Goal: Task Accomplishment & Management: Complete application form

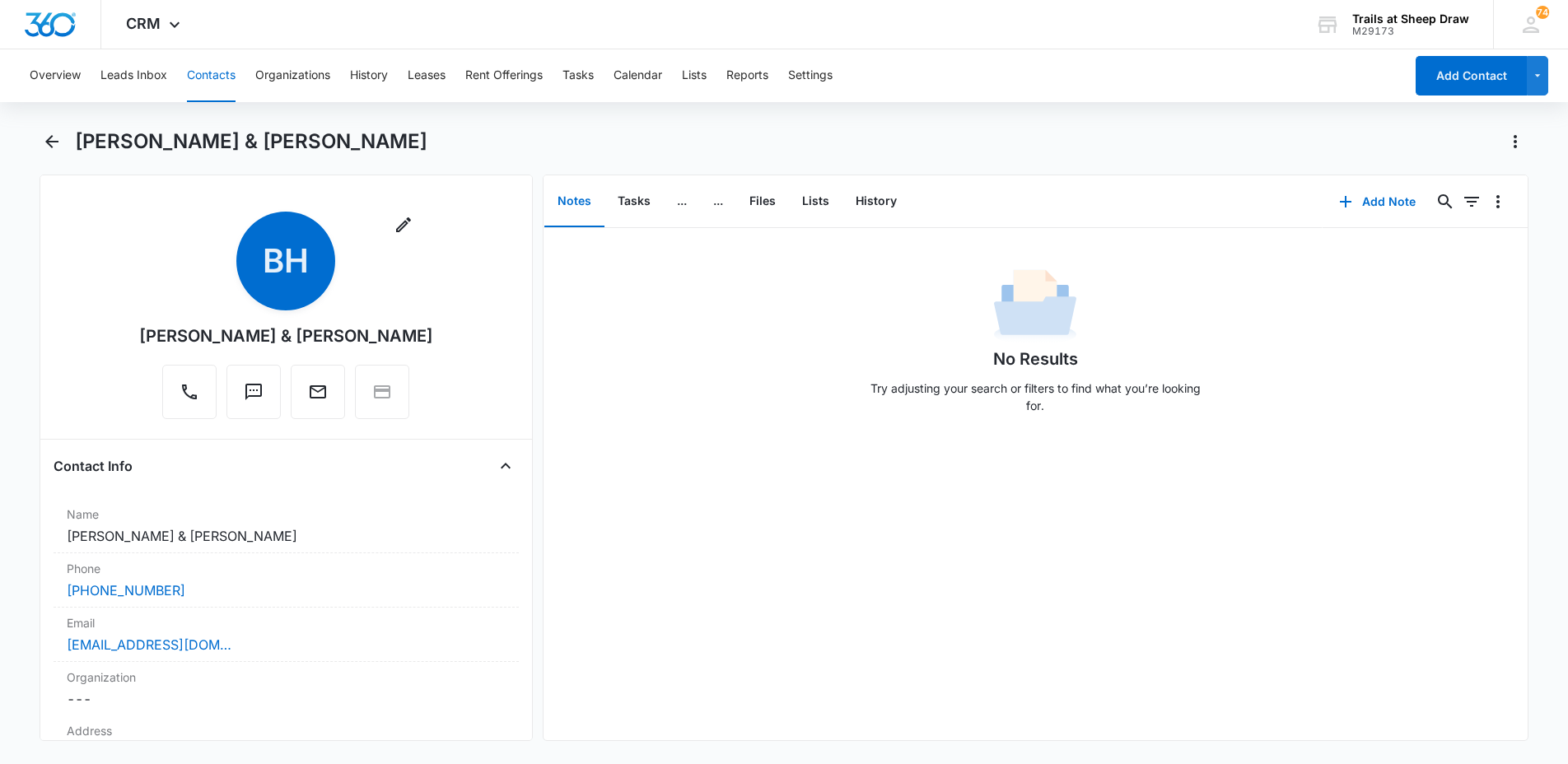
click at [205, 73] on button "Contacts" at bounding box center [211, 75] width 48 height 53
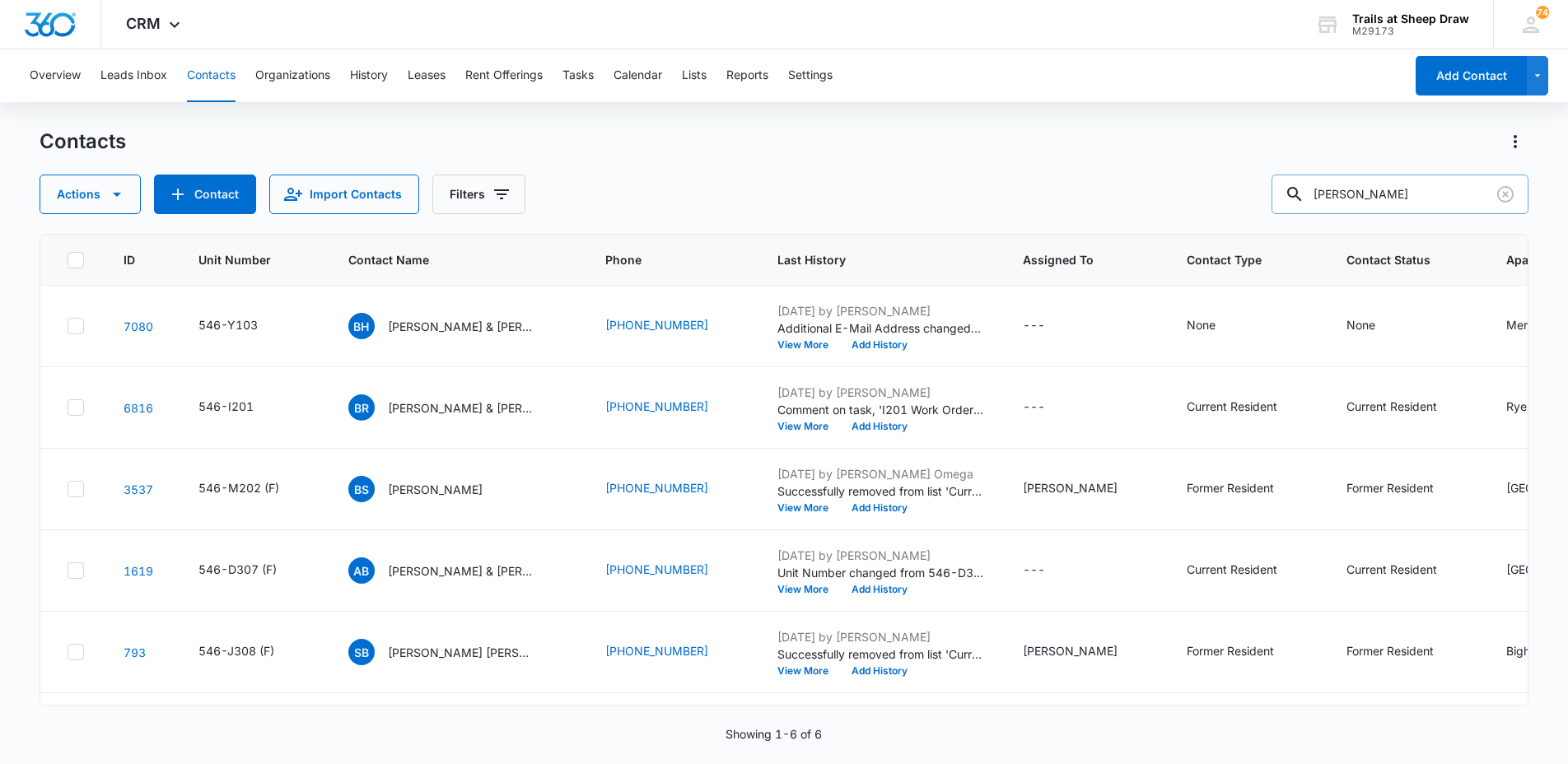
click at [1387, 196] on input "[PERSON_NAME]" at bounding box center [1400, 194] width 257 height 39
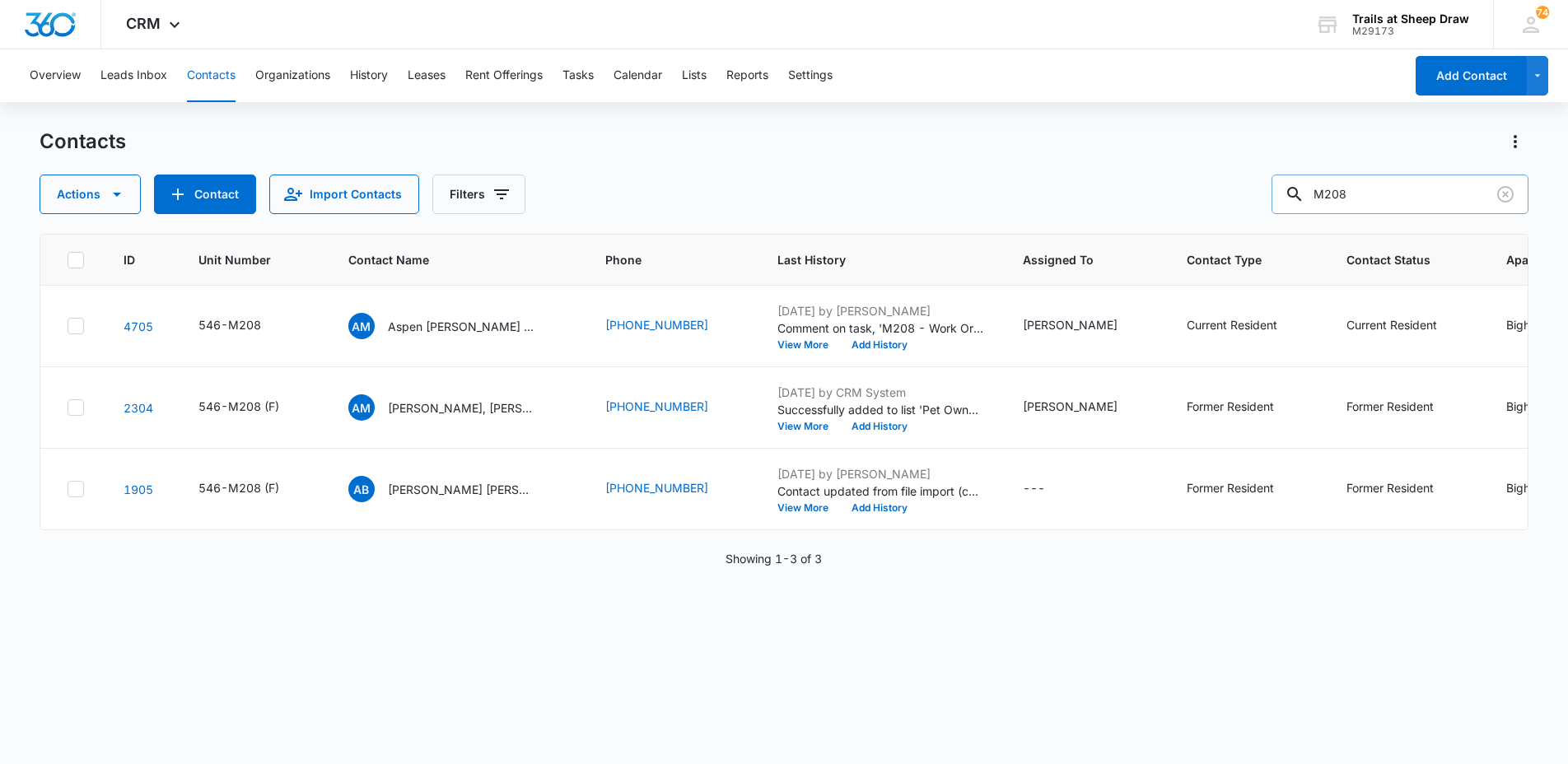
click at [1400, 195] on input "M208" at bounding box center [1400, 194] width 257 height 39
type input "I104"
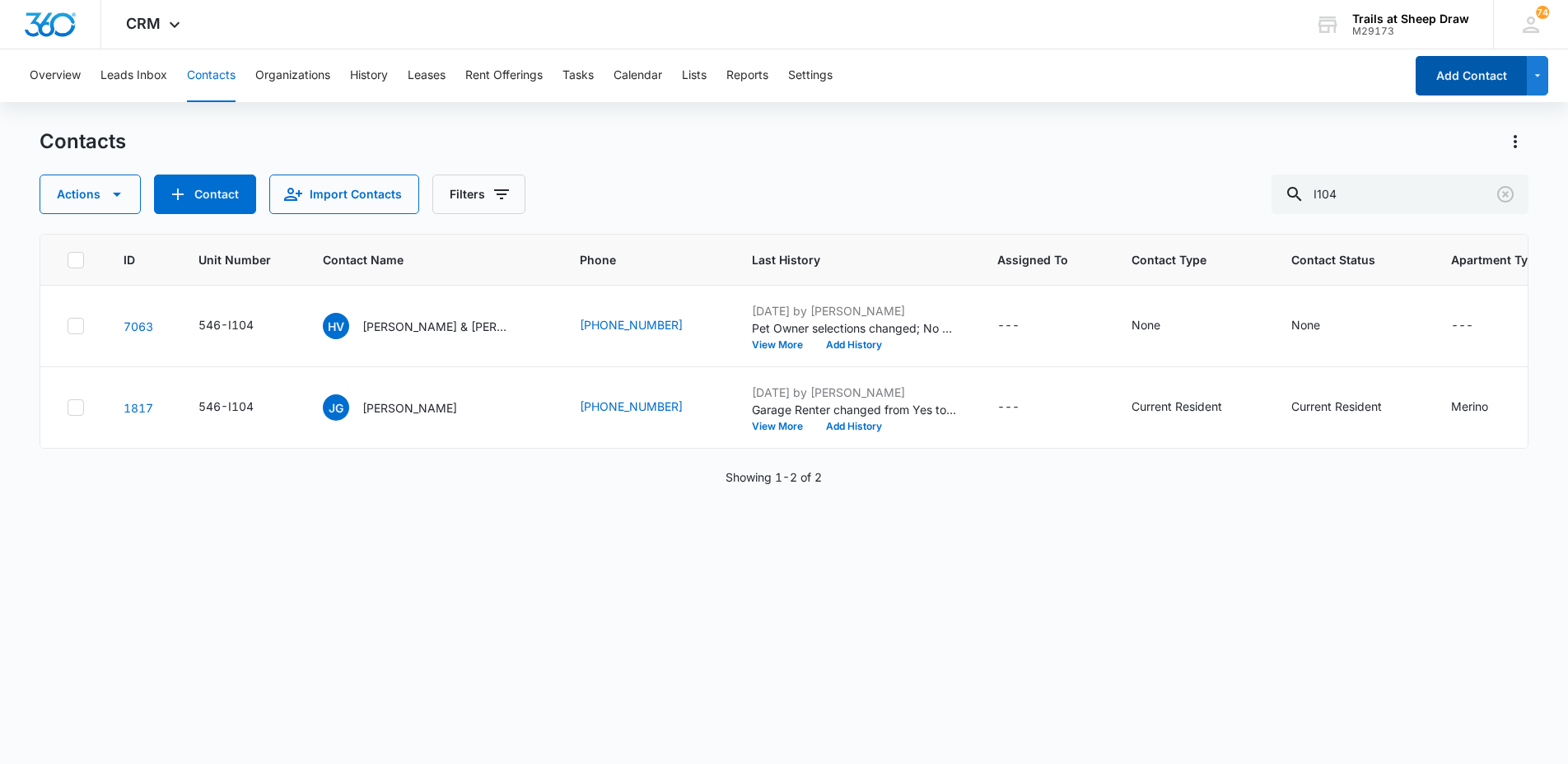
click at [1436, 82] on button "Add Contact" at bounding box center [1472, 75] width 112 height 39
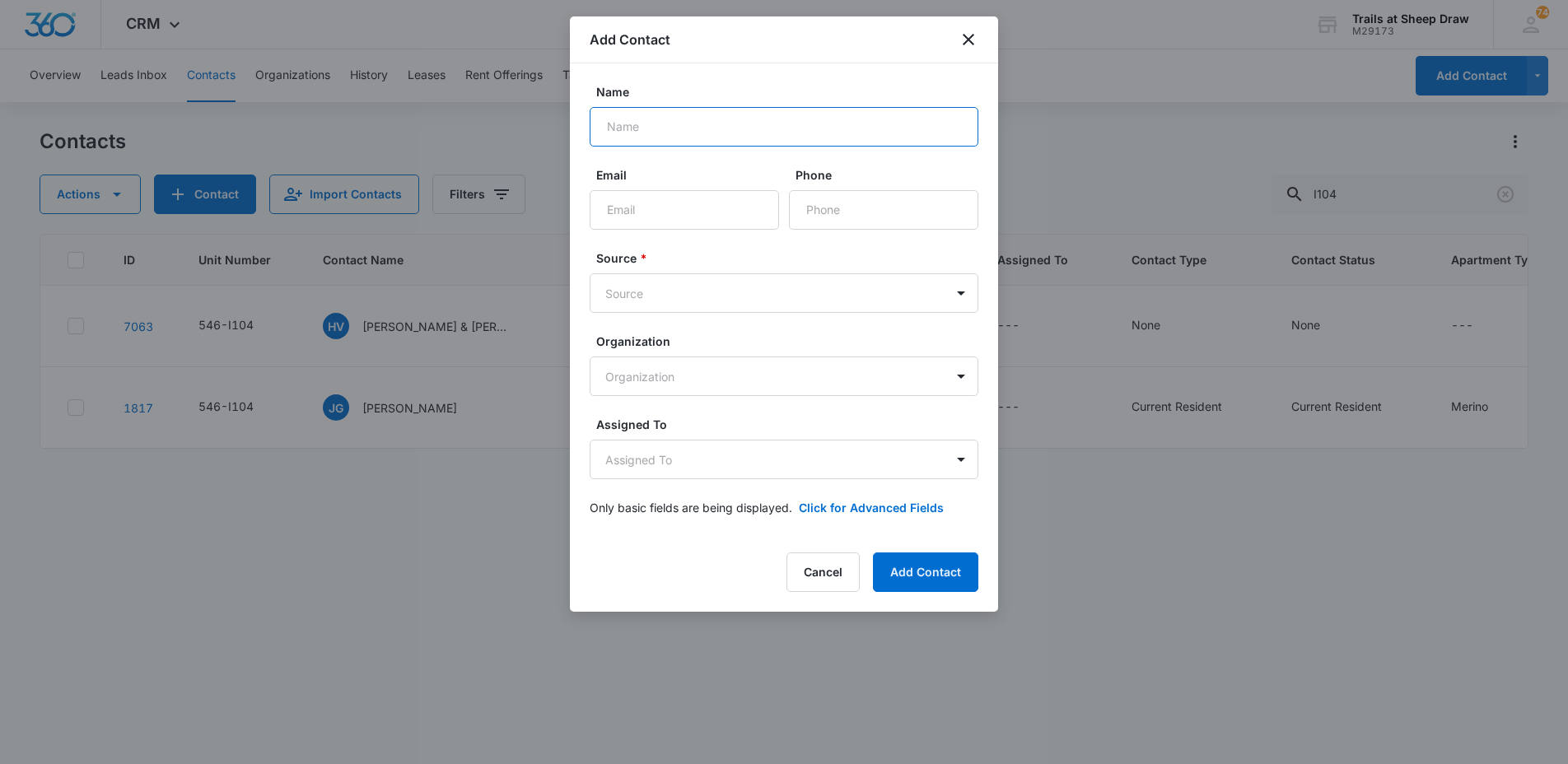
click at [741, 130] on input "Name" at bounding box center [784, 127] width 389 height 39
type input "[PERSON_NAME]"
click at [713, 285] on body "CRM Apps Reputation Websites Forms CRM Email Social Content Ads Intelligence Fi…" at bounding box center [784, 382] width 1568 height 764
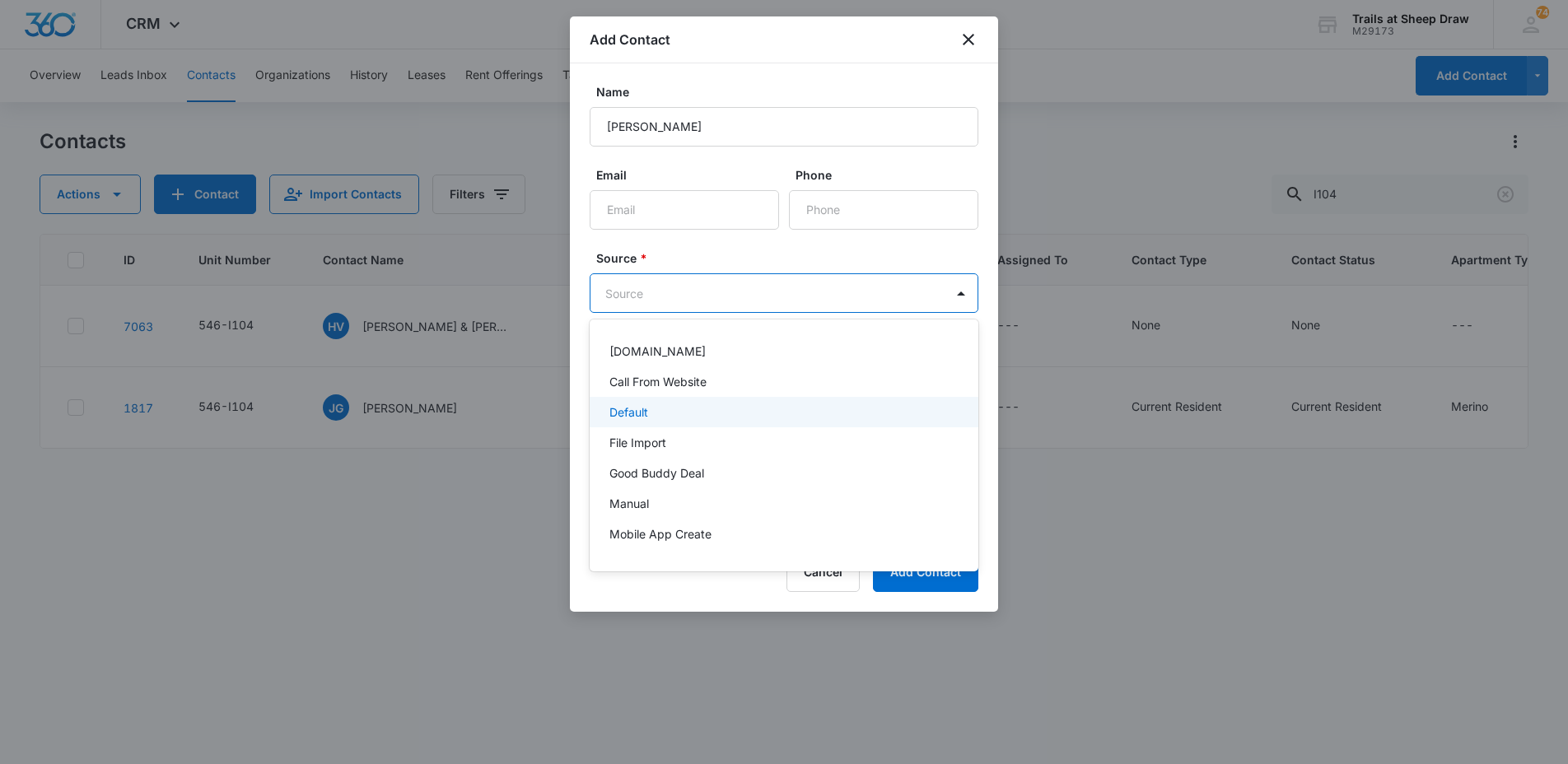
click at [680, 416] on div "Default" at bounding box center [783, 412] width 346 height 18
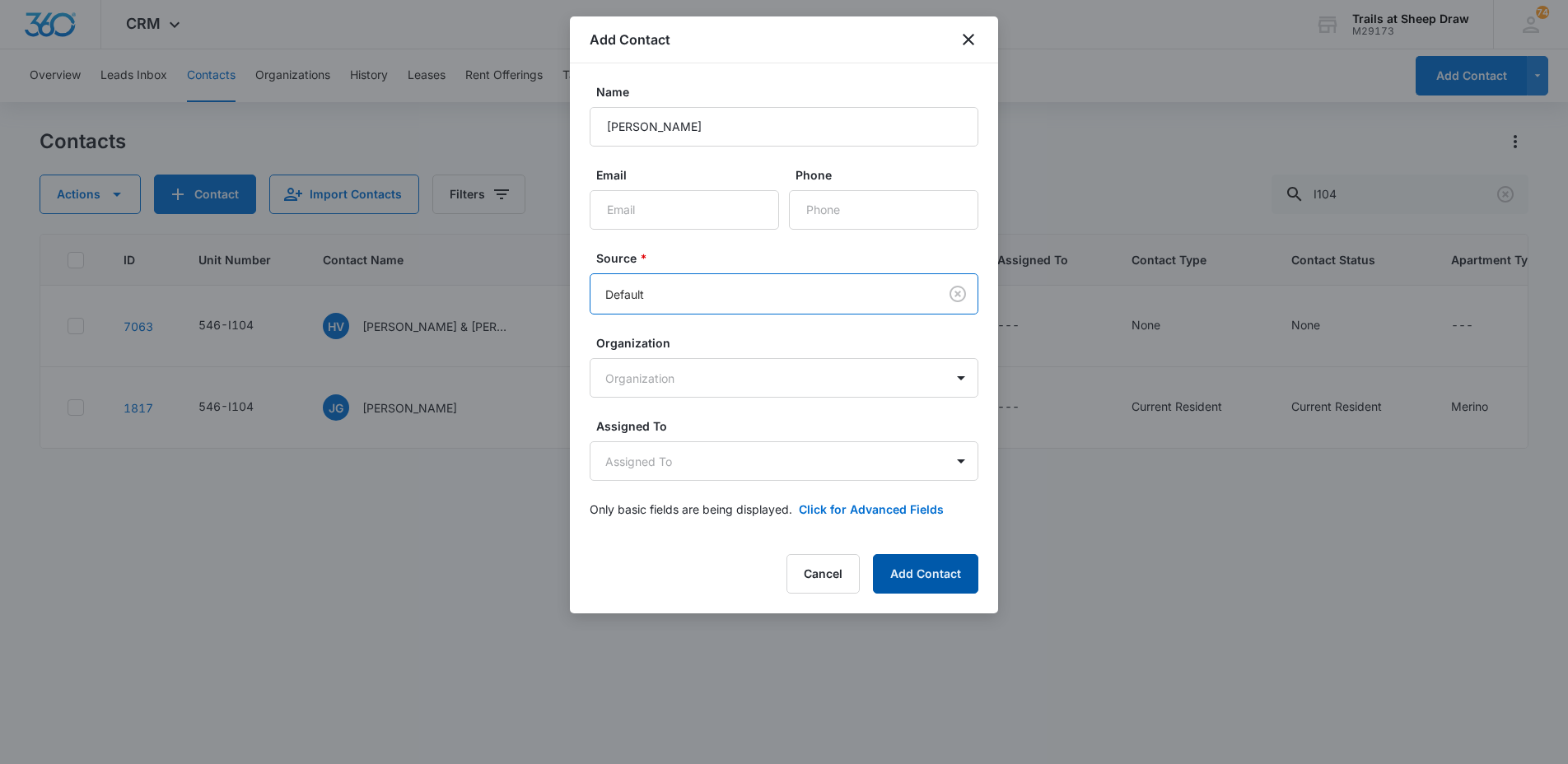
click at [922, 563] on button "Add Contact" at bounding box center [925, 574] width 105 height 39
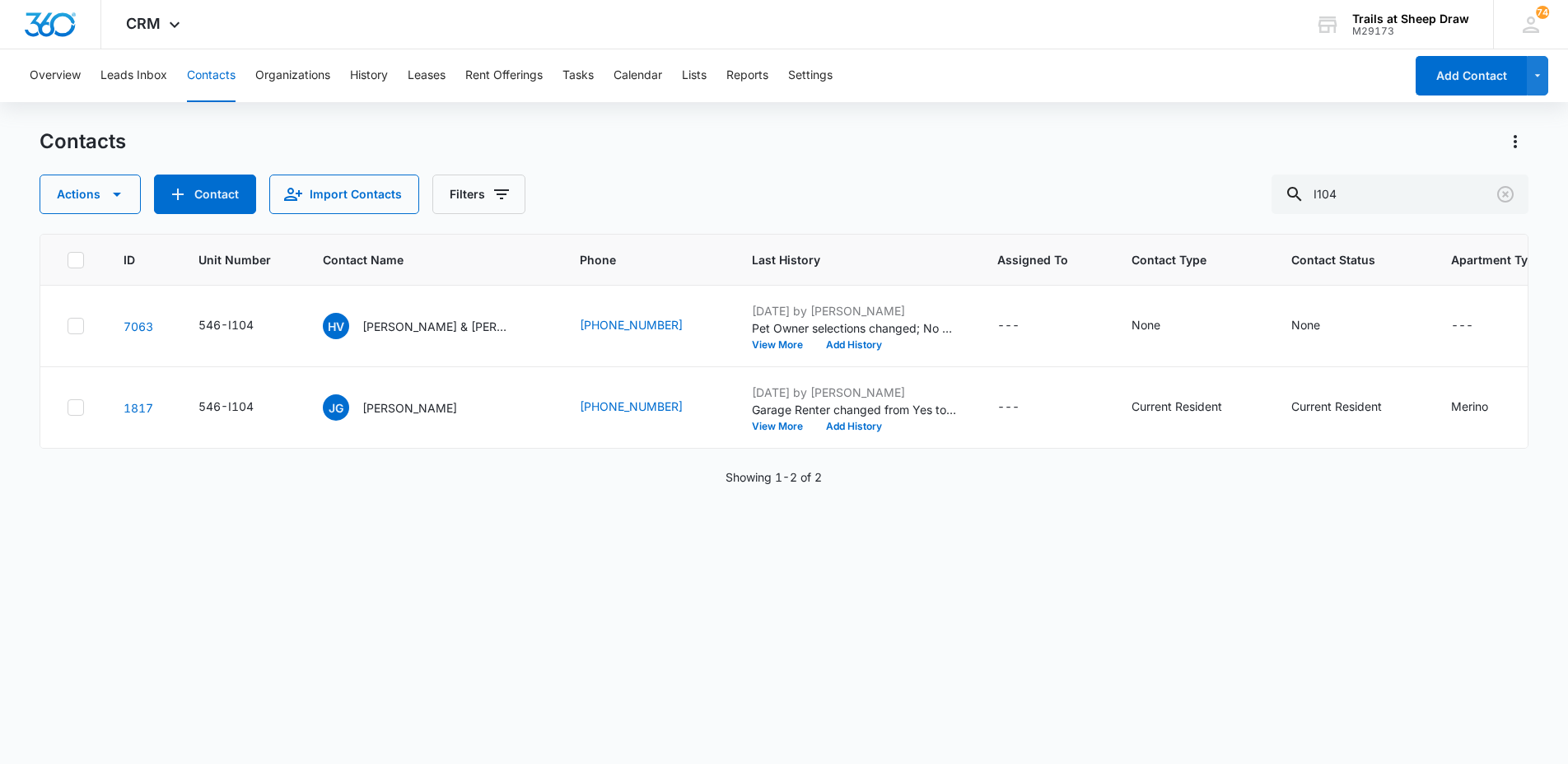
click at [697, 168] on div "Contacts Actions Contact Import Contacts Filters I104" at bounding box center [784, 171] width 1490 height 86
click at [608, 153] on div "Contacts" at bounding box center [784, 141] width 1490 height 26
click at [1358, 199] on input "I104" at bounding box center [1400, 194] width 257 height 39
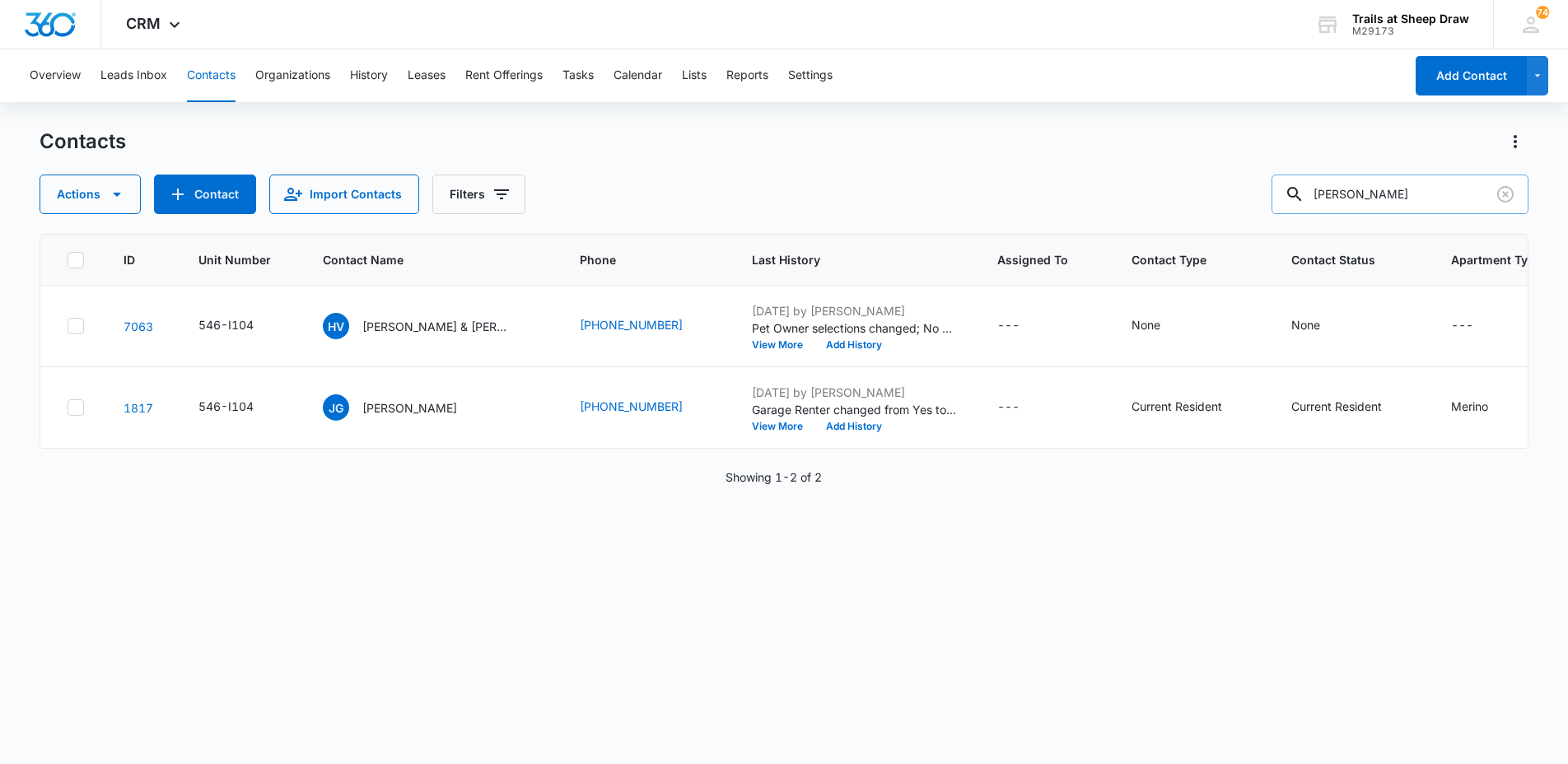
type input "[PERSON_NAME]"
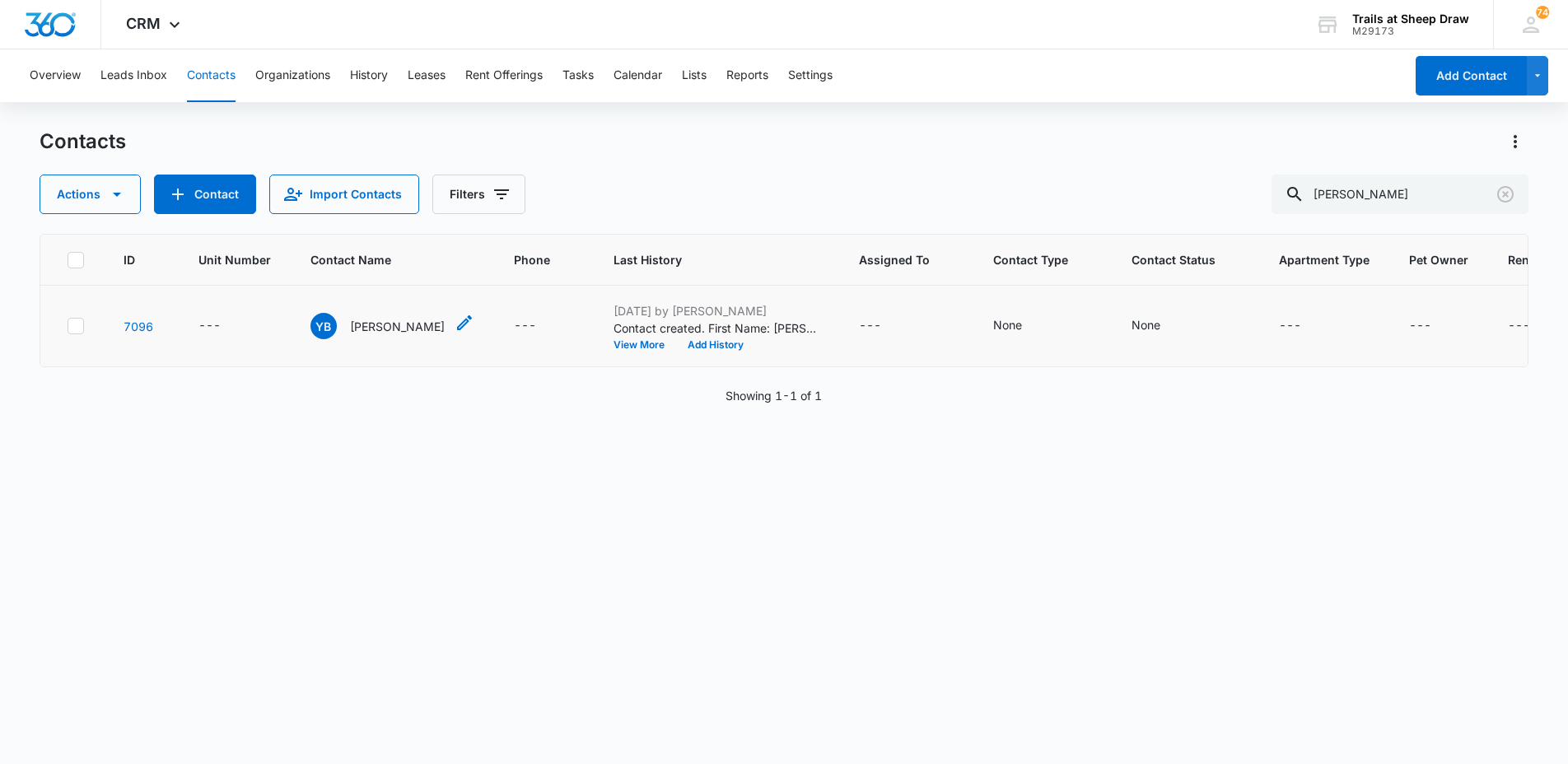
click at [357, 330] on p "[PERSON_NAME]" at bounding box center [397, 327] width 95 height 18
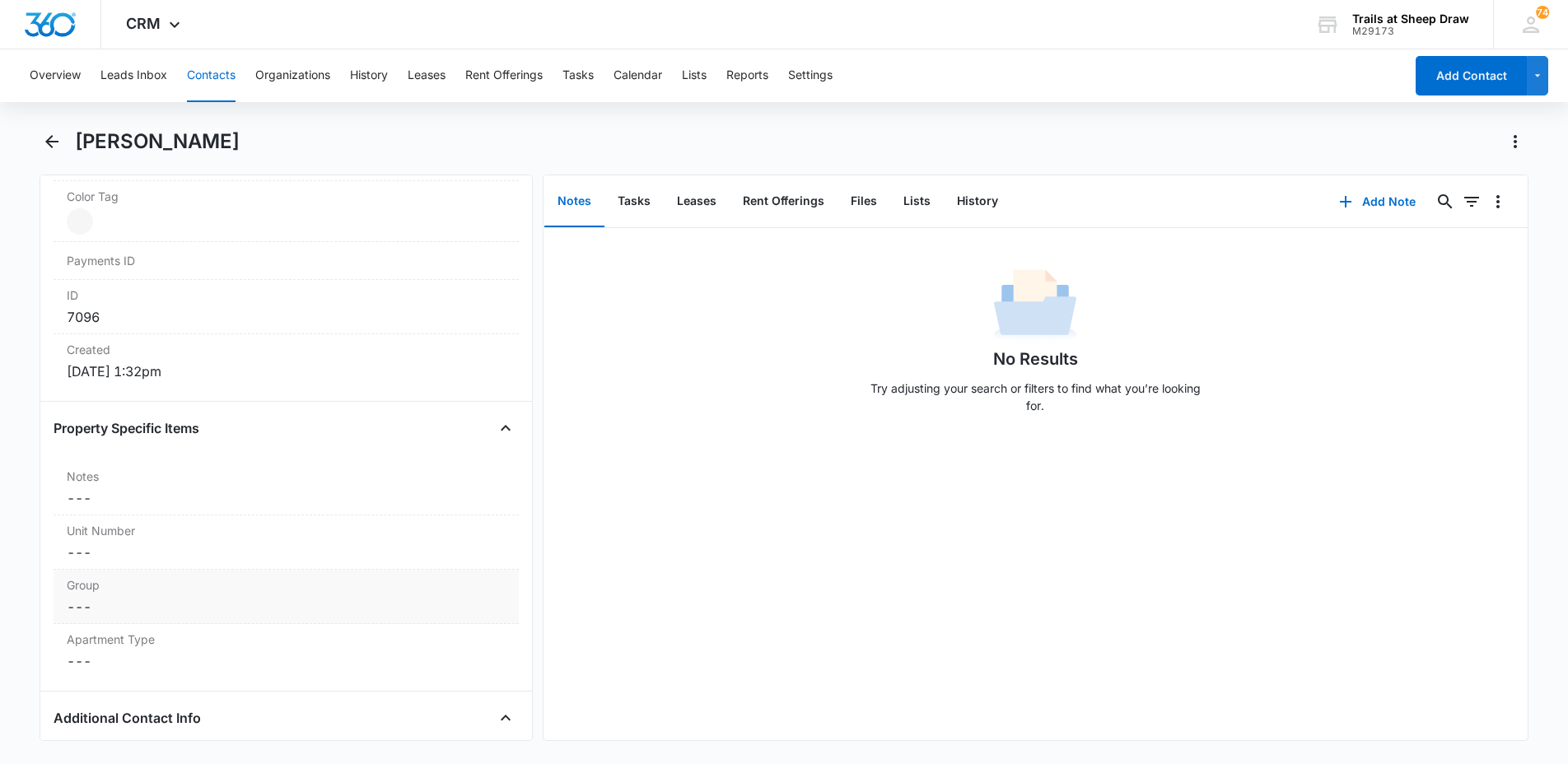
scroll to position [1071, 0]
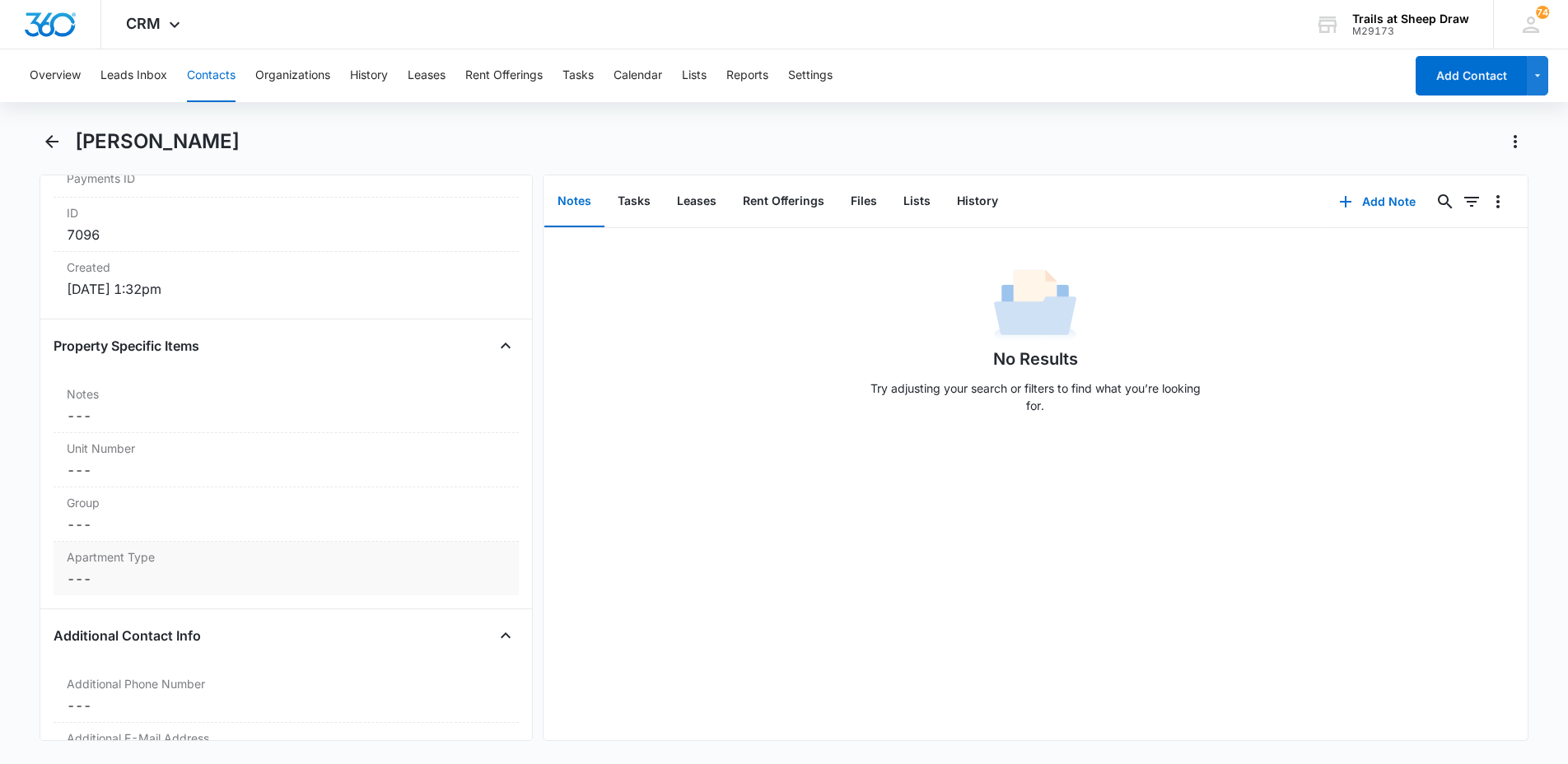
click at [154, 573] on dd "Cancel Save Changes ---" at bounding box center [287, 579] width 439 height 20
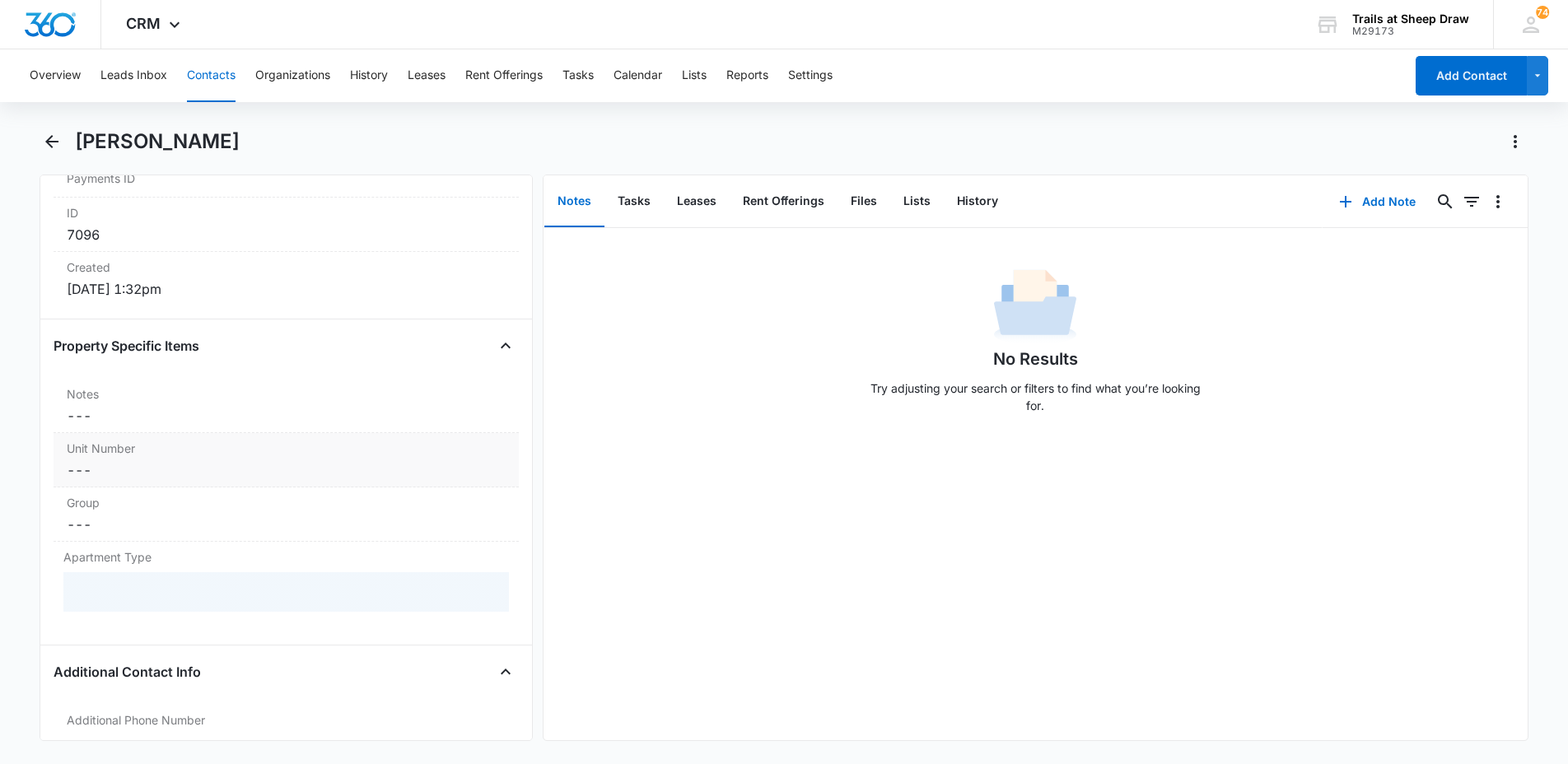
click at [139, 452] on label "Unit Number" at bounding box center [287, 449] width 439 height 18
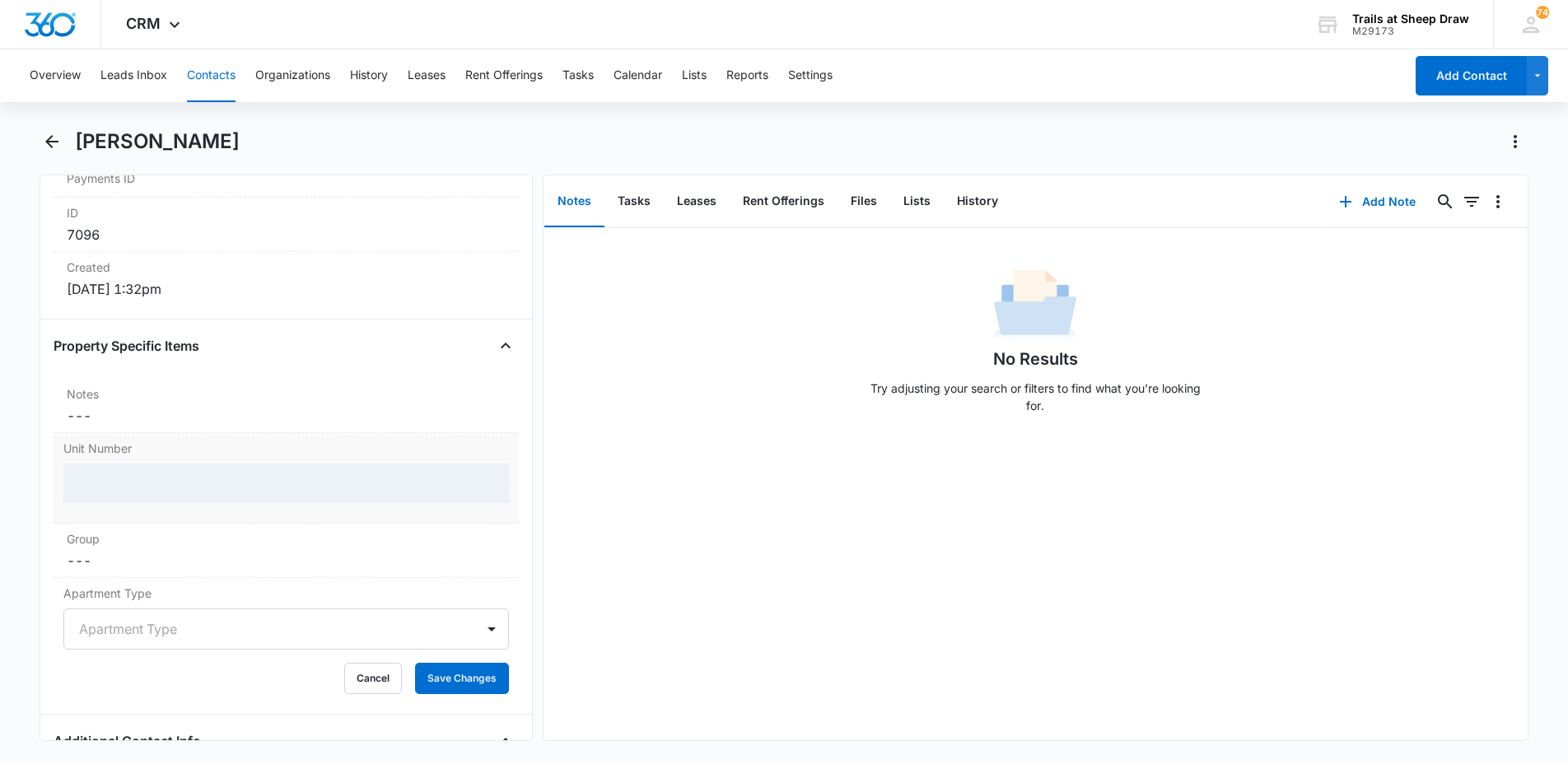
click at [141, 482] on div at bounding box center [286, 483] width 446 height 39
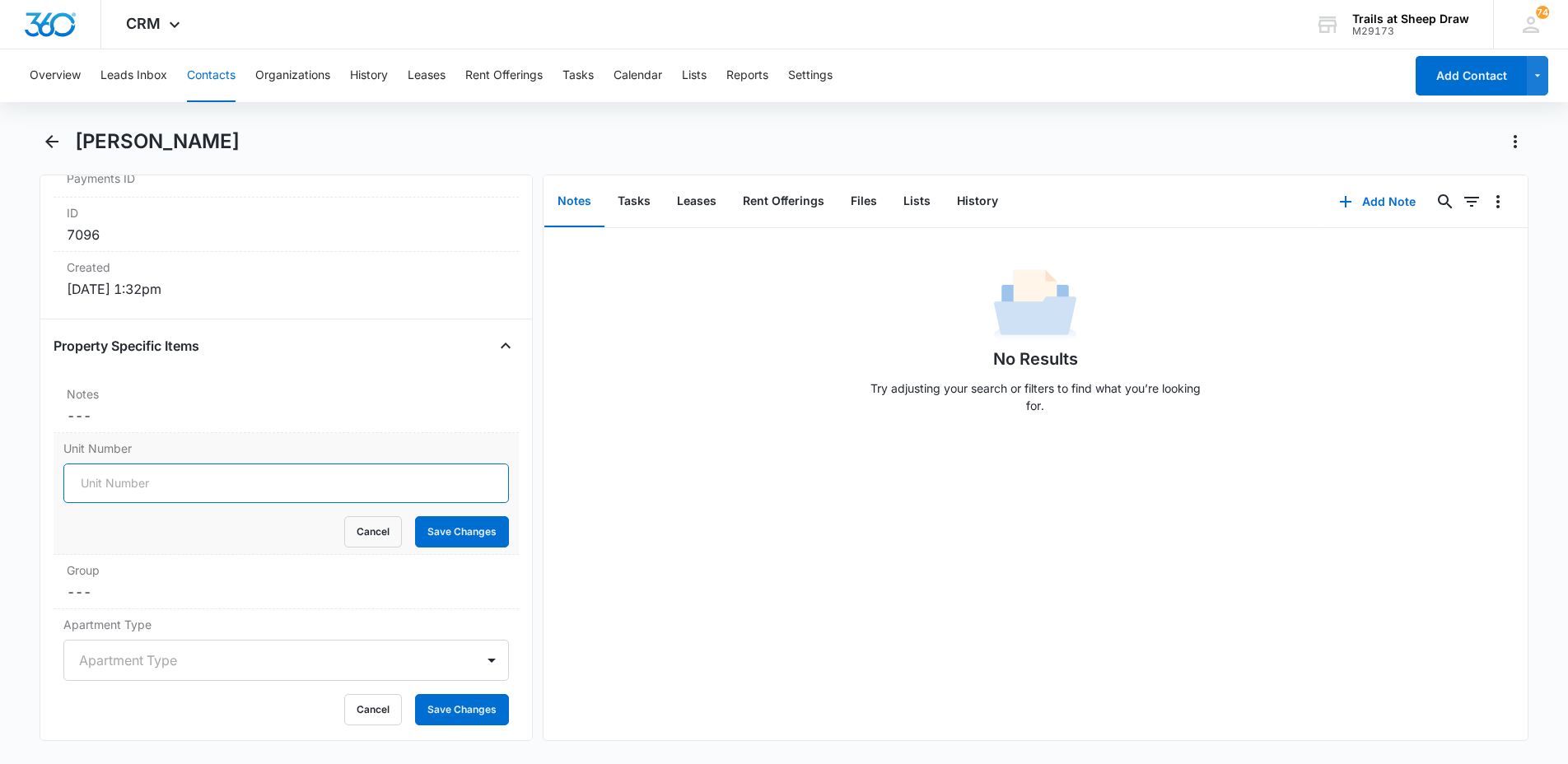
click at [151, 491] on input "Unit Number" at bounding box center [286, 483] width 446 height 39
type input "546-J206"
click at [469, 520] on button "Save Changes" at bounding box center [462, 532] width 94 height 32
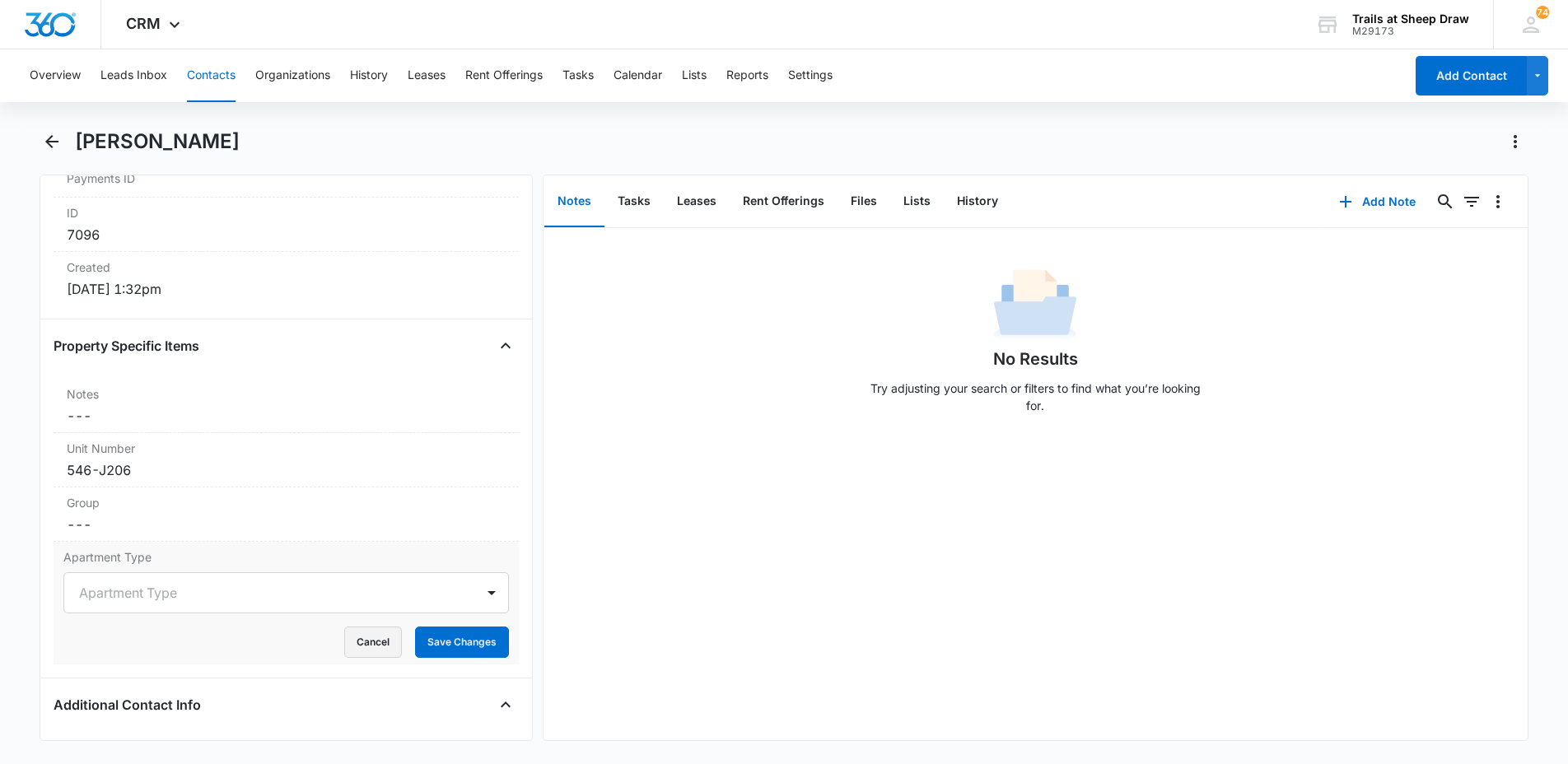
click at [375, 642] on button "Cancel" at bounding box center [373, 643] width 58 height 32
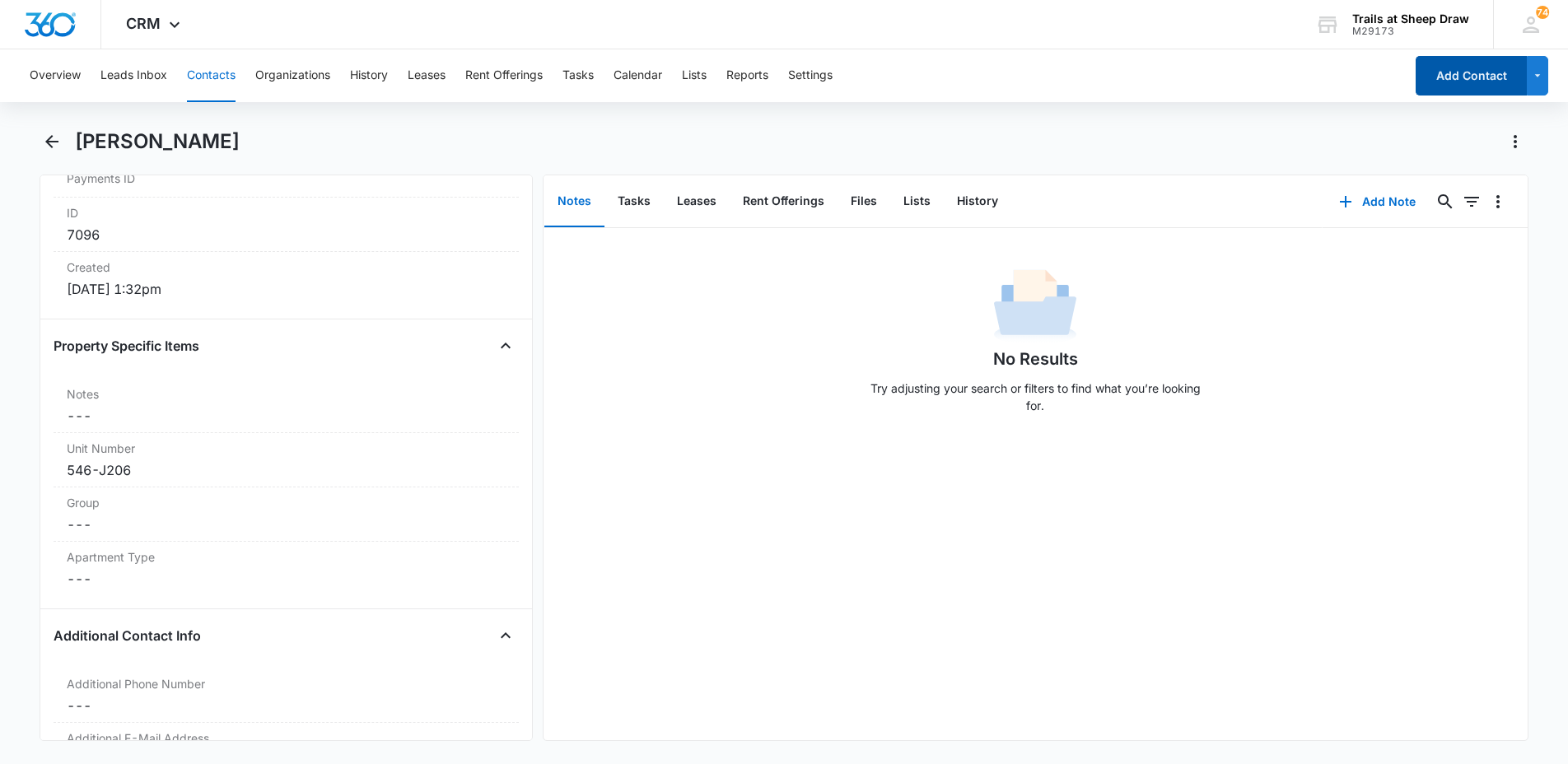
click at [1448, 68] on button "Add Contact" at bounding box center [1472, 75] width 112 height 39
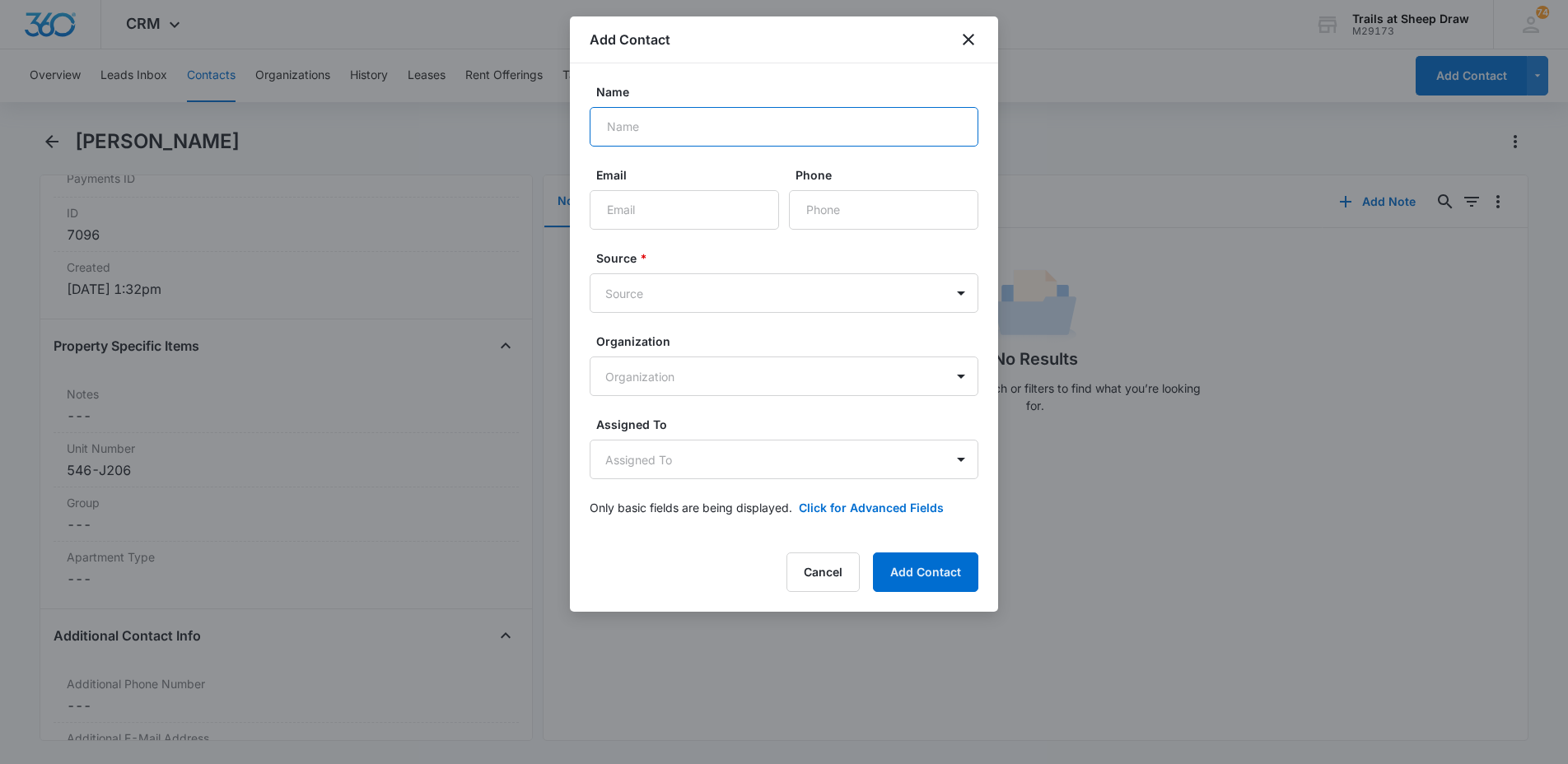
click at [742, 134] on input "Name" at bounding box center [784, 127] width 389 height 39
type input "[PERSON_NAME]"
click at [687, 227] on input "Email" at bounding box center [685, 209] width 190 height 39
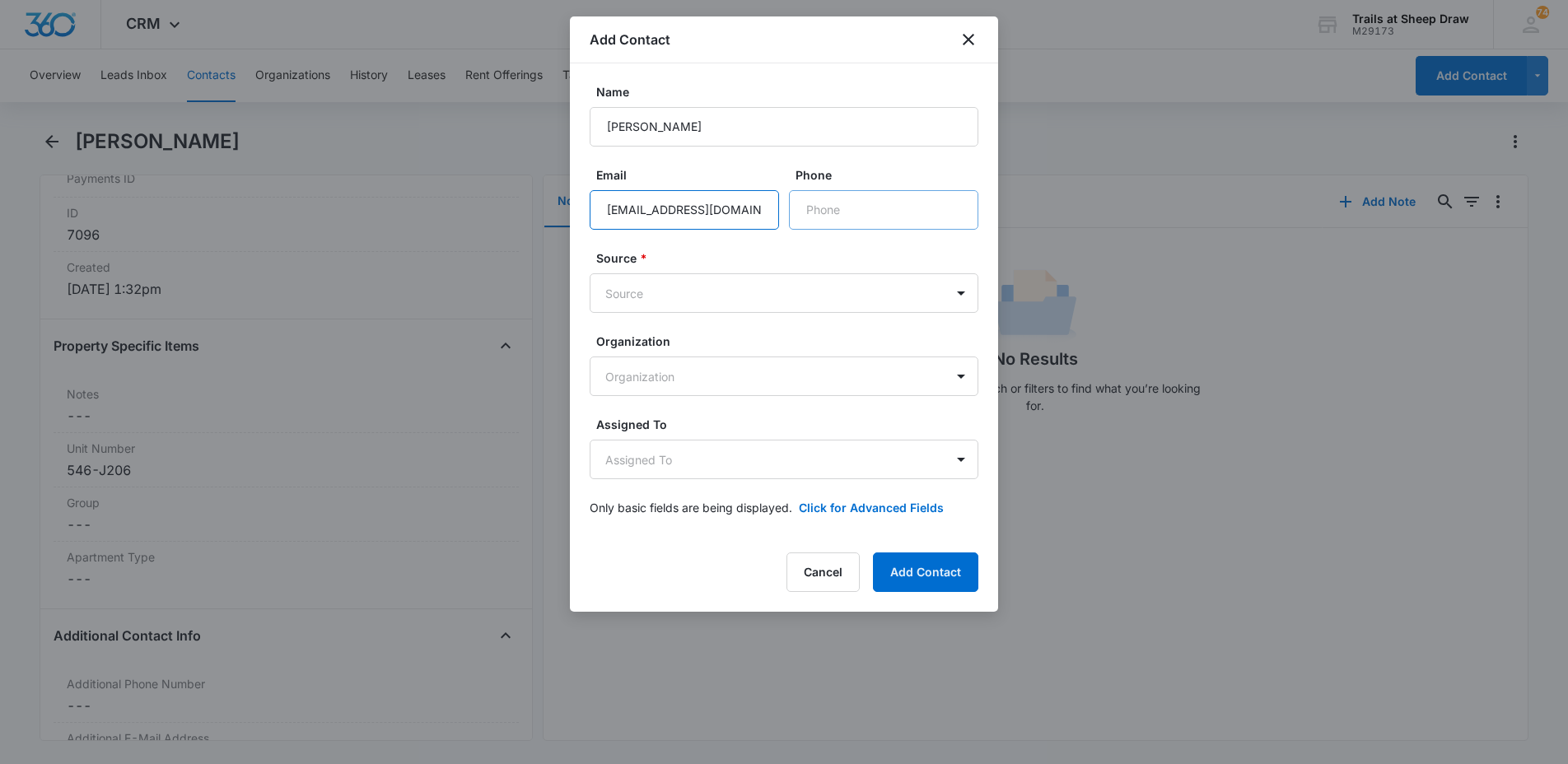
type input "[EMAIL_ADDRESS][DOMAIN_NAME]"
click at [818, 209] on input "Phone" at bounding box center [884, 209] width 190 height 39
type input "7"
type input "[PHONE_NUMBER]"
click at [765, 290] on body "CRM Apps Reputation Websites Forms CRM Email Social Content Ads Intelligence Fi…" at bounding box center [784, 382] width 1568 height 764
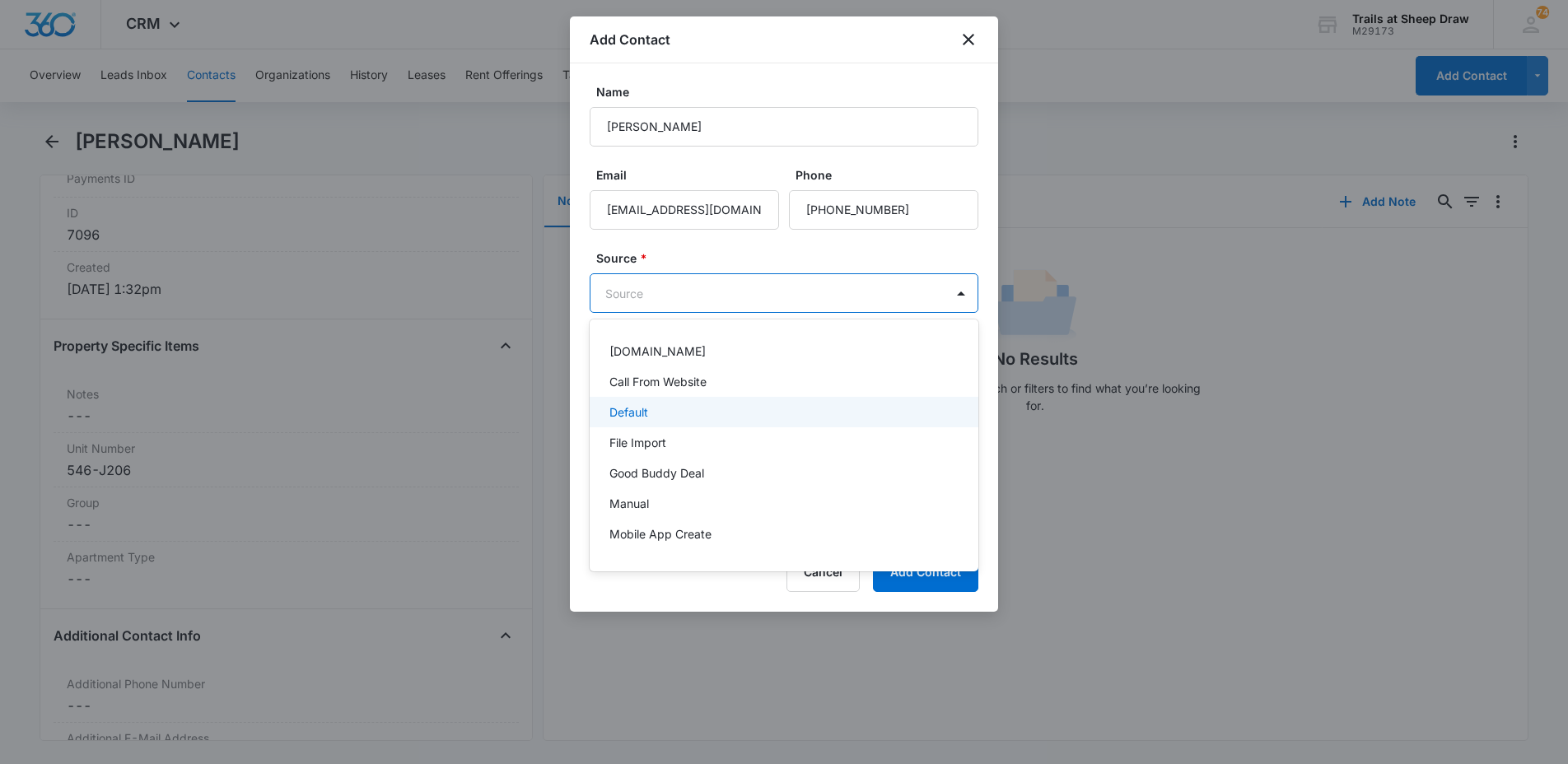
click at [714, 402] on div "Default" at bounding box center [784, 412] width 389 height 31
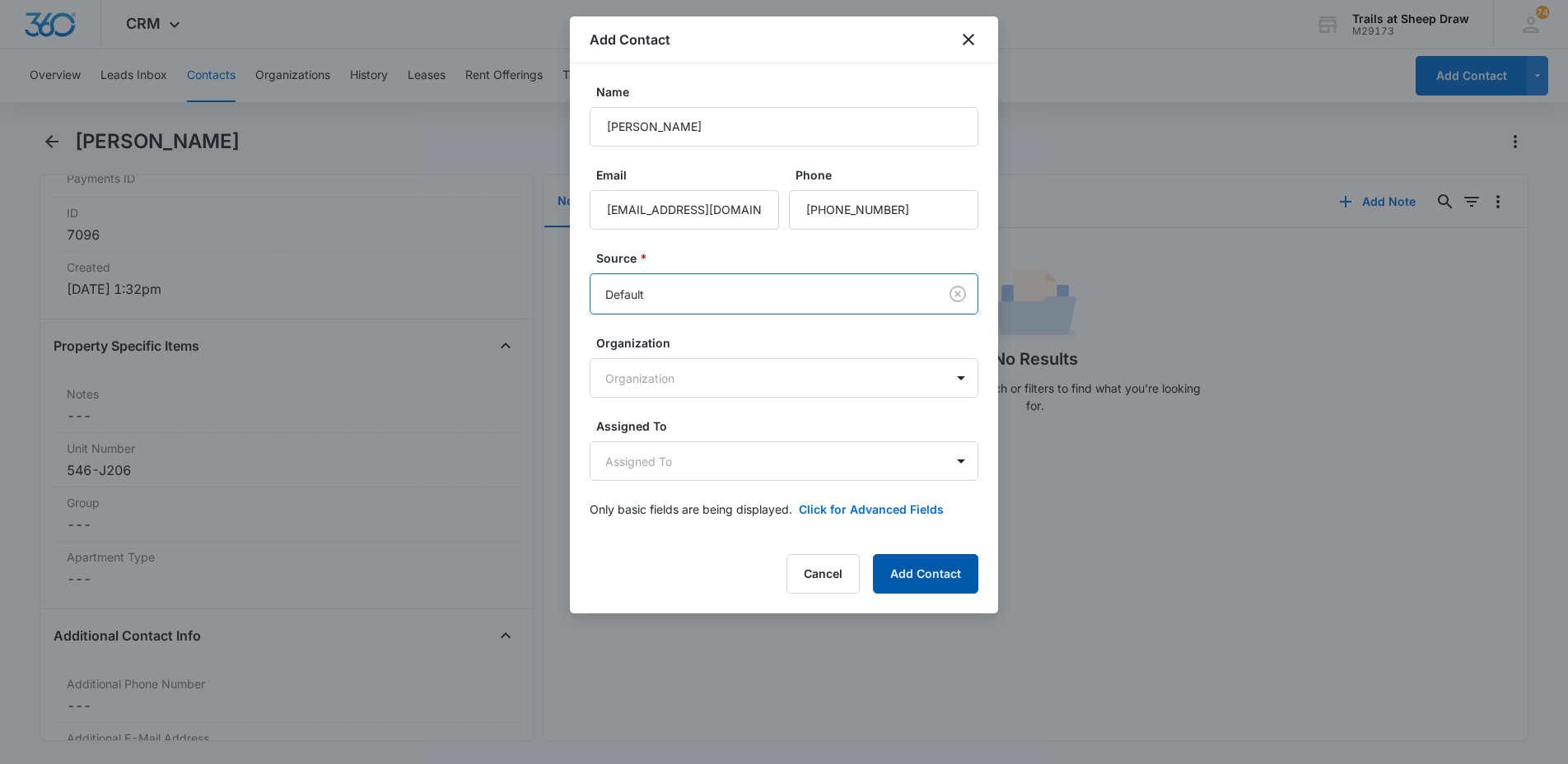
click at [898, 578] on button "Add Contact" at bounding box center [925, 574] width 105 height 39
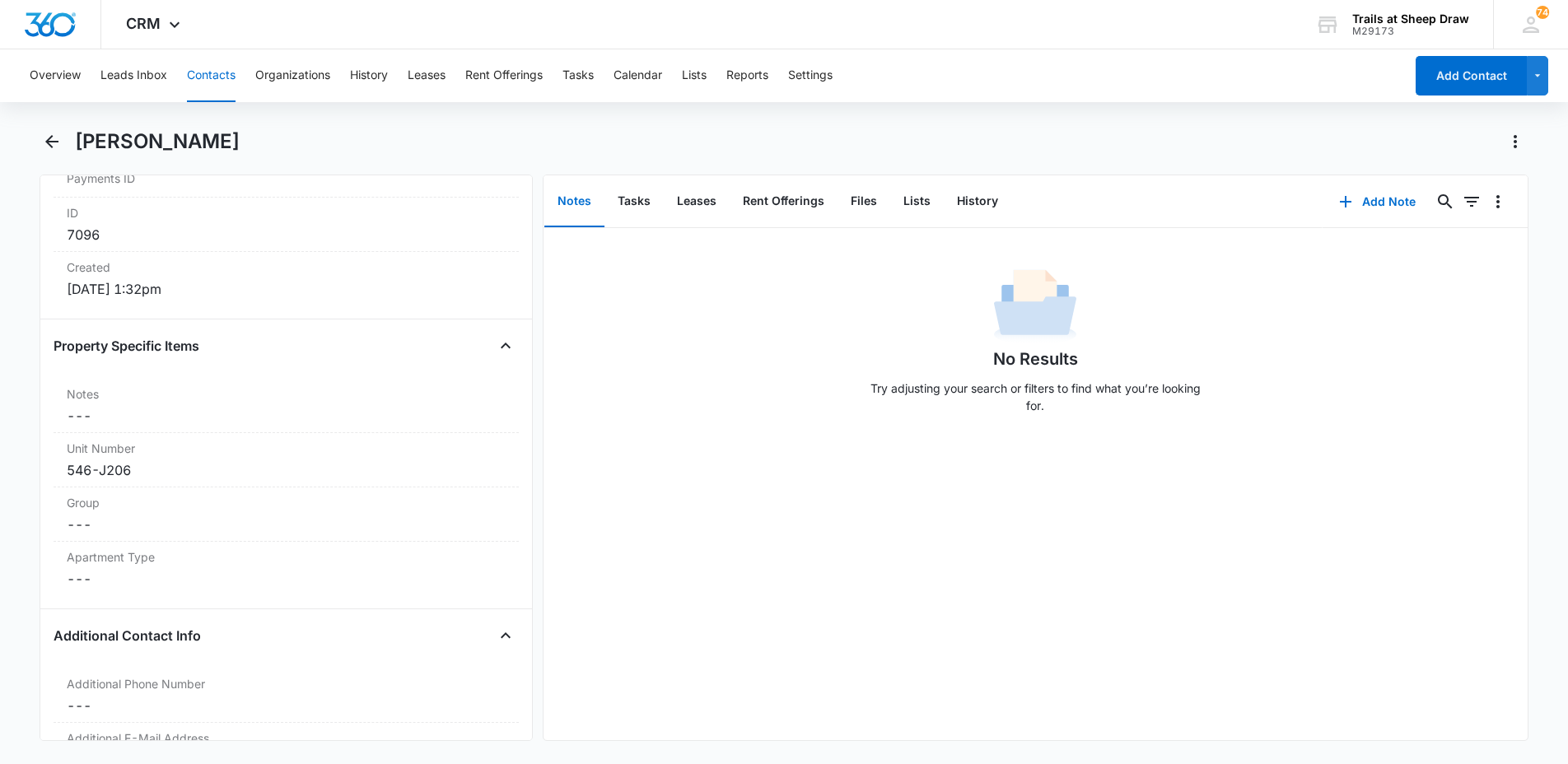
click at [192, 75] on button "Contacts" at bounding box center [211, 75] width 48 height 53
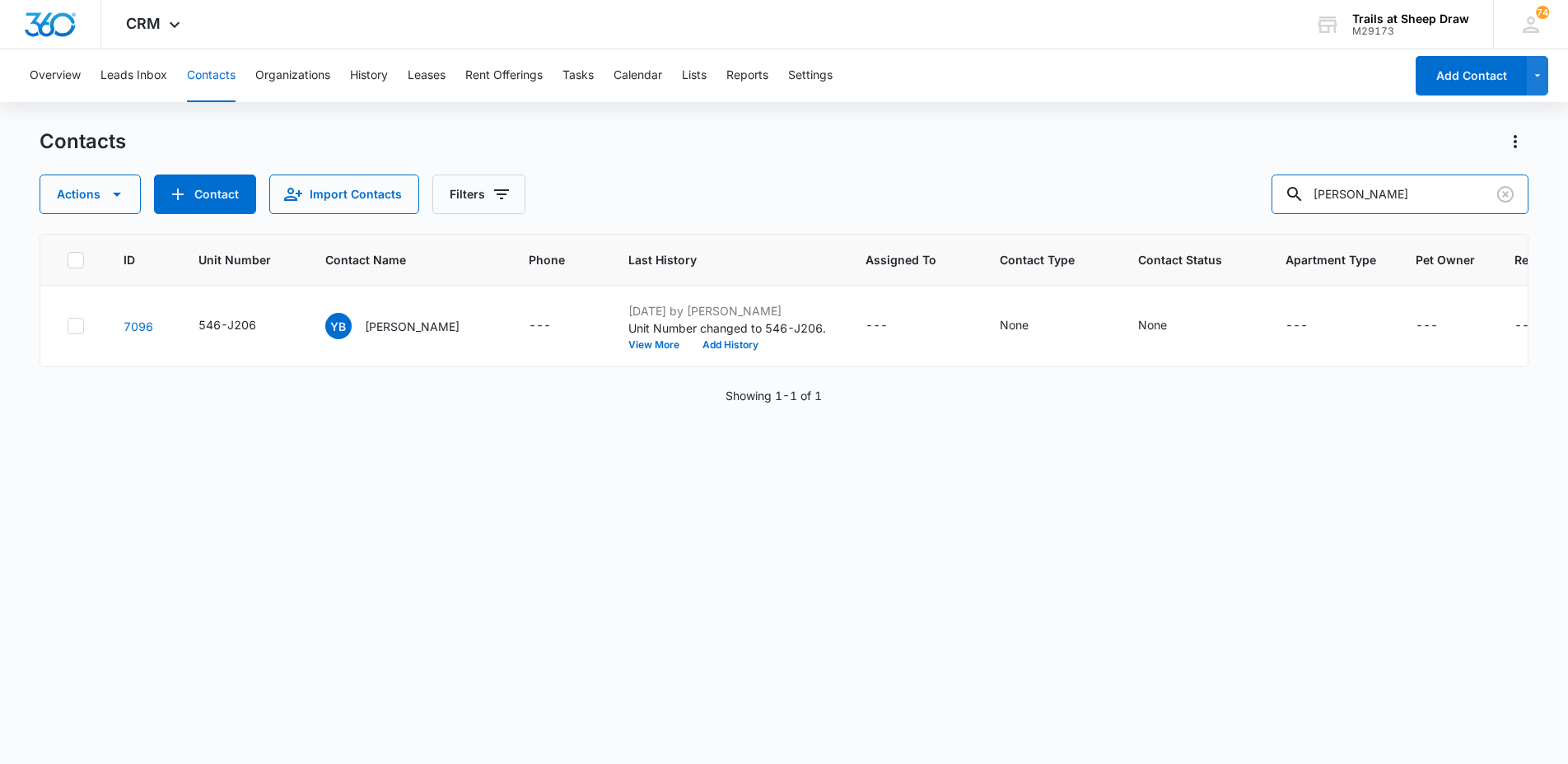
drag, startPoint x: 1413, startPoint y: 189, endPoint x: 1217, endPoint y: 205, distance: 196.7
click at [1221, 205] on div "Actions Contact Import Contacts Filters [PERSON_NAME]" at bounding box center [784, 194] width 1490 height 39
type input "I104"
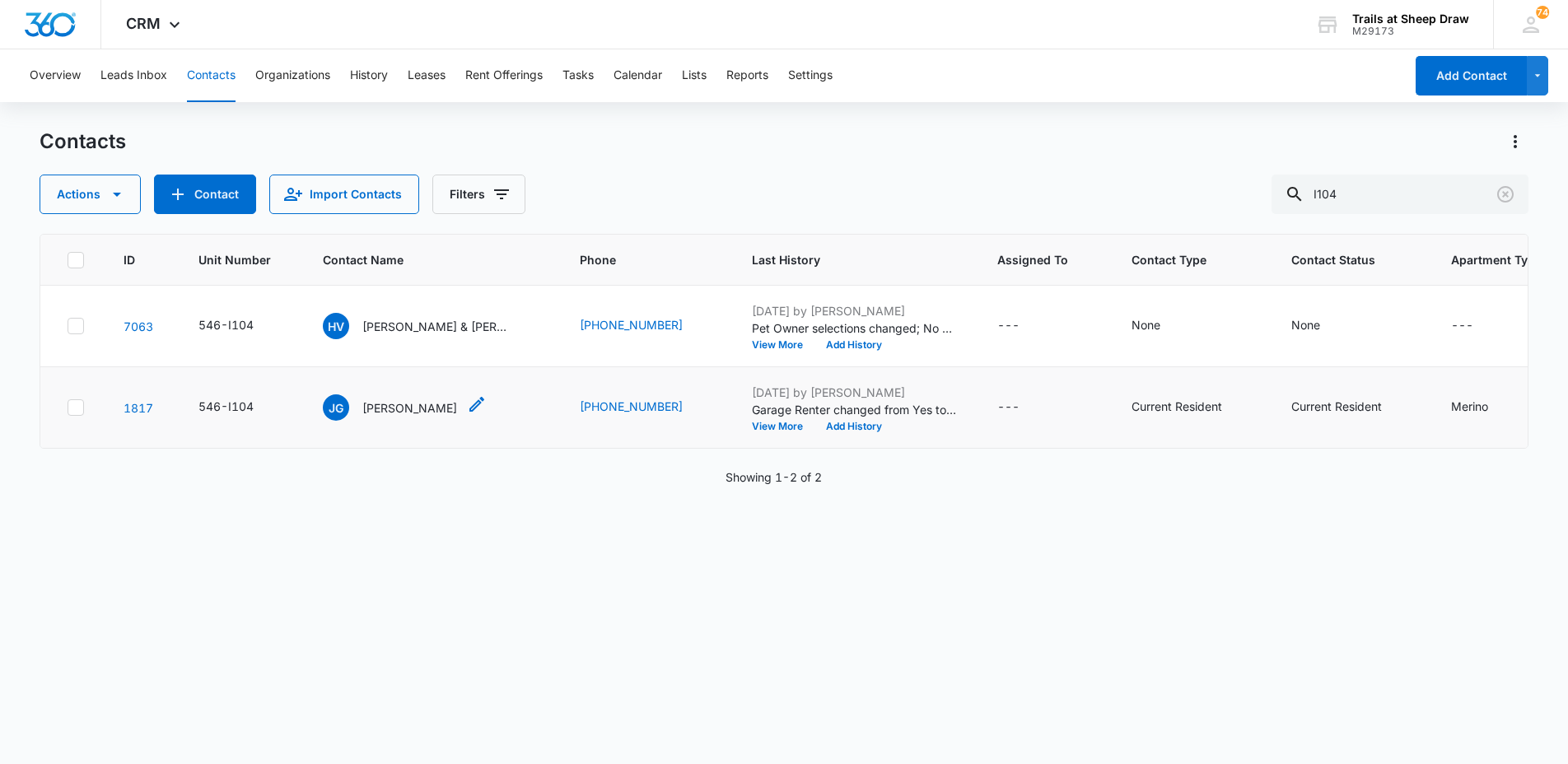
click at [424, 412] on p "[PERSON_NAME]" at bounding box center [410, 408] width 95 height 18
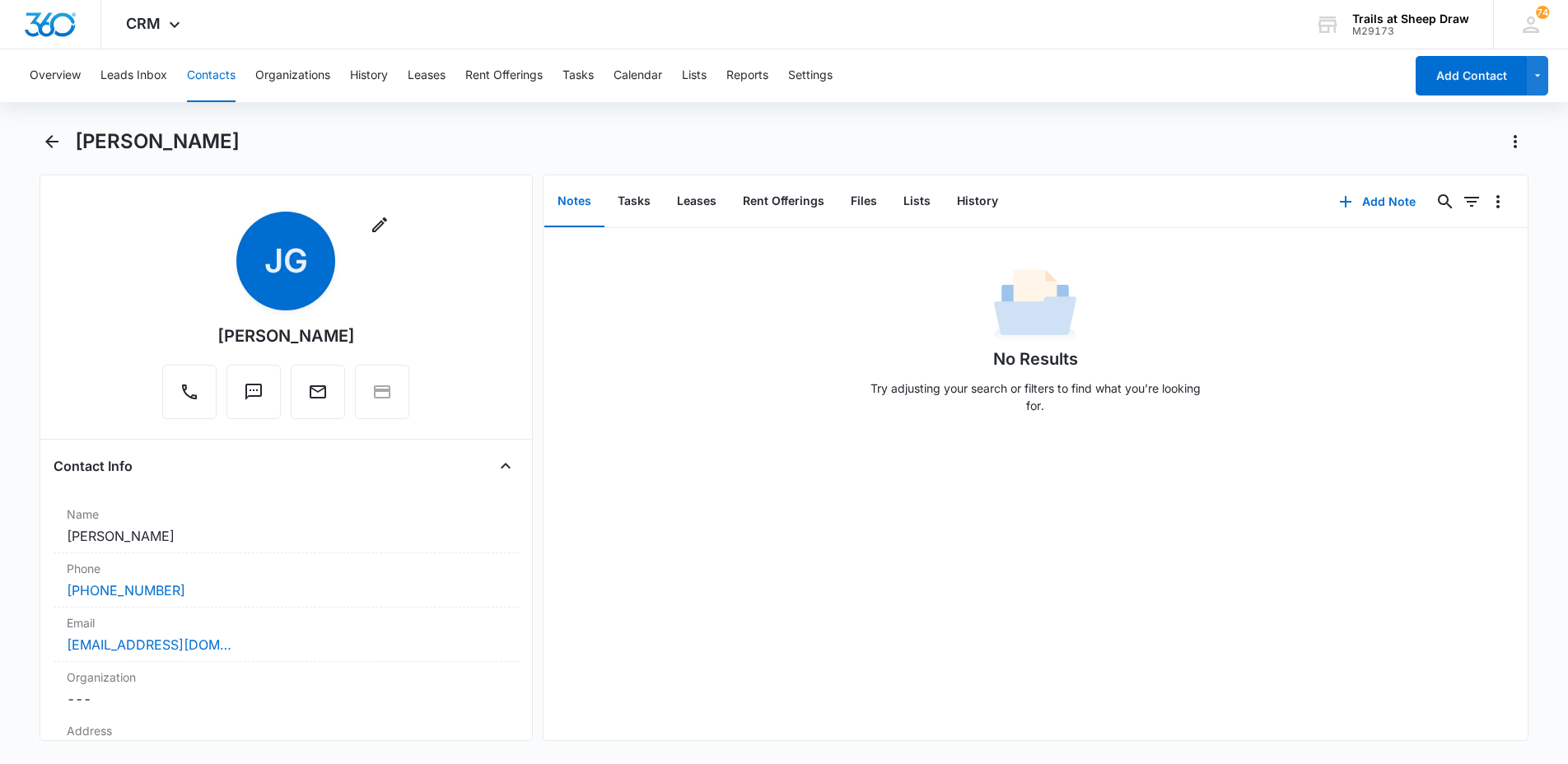
drag, startPoint x: 349, startPoint y: 342, endPoint x: 216, endPoint y: 343, distance: 133.0
click at [216, 343] on div "Remove [PERSON_NAME]" at bounding box center [286, 315] width 248 height 208
copy div "[PERSON_NAME]"
click at [851, 205] on button "Files" at bounding box center [864, 201] width 53 height 51
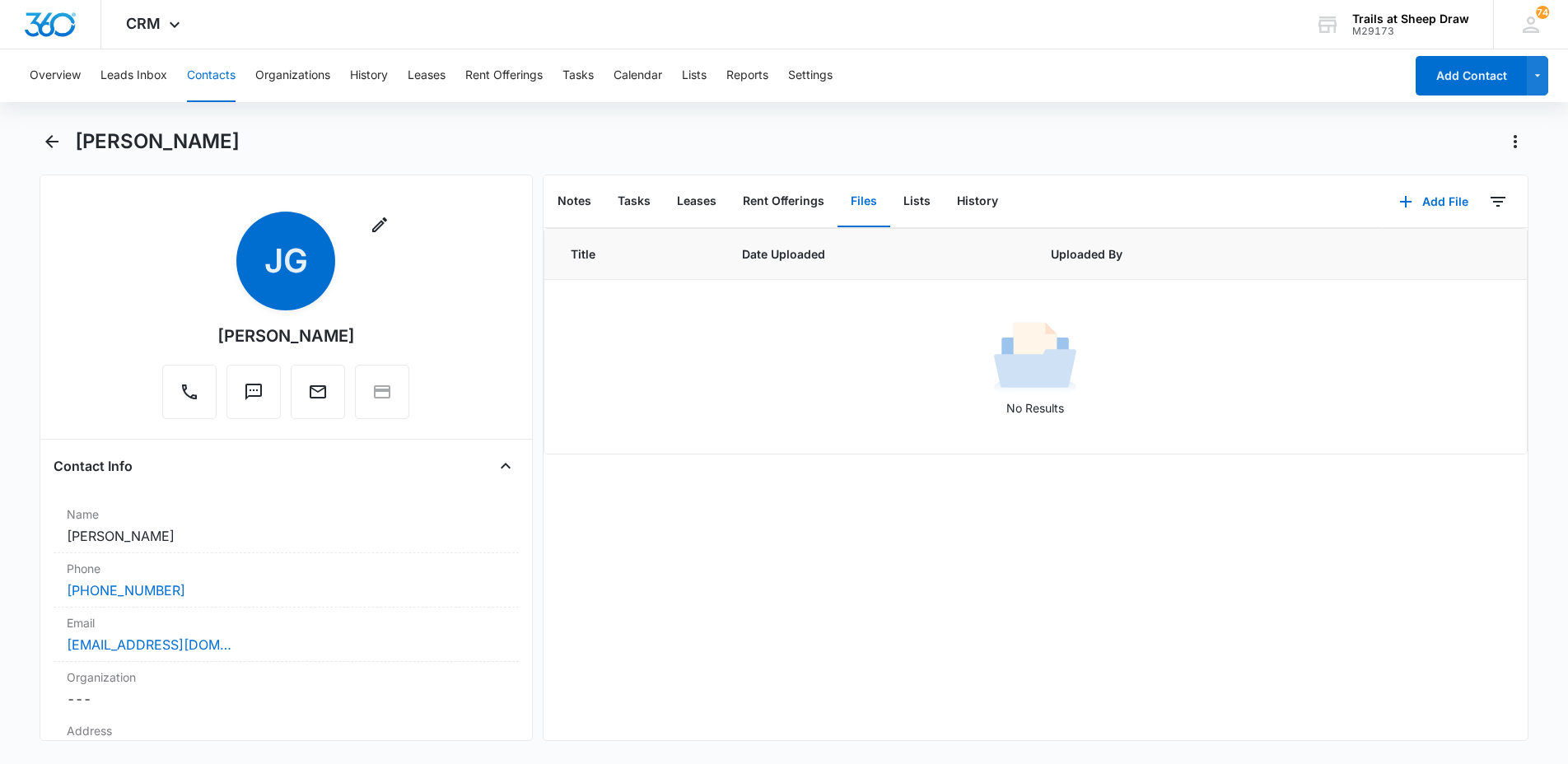
click at [860, 205] on button "Files" at bounding box center [864, 201] width 53 height 51
click at [761, 288] on td "No Results" at bounding box center [1036, 368] width 984 height 175
click at [581, 189] on button "Notes" at bounding box center [574, 201] width 60 height 51
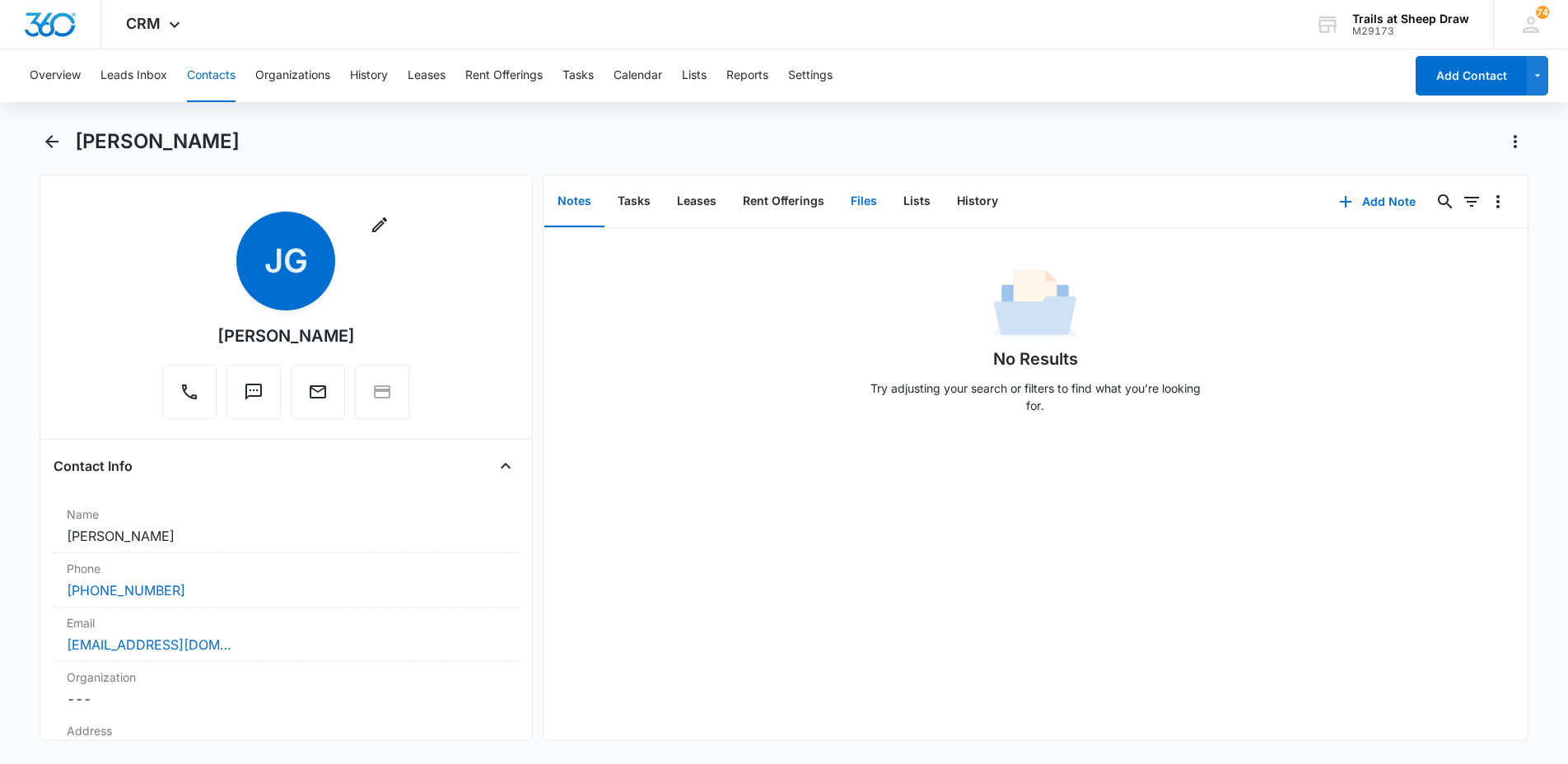
click at [874, 200] on button "Files" at bounding box center [864, 201] width 53 height 51
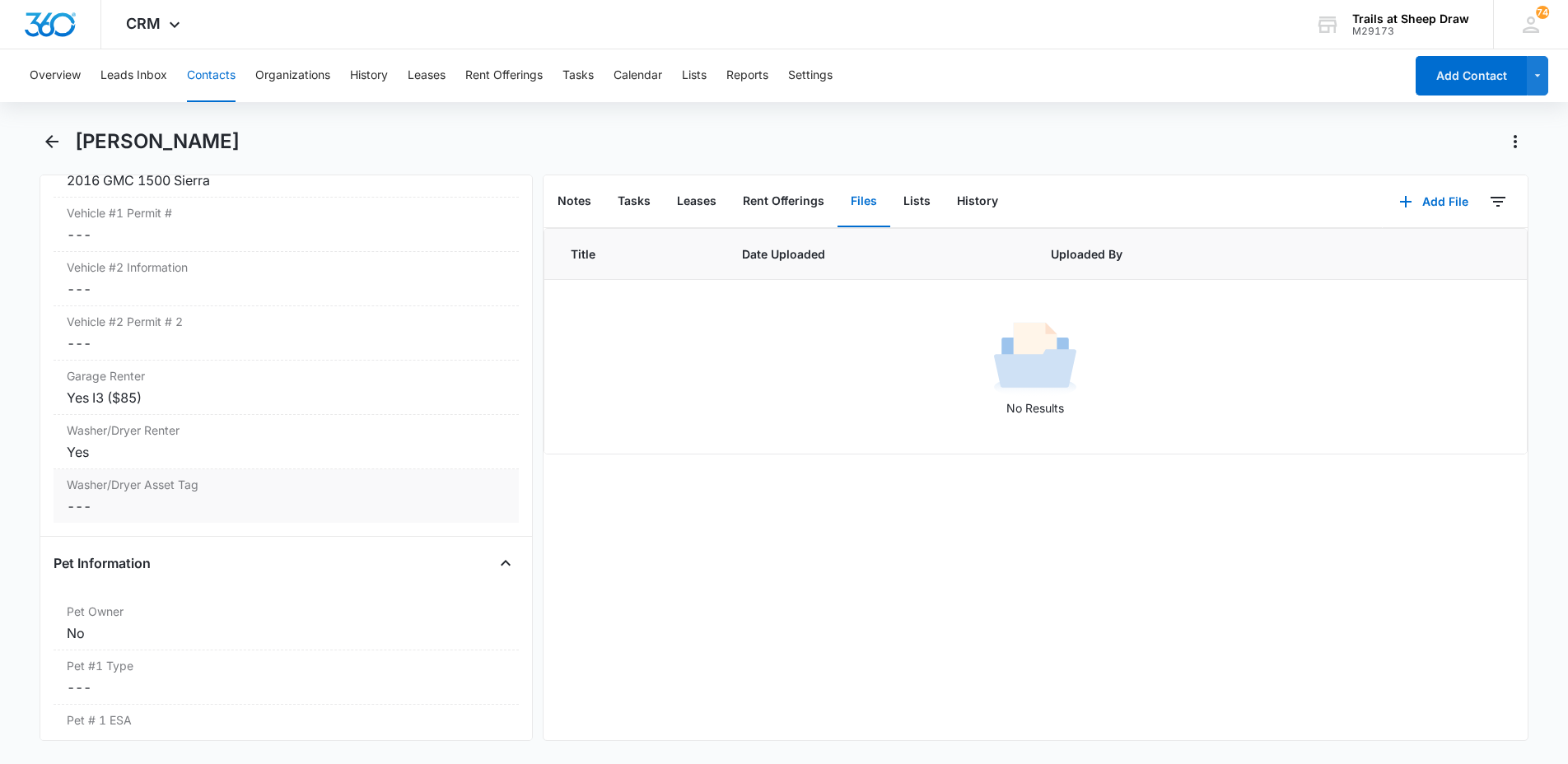
scroll to position [1730, 0]
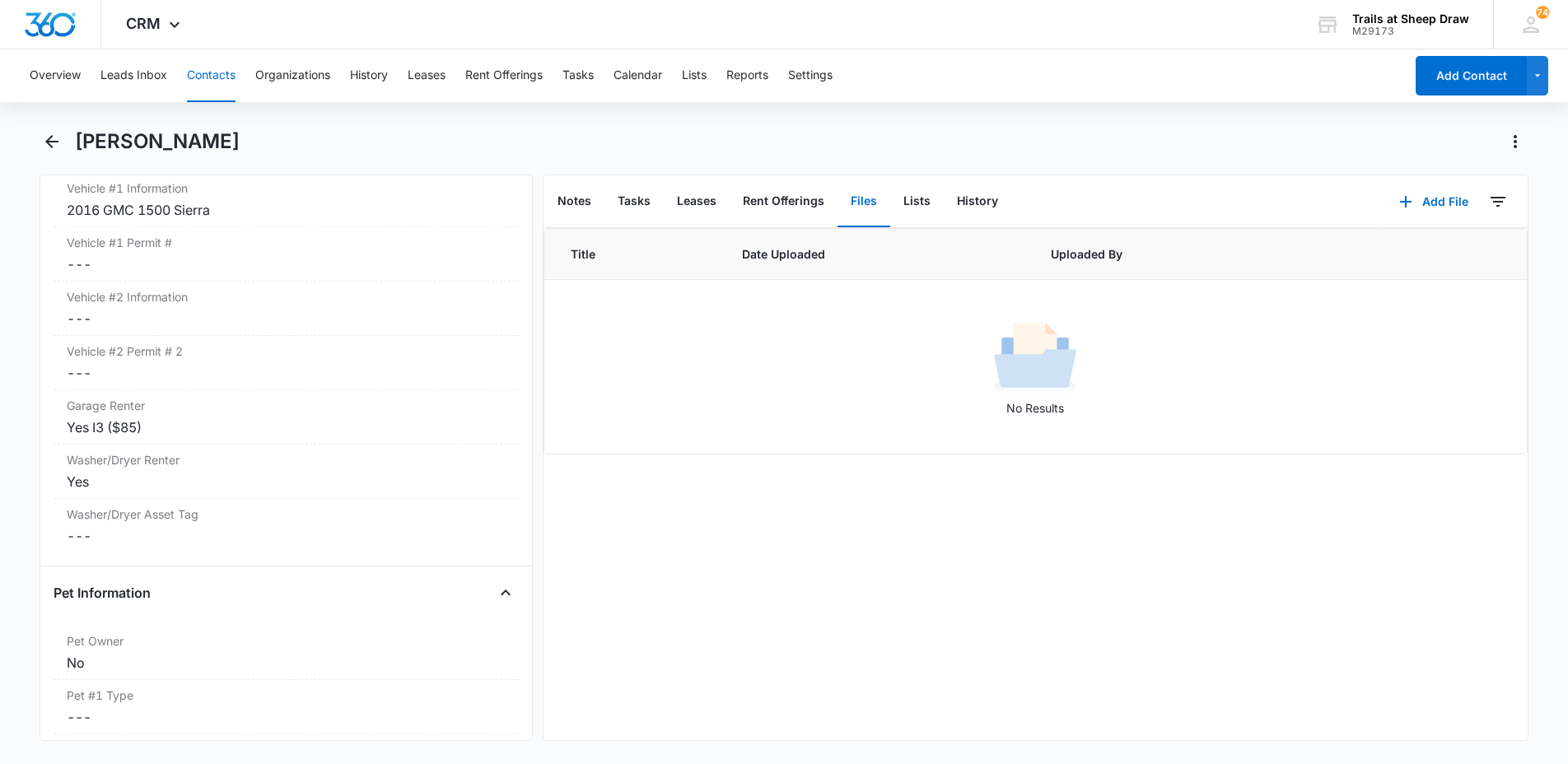
drag, startPoint x: 233, startPoint y: 141, endPoint x: 75, endPoint y: 148, distance: 158.2
click at [75, 148] on div "[PERSON_NAME]" at bounding box center [802, 141] width 1454 height 26
copy h1 "[PERSON_NAME]"
click at [204, 87] on button "Contacts" at bounding box center [211, 75] width 48 height 53
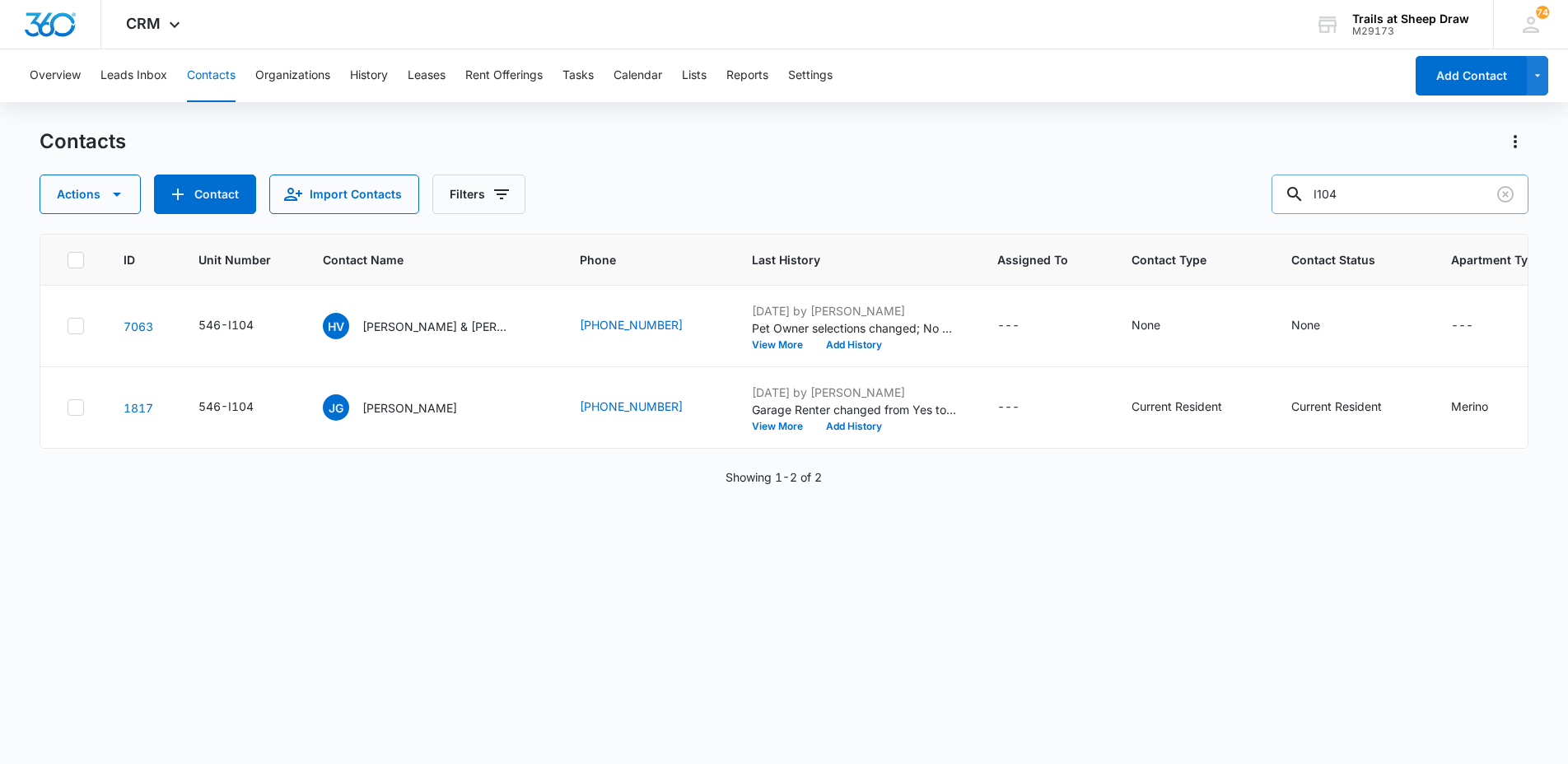
click at [1413, 190] on input "I104" at bounding box center [1400, 194] width 257 height 39
click at [1412, 190] on input "I104" at bounding box center [1400, 194] width 257 height 39
type input "V206"
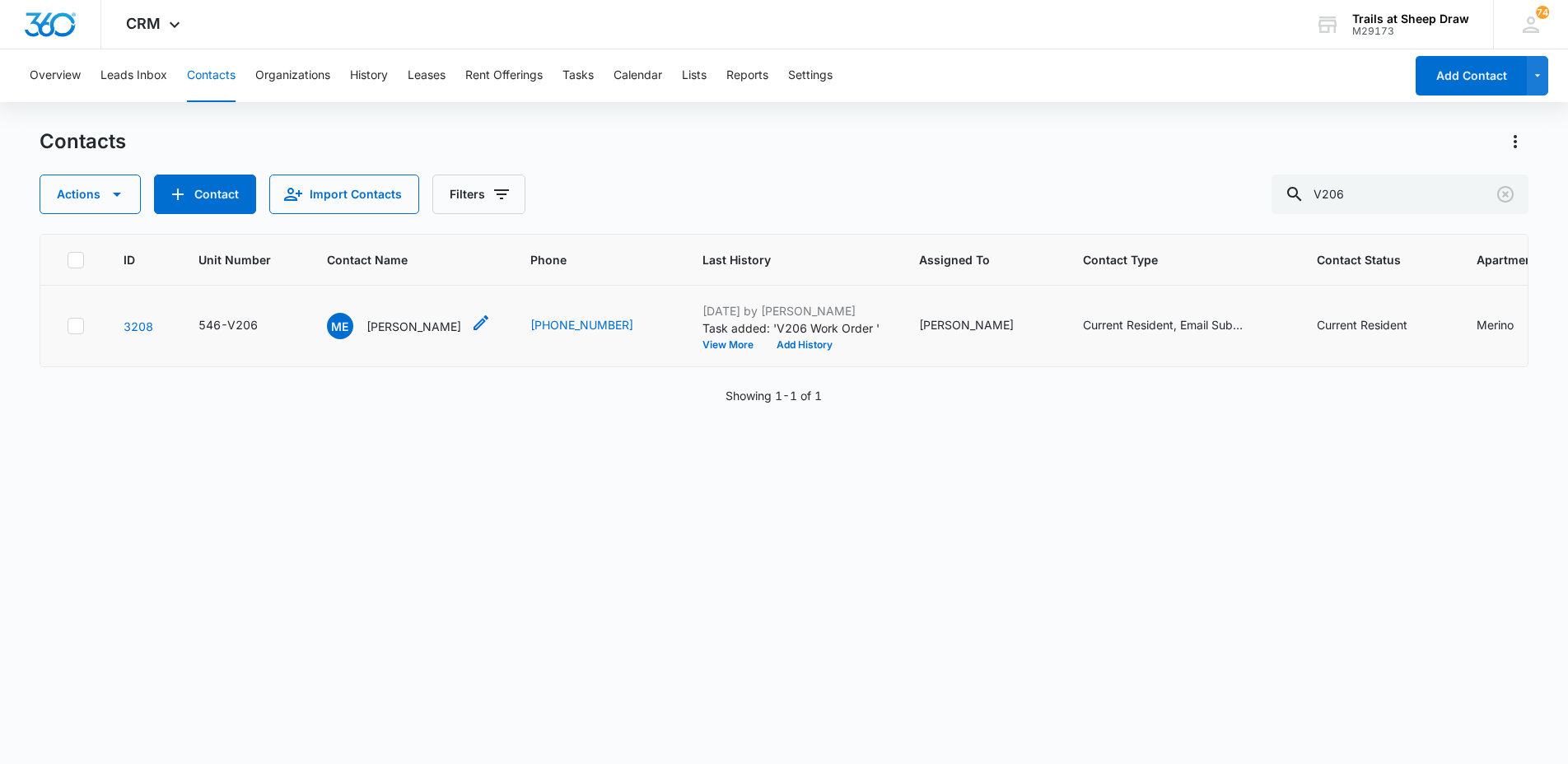
click at [405, 323] on p "[PERSON_NAME]" at bounding box center [414, 327] width 95 height 18
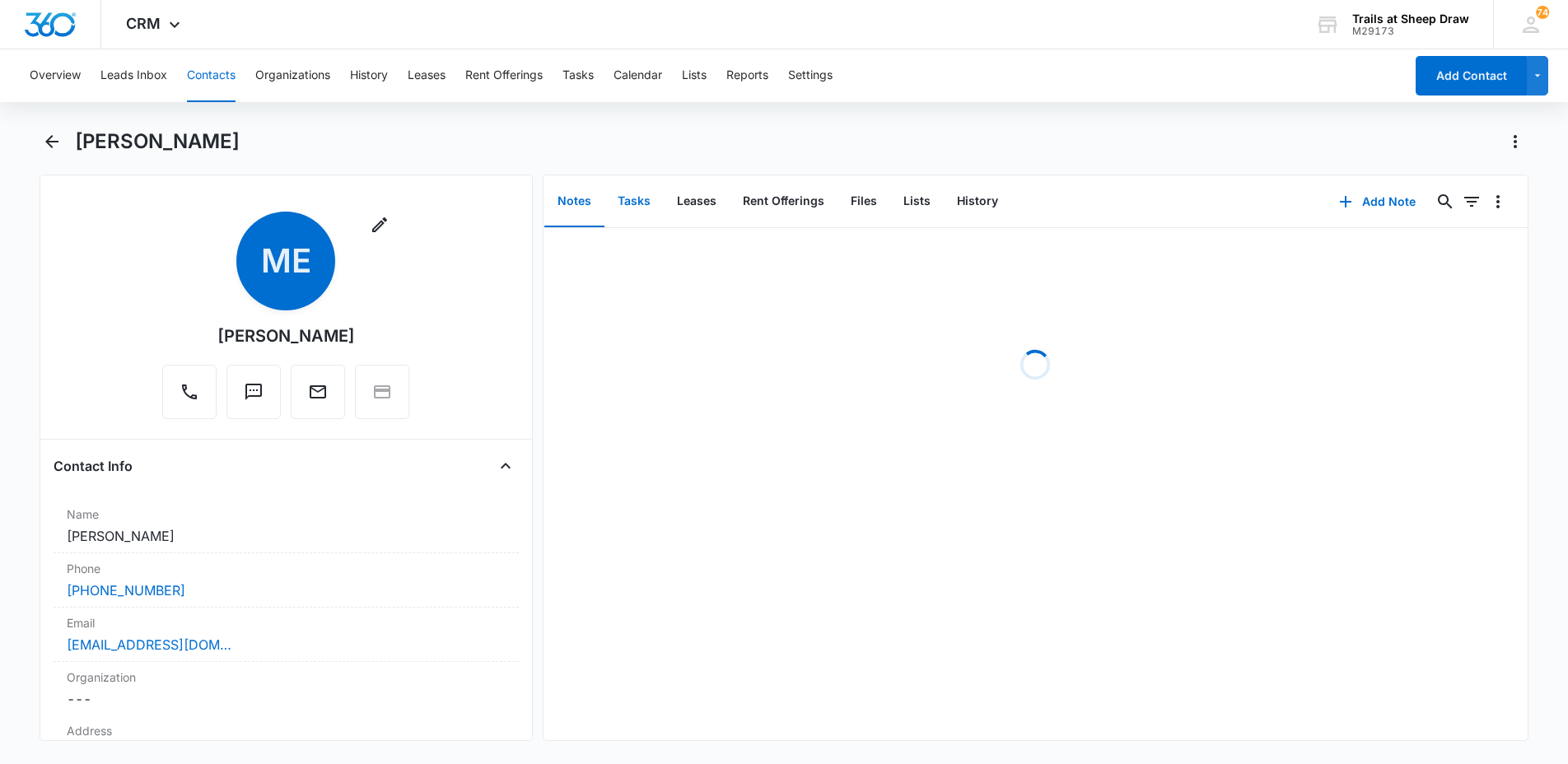
click at [637, 201] on button "Tasks" at bounding box center [635, 201] width 60 height 51
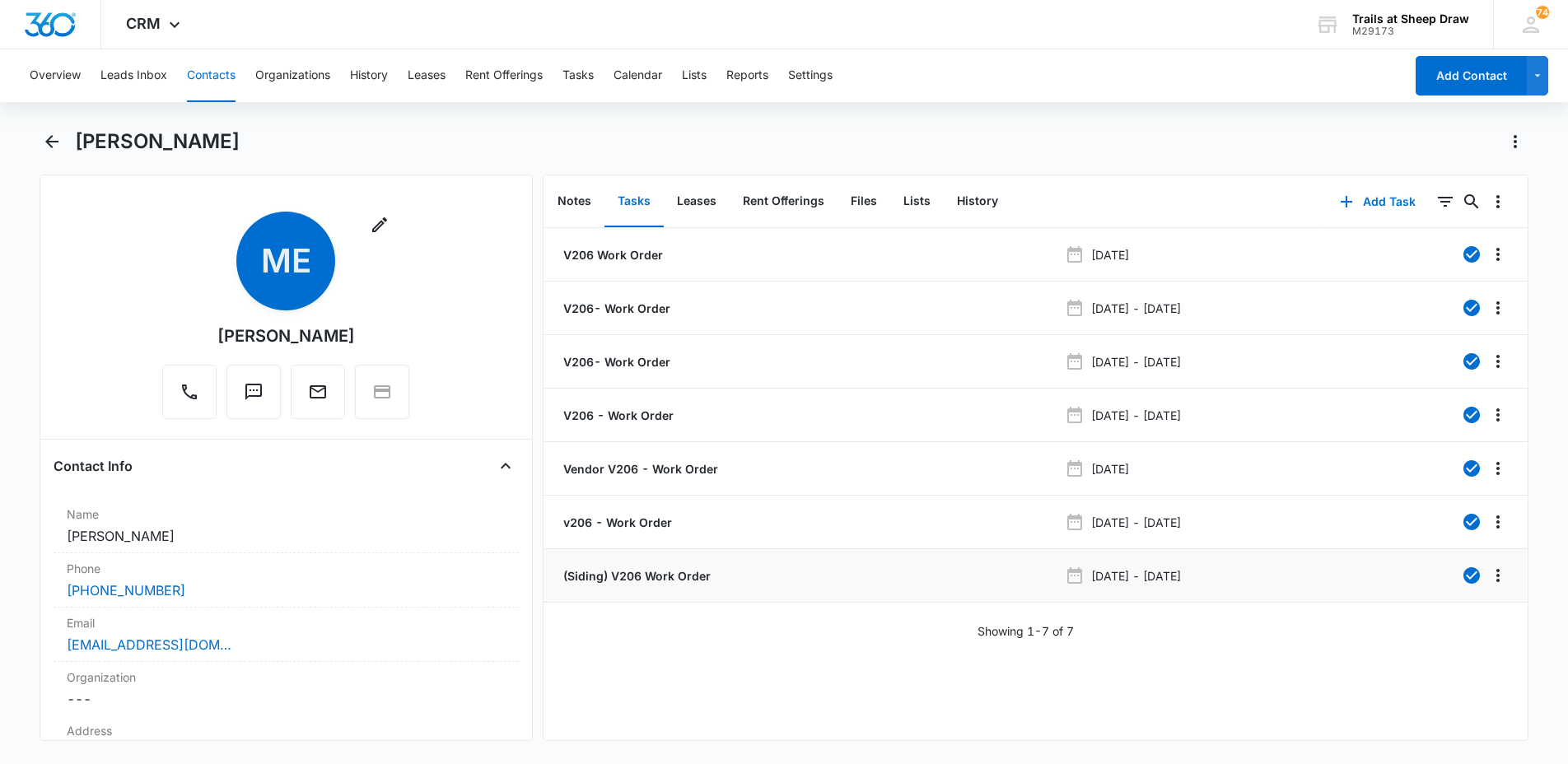
click at [663, 570] on p "(Siding) V206 Work Order" at bounding box center [636, 576] width 151 height 18
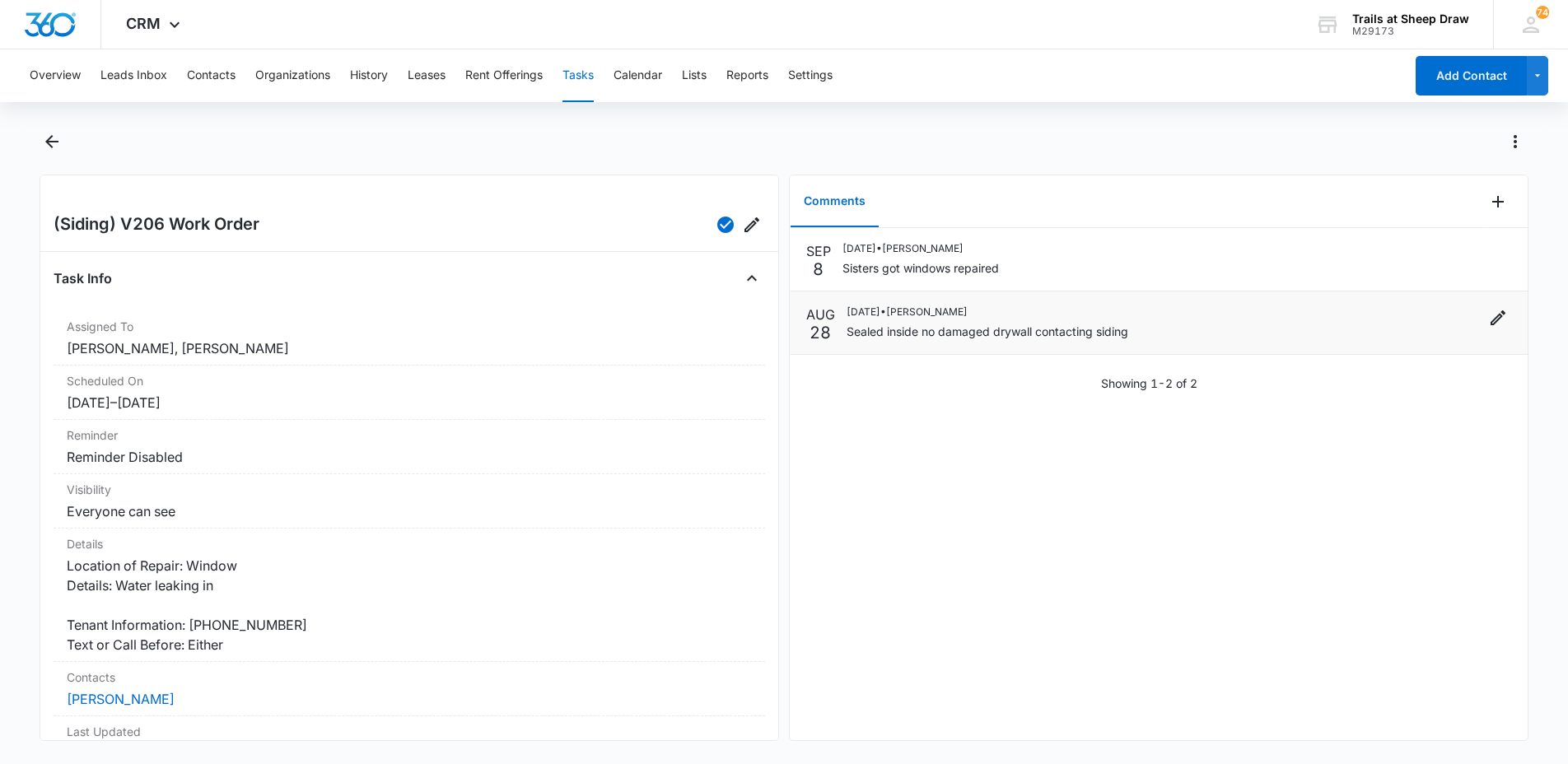
click at [907, 337] on p "Sealed inside no damaged drywall contacting siding" at bounding box center [987, 331] width 282 height 18
click at [958, 324] on p "Sealed inside no damaged drywall contacting siding" at bounding box center [987, 331] width 282 height 18
click at [871, 126] on div "Overview Leads Inbox Contacts Organizations History Leases Rent Offerings Tasks…" at bounding box center [784, 405] width 1568 height 712
drag, startPoint x: 829, startPoint y: 266, endPoint x: 813, endPoint y: 259, distance: 17.5
click at [813, 259] on div "[DATE]" at bounding box center [819, 259] width 25 height 36
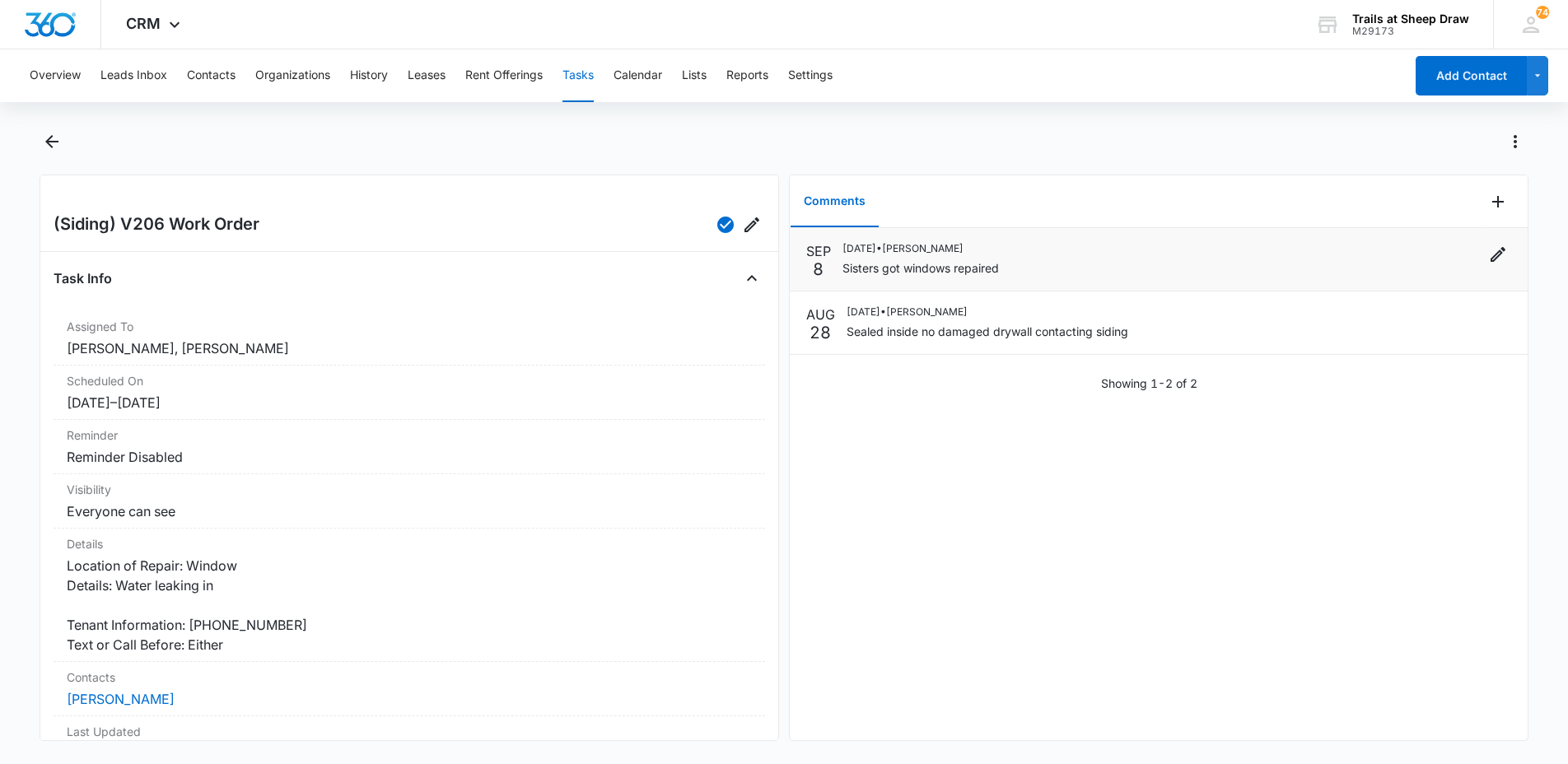
drag, startPoint x: 813, startPoint y: 259, endPoint x: 924, endPoint y: 274, distance: 112.0
click at [923, 281] on li "[DATE] [DATE] • [PERSON_NAME] Sisters got windows repaired" at bounding box center [1159, 260] width 738 height 63
click at [927, 269] on p "Sisters got windows repaired" at bounding box center [921, 268] width 156 height 18
drag, startPoint x: 983, startPoint y: 242, endPoint x: 919, endPoint y: 241, distance: 64.0
click at [919, 241] on p "[DATE] • [PERSON_NAME]" at bounding box center [921, 248] width 156 height 15
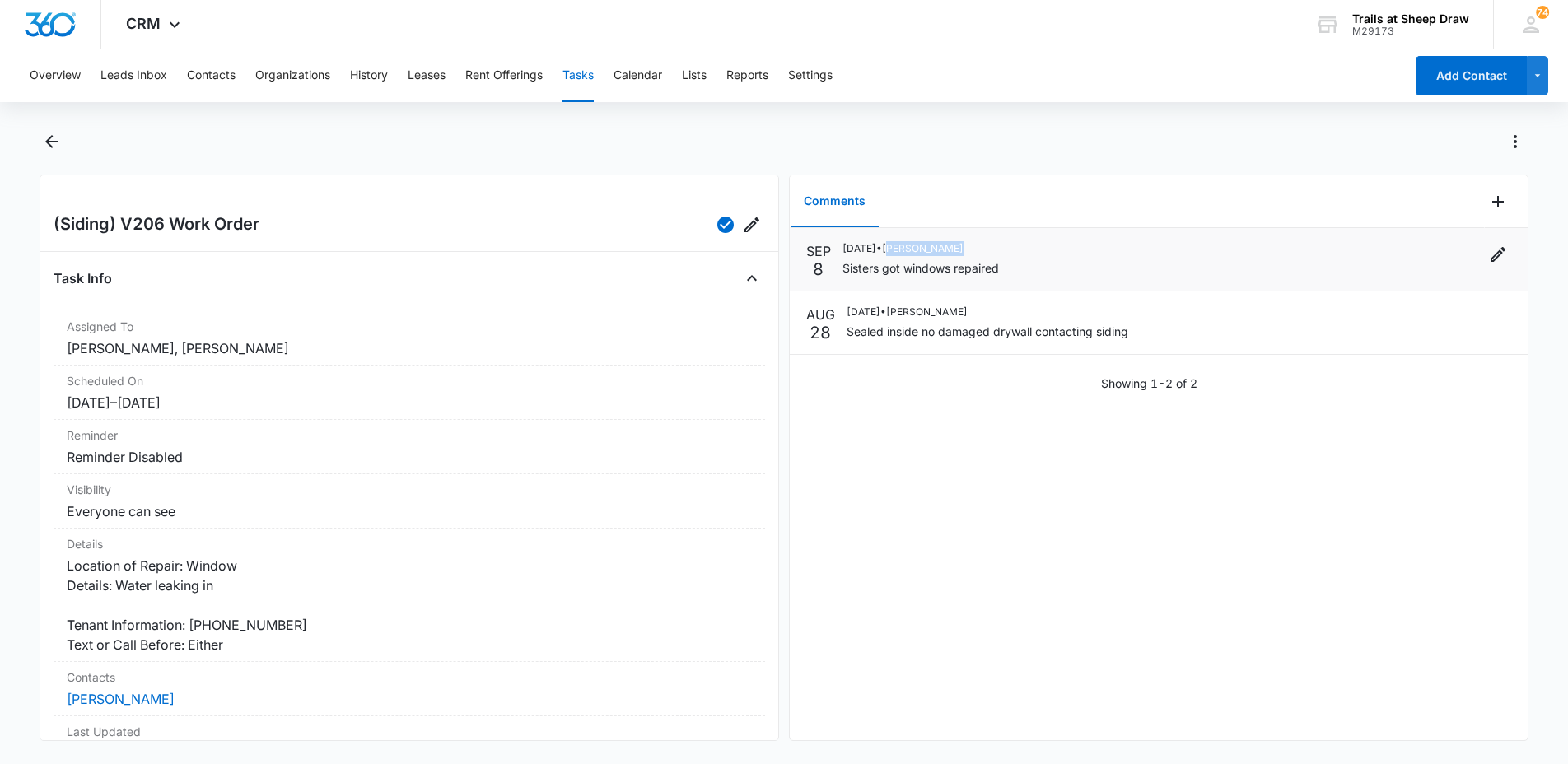
click at [919, 241] on p "[DATE] • [PERSON_NAME]" at bounding box center [921, 248] width 156 height 15
click at [908, 267] on p "Sisters got windows repaired" at bounding box center [921, 268] width 156 height 18
drag, startPoint x: 915, startPoint y: 270, endPoint x: 964, endPoint y: 269, distance: 49.0
click at [964, 269] on p "Sisters got windows repaired" at bounding box center [921, 268] width 156 height 18
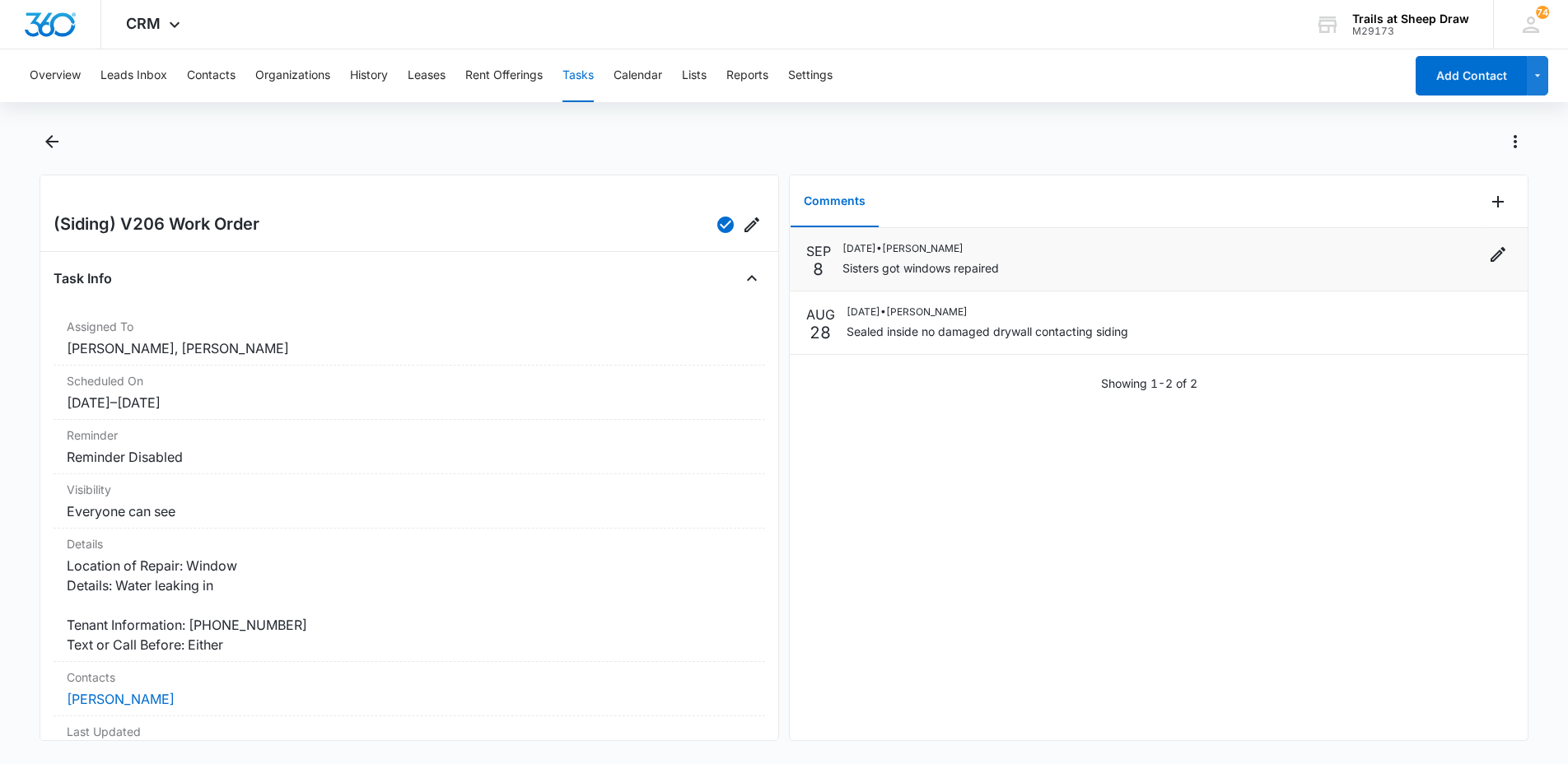
click at [866, 263] on p "Sisters got windows repaired" at bounding box center [921, 268] width 156 height 18
drag, startPoint x: 846, startPoint y: 273, endPoint x: 880, endPoint y: 273, distance: 34.0
click at [880, 273] on p "Sisters got windows repaired" at bounding box center [921, 268] width 156 height 18
drag, startPoint x: 885, startPoint y: 273, endPoint x: 949, endPoint y: 267, distance: 64.3
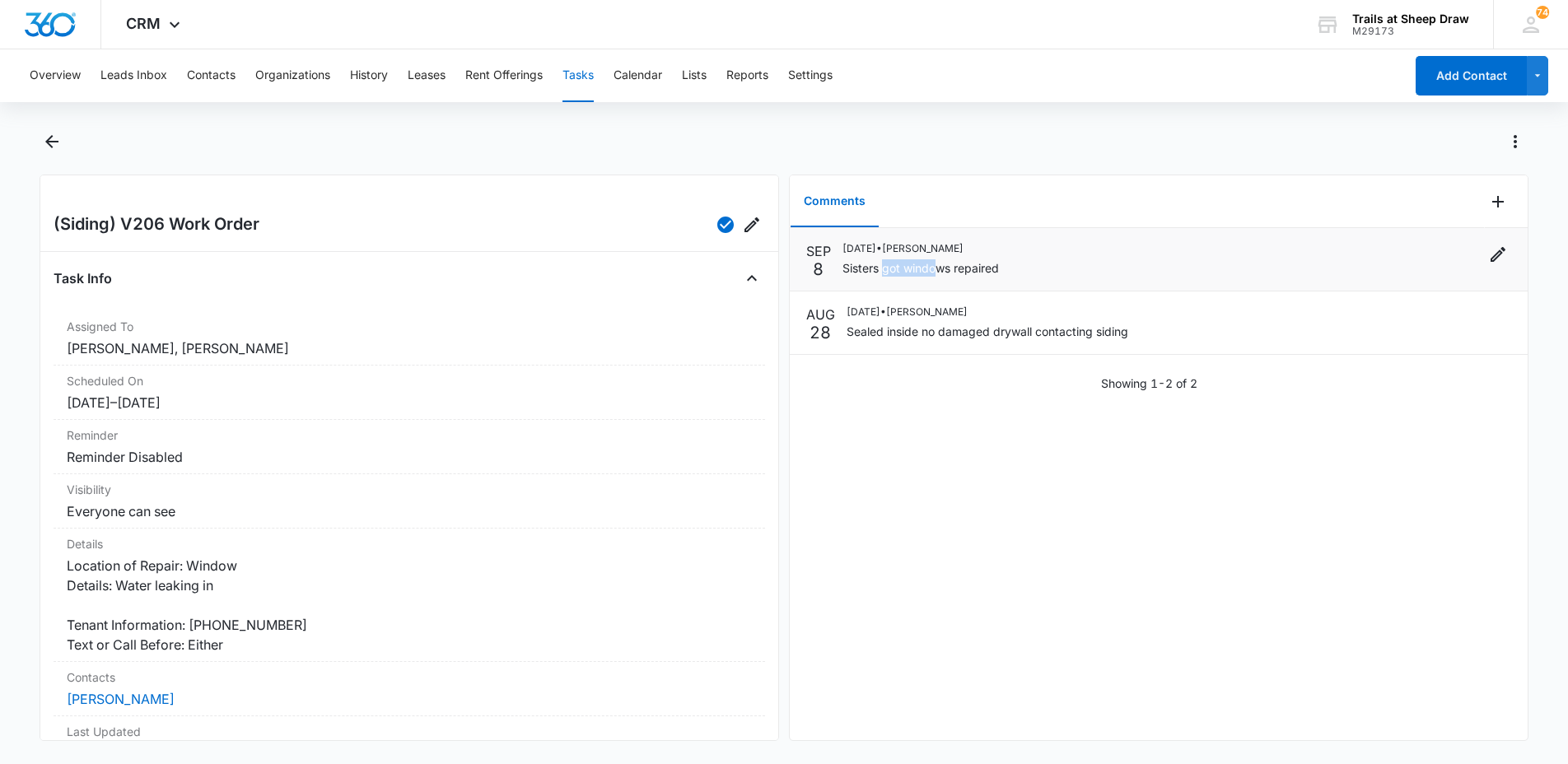
click at [949, 267] on p "Sisters got windows repaired" at bounding box center [921, 268] width 156 height 18
drag, startPoint x: 835, startPoint y: 259, endPoint x: 813, endPoint y: 256, distance: 22.2
click at [813, 256] on div "[DATE] [DATE] • [PERSON_NAME] Sisters got windows repaired" at bounding box center [1159, 259] width 705 height 36
drag, startPoint x: 813, startPoint y: 256, endPoint x: 813, endPoint y: 266, distance: 10.0
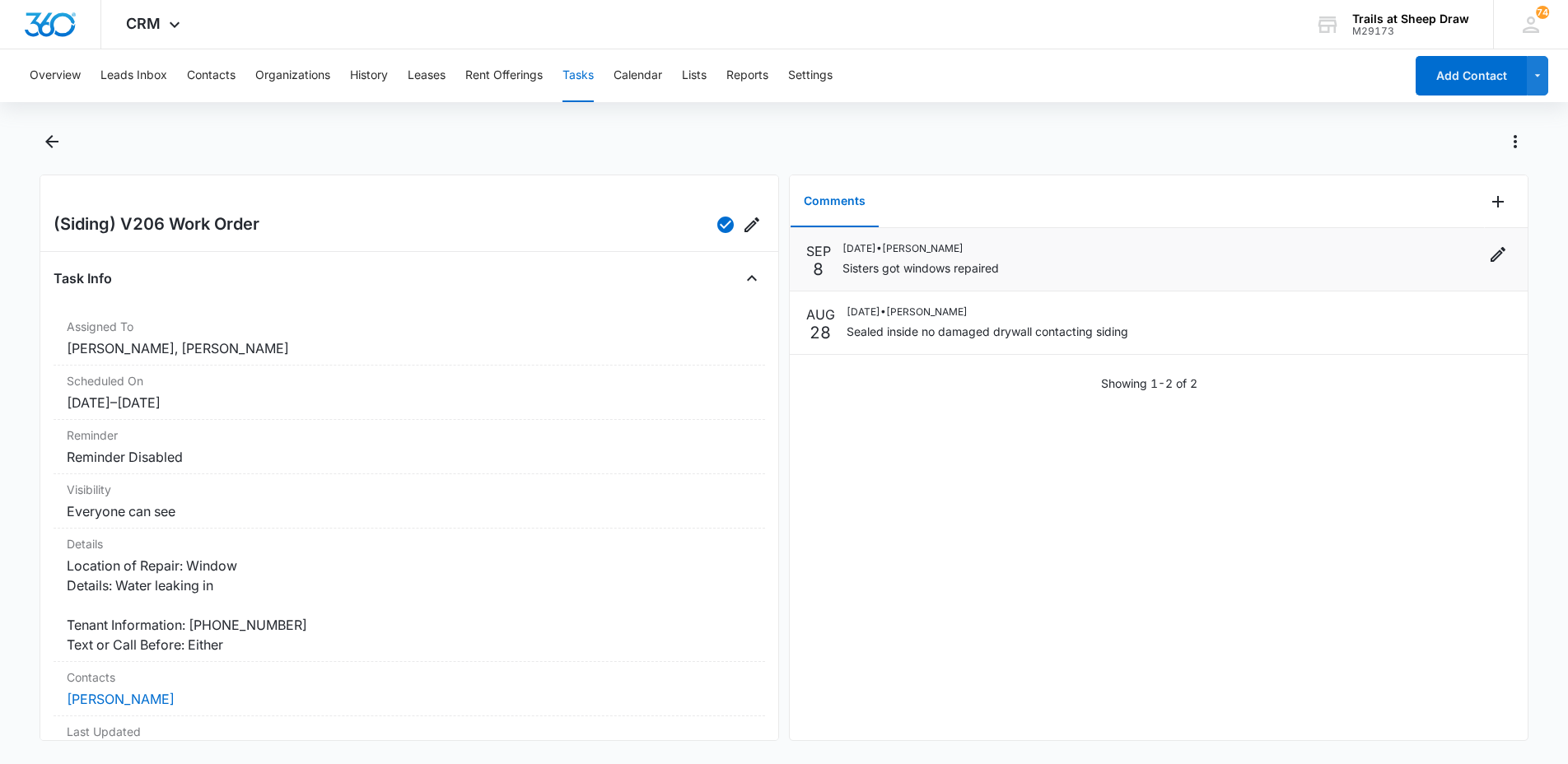
click at [813, 266] on div "[DATE]" at bounding box center [819, 259] width 25 height 36
click at [784, 130] on div at bounding box center [802, 141] width 1454 height 26
click at [222, 80] on button "Contacts" at bounding box center [211, 75] width 48 height 53
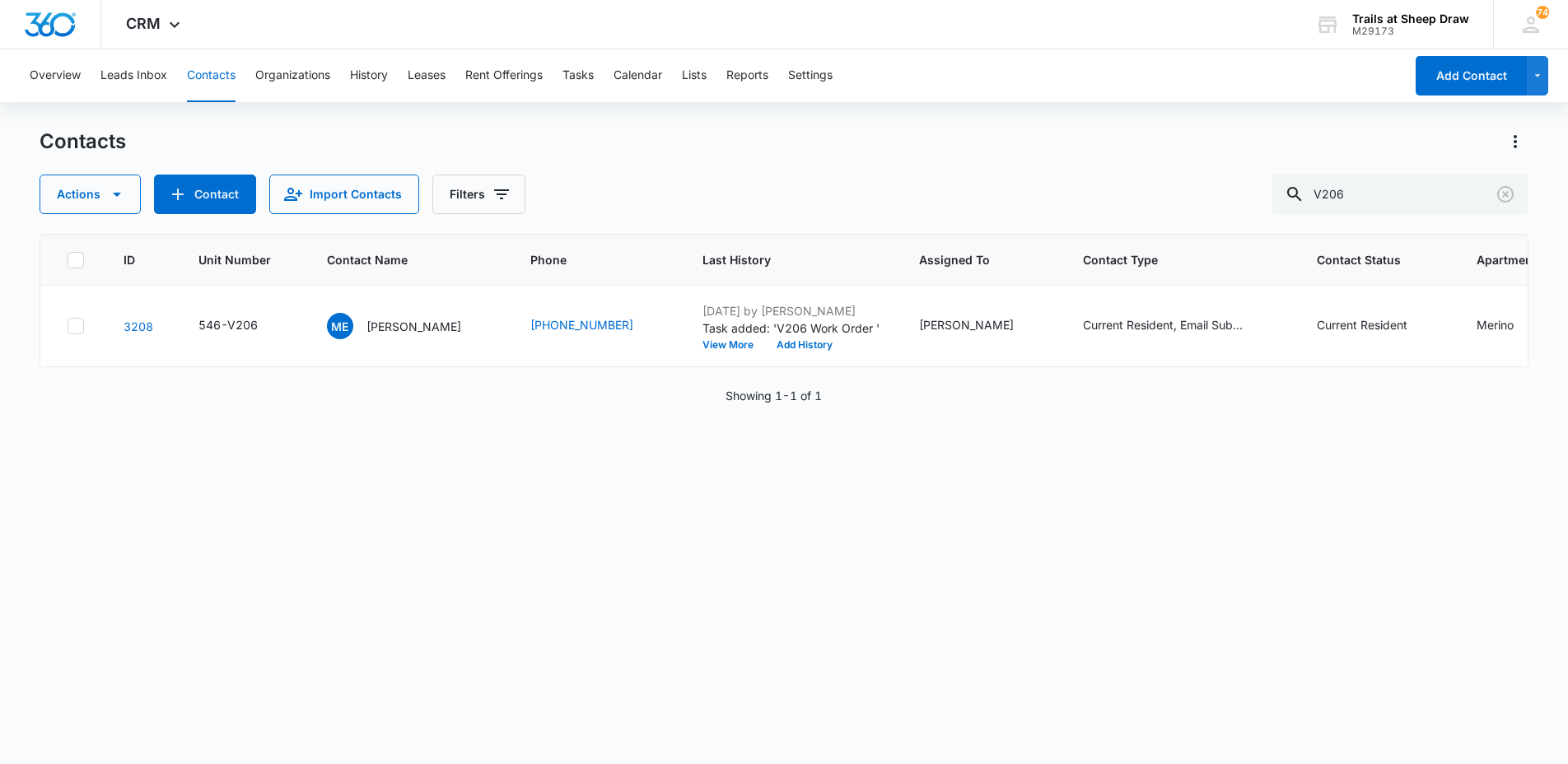
click at [1375, 218] on div "Contacts Actions Contact Import Contacts Filters V206 ID Unit Number Contact Na…" at bounding box center [784, 446] width 1490 height 635
click at [1378, 205] on input "V206" at bounding box center [1400, 194] width 257 height 39
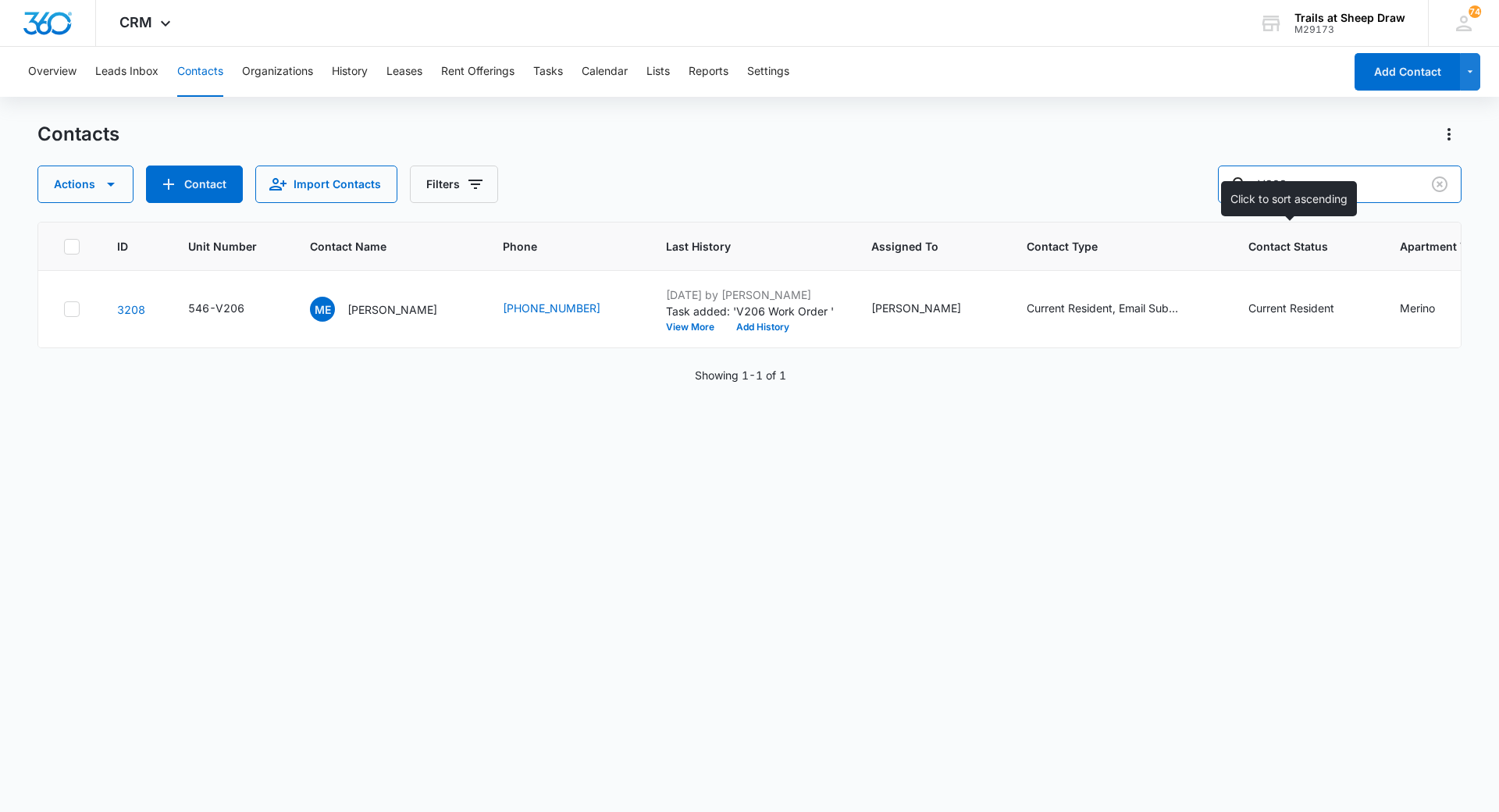
type input "V303"
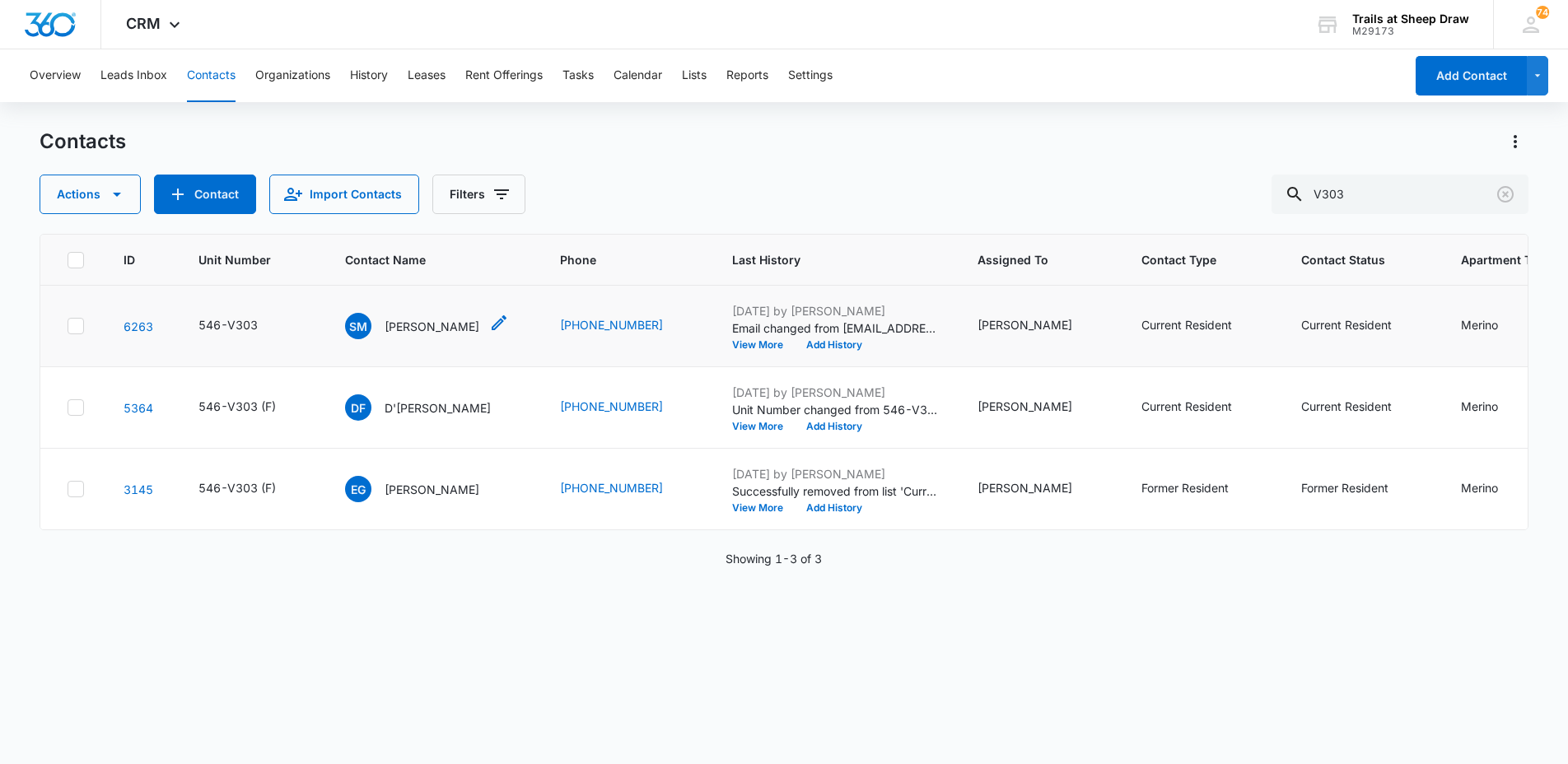
click at [445, 327] on p "[PERSON_NAME]" at bounding box center [432, 327] width 95 height 18
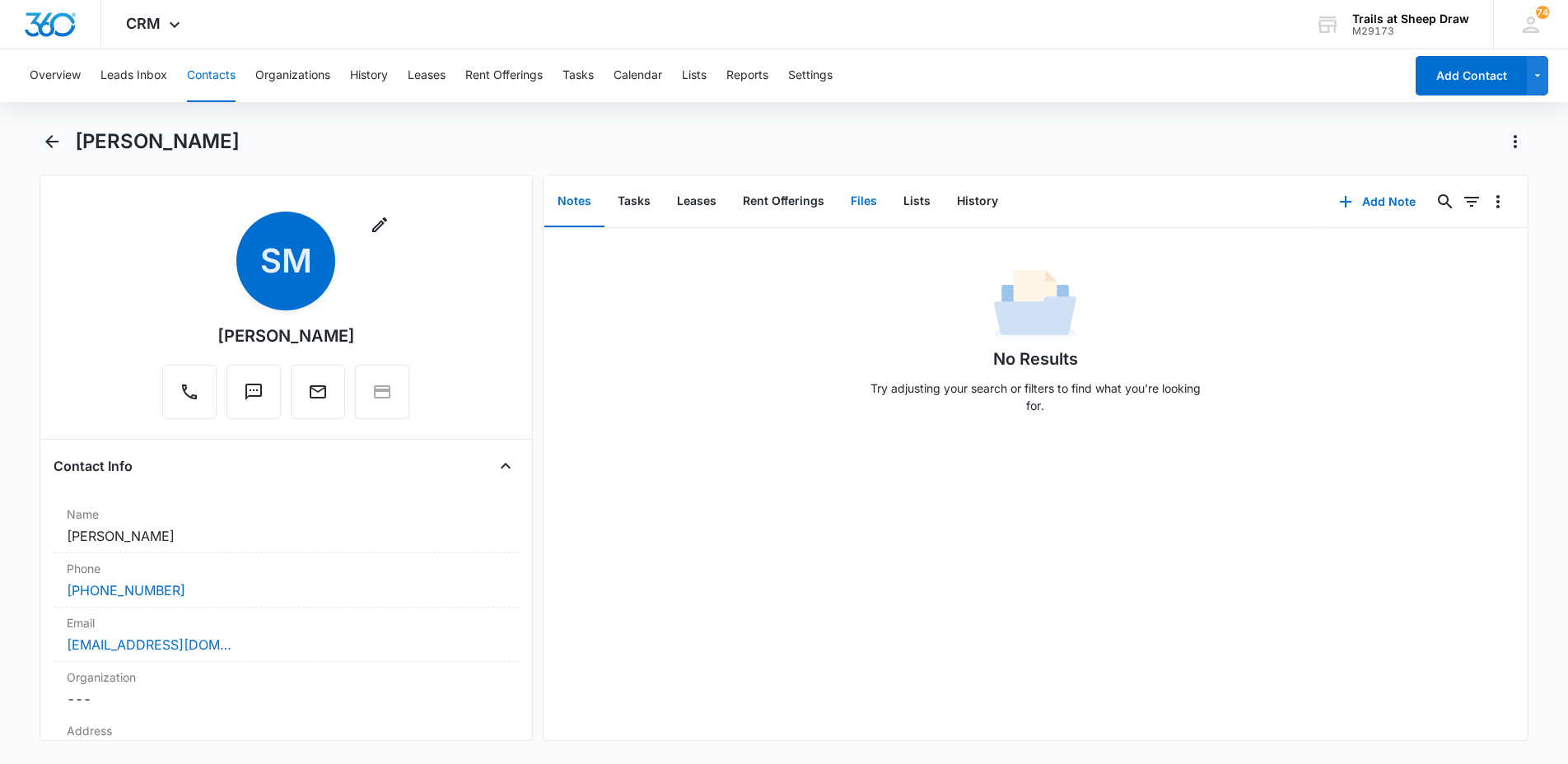
click at [871, 204] on button "Files" at bounding box center [864, 201] width 53 height 51
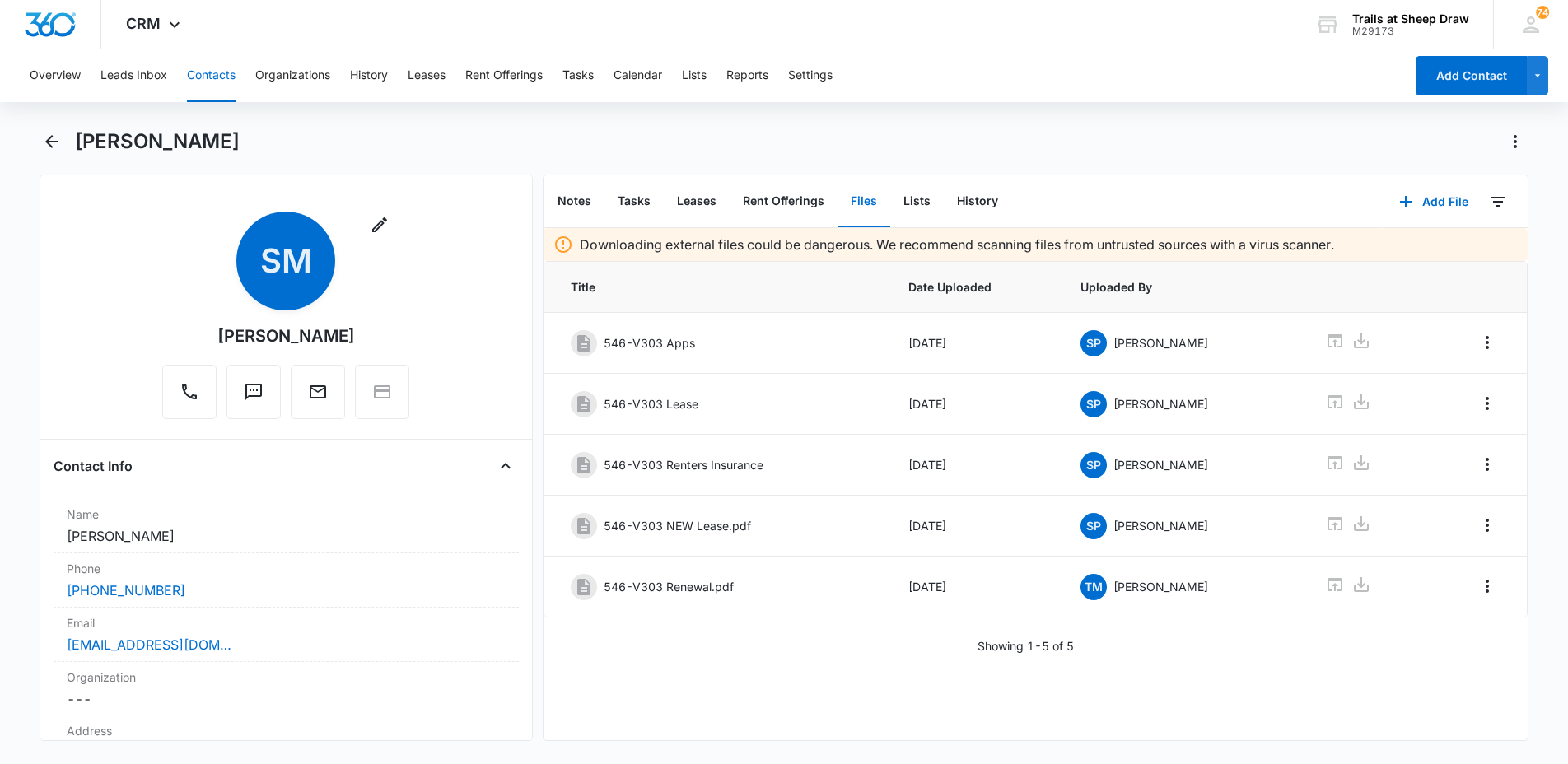
click at [833, 147] on div "[PERSON_NAME]" at bounding box center [802, 141] width 1454 height 26
click at [1328, 592] on icon at bounding box center [1335, 584] width 15 height 13
click at [172, 75] on div "Overview Leads Inbox Contacts Organizations History Leases Rent Offerings Tasks…" at bounding box center [712, 75] width 1385 height 53
click at [208, 77] on button "Contacts" at bounding box center [211, 75] width 48 height 53
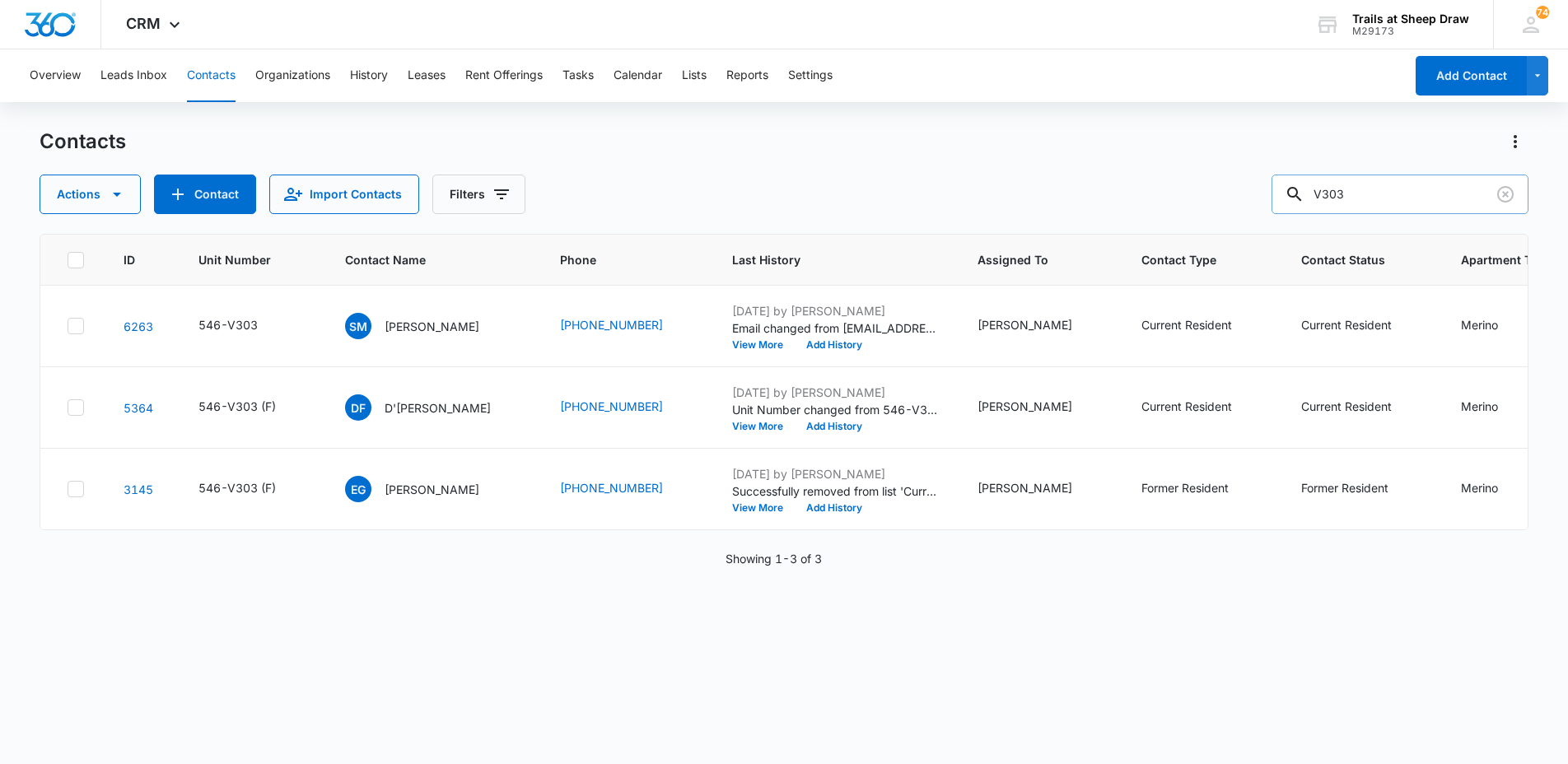
click at [1380, 190] on input "V303" at bounding box center [1400, 194] width 257 height 39
type input "L308"
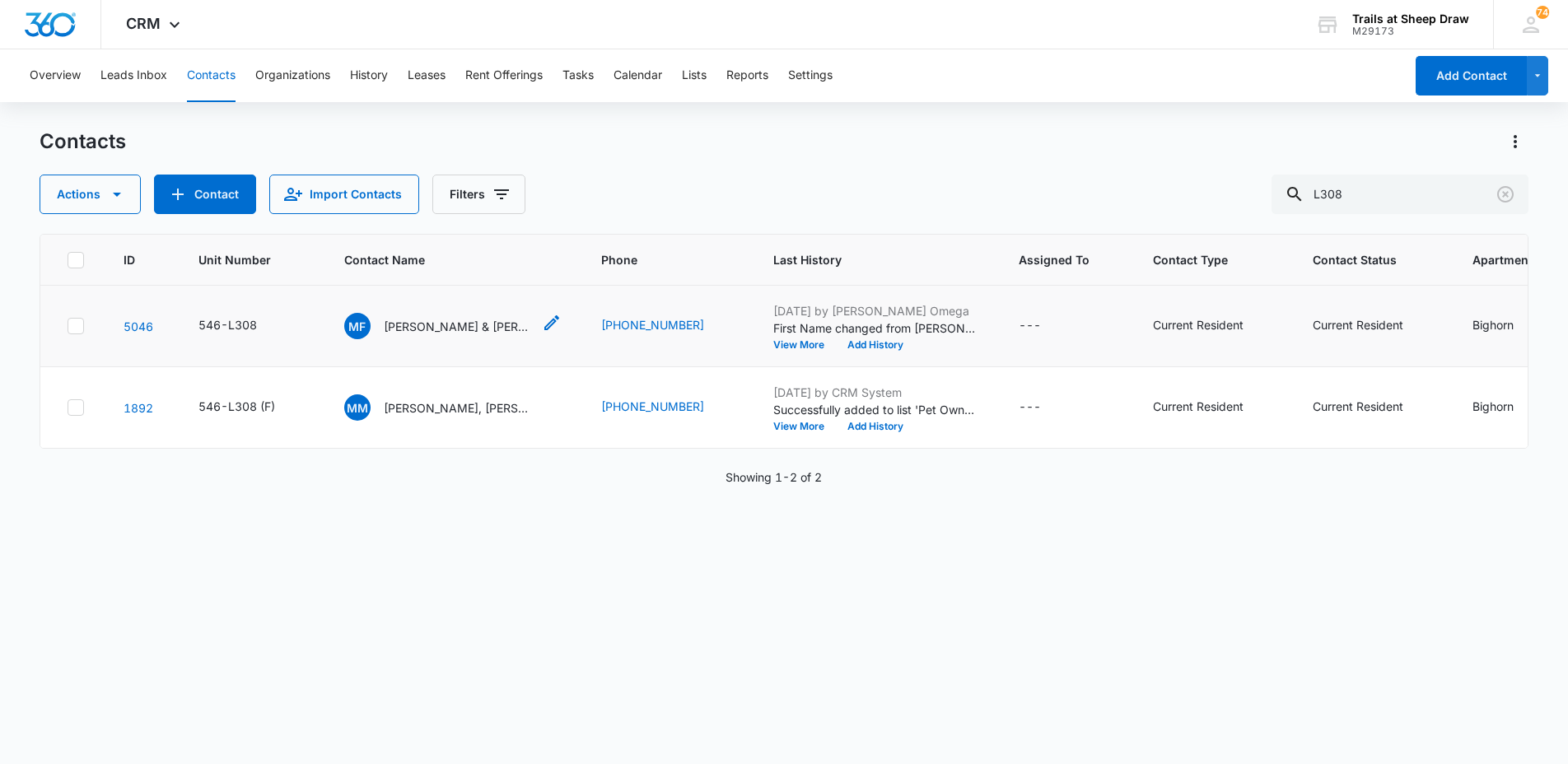
click at [442, 327] on p "[PERSON_NAME] & [PERSON_NAME] & [PERSON_NAME] Duclona" at bounding box center [458, 327] width 148 height 18
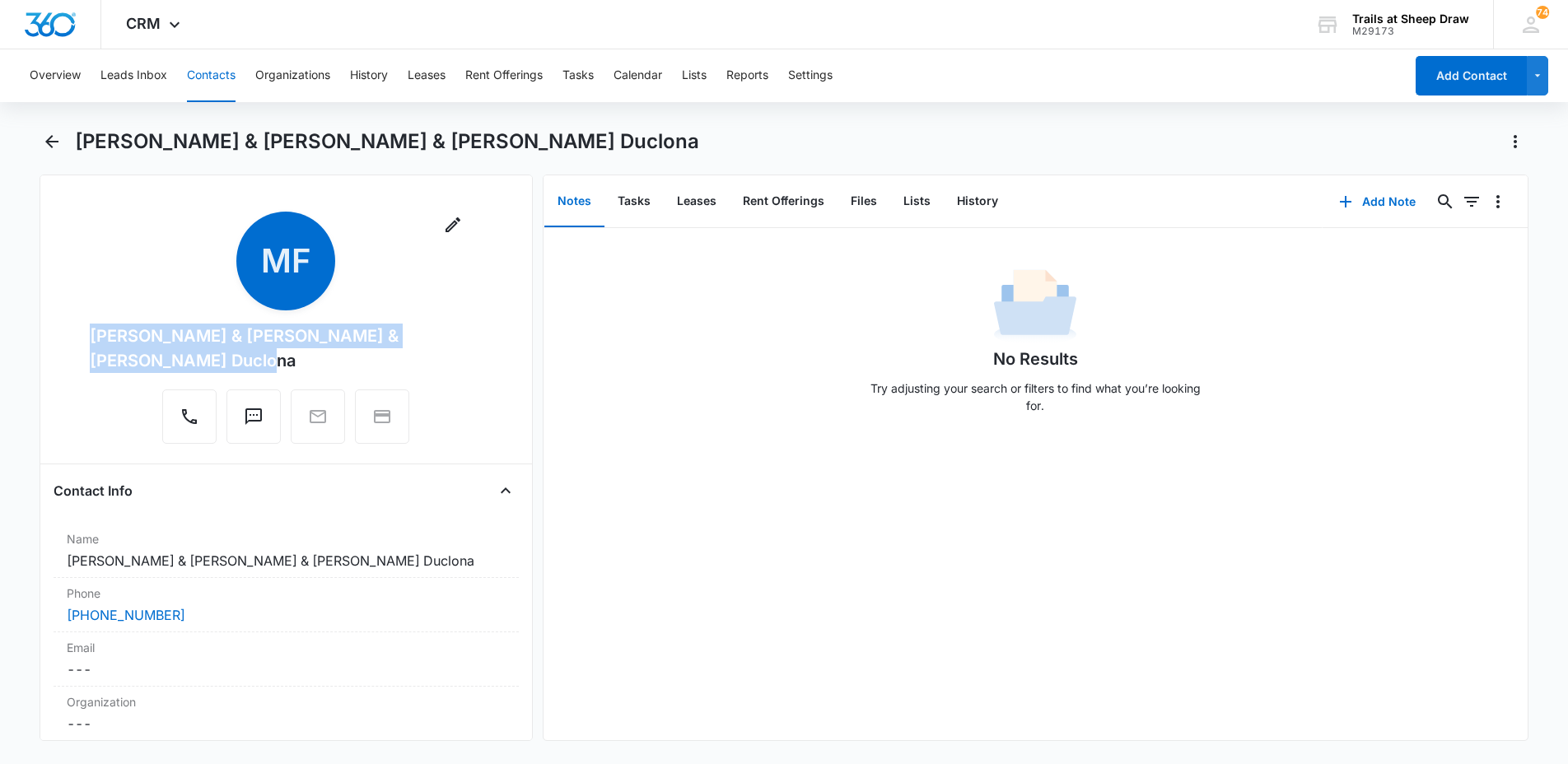
drag, startPoint x: 164, startPoint y: 361, endPoint x: 83, endPoint y: 327, distance: 87.8
click at [83, 327] on div "Remove MF [PERSON_NAME] & [PERSON_NAME] & [PERSON_NAME] Duclona" at bounding box center [287, 331] width 465 height 239
copy div "[PERSON_NAME] & [PERSON_NAME] & [PERSON_NAME] Duclona"
click at [118, 71] on button "Leads Inbox" at bounding box center [134, 75] width 67 height 53
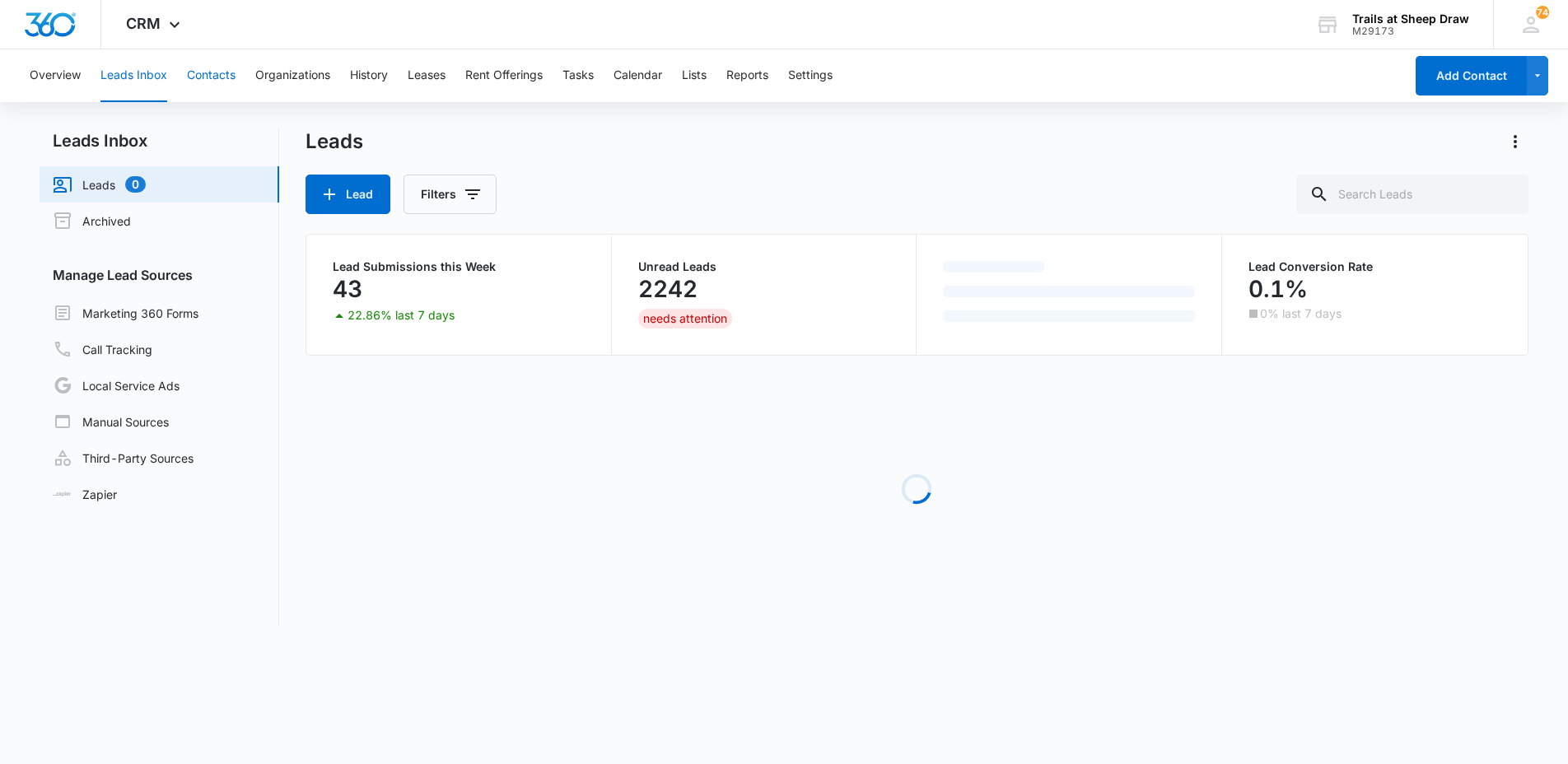
click at [194, 74] on button "Contacts" at bounding box center [211, 75] width 48 height 53
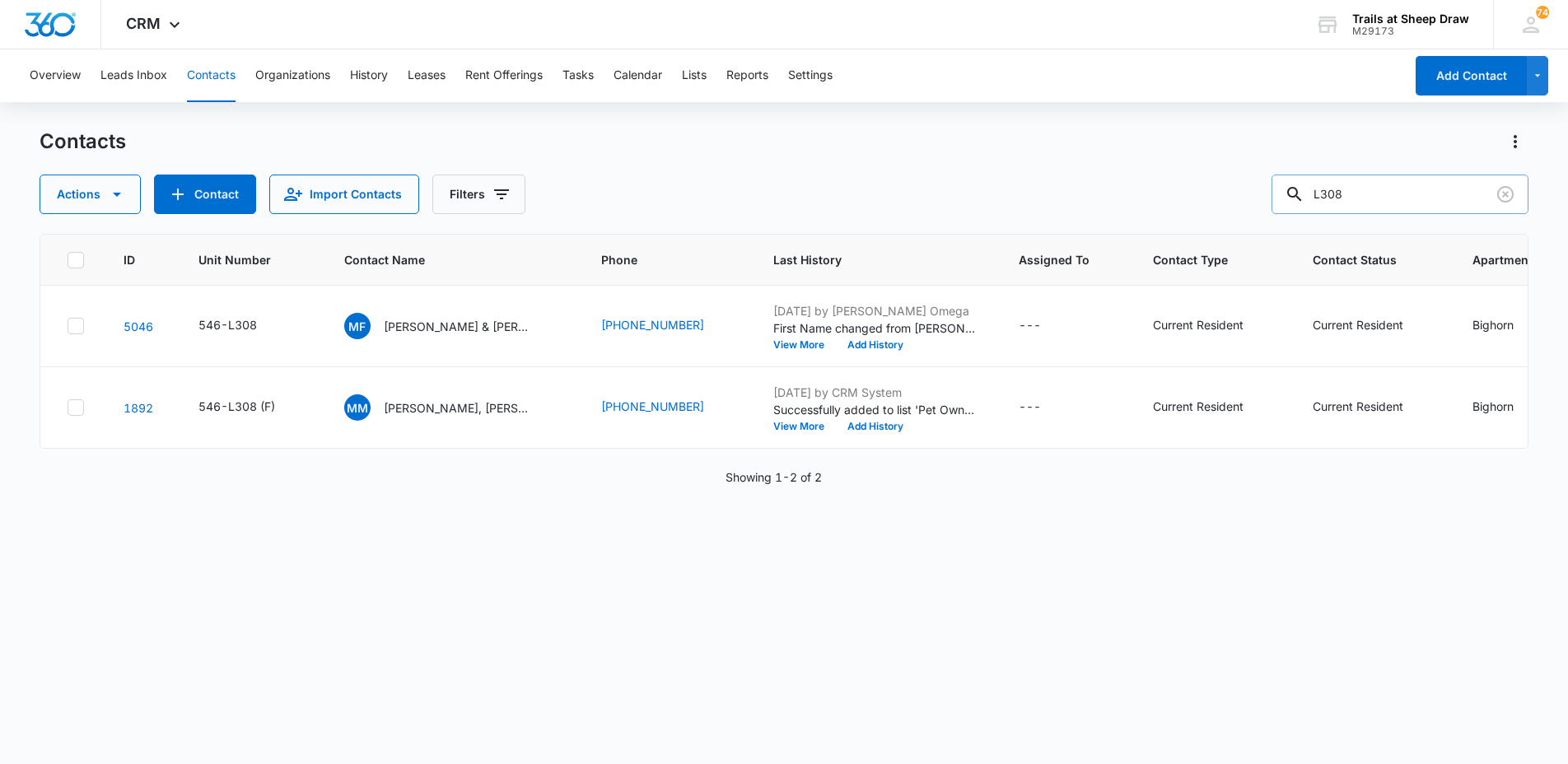
click at [1349, 195] on input "L308" at bounding box center [1400, 194] width 257 height 39
type input "yadirra"
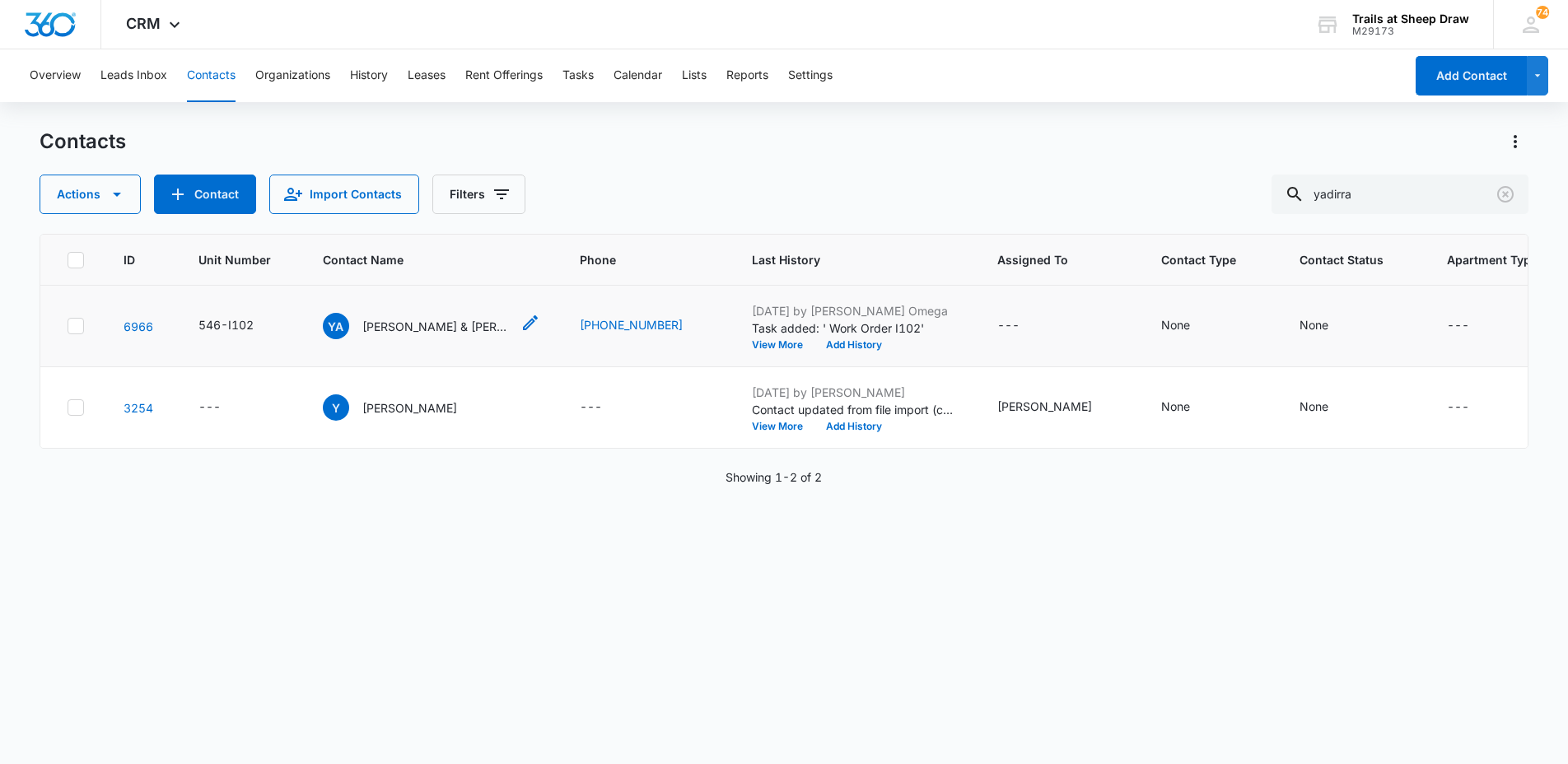
click at [418, 326] on p "[PERSON_NAME] & [PERSON_NAME]" at bounding box center [436, 327] width 148 height 18
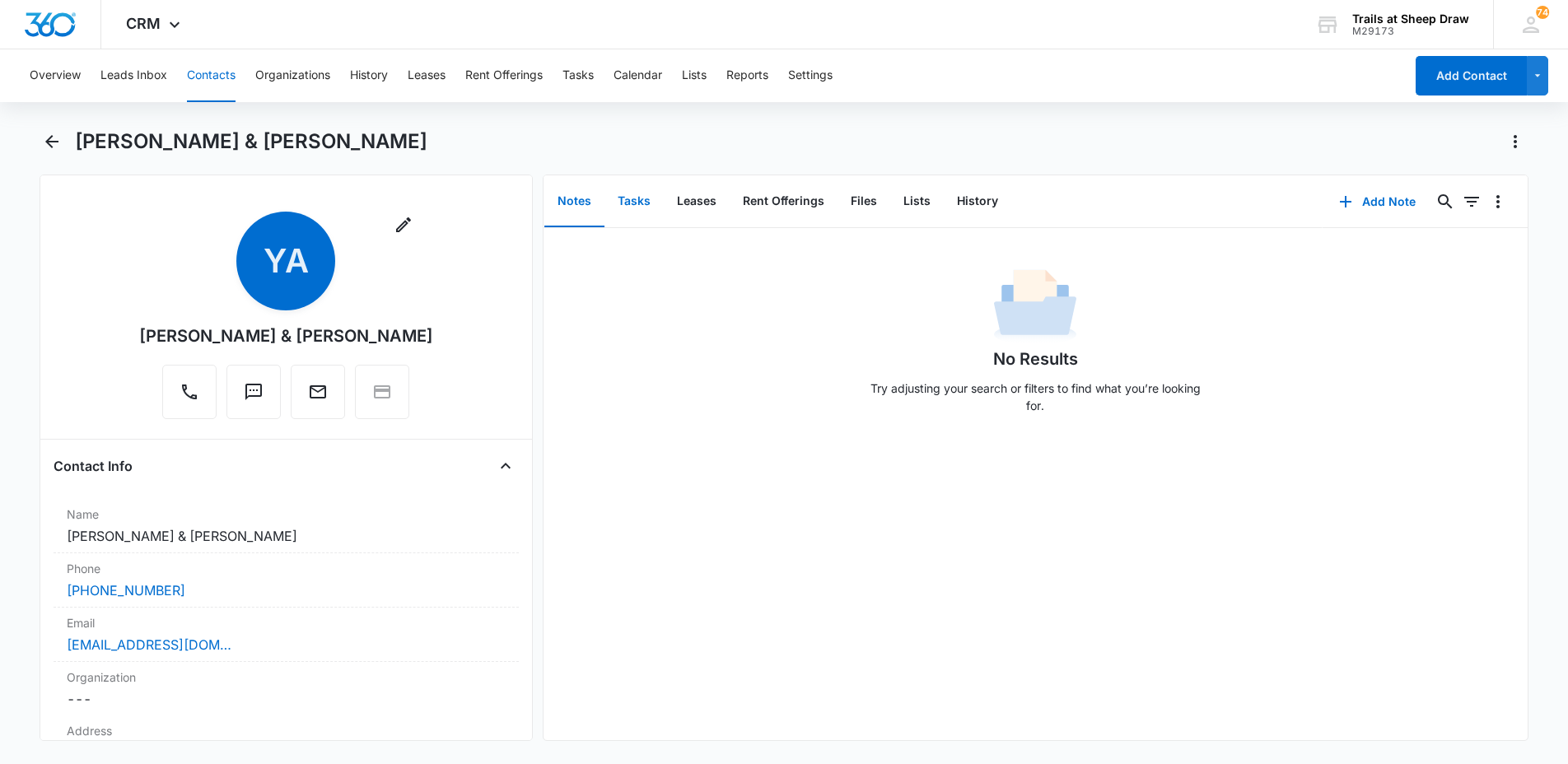
click at [623, 200] on button "Tasks" at bounding box center [635, 201] width 60 height 51
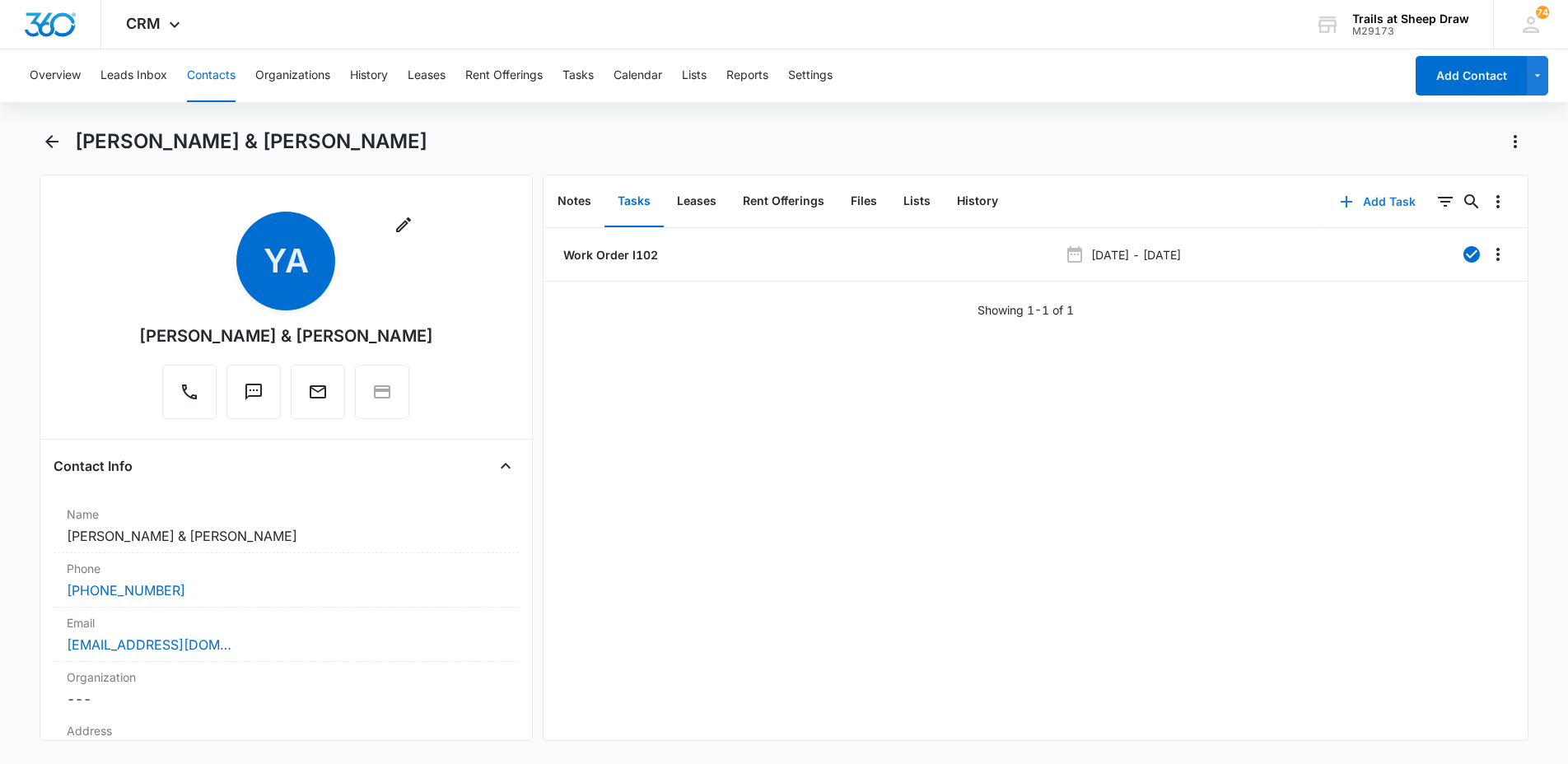
click at [1375, 204] on button "Add Task" at bounding box center [1378, 202] width 109 height 39
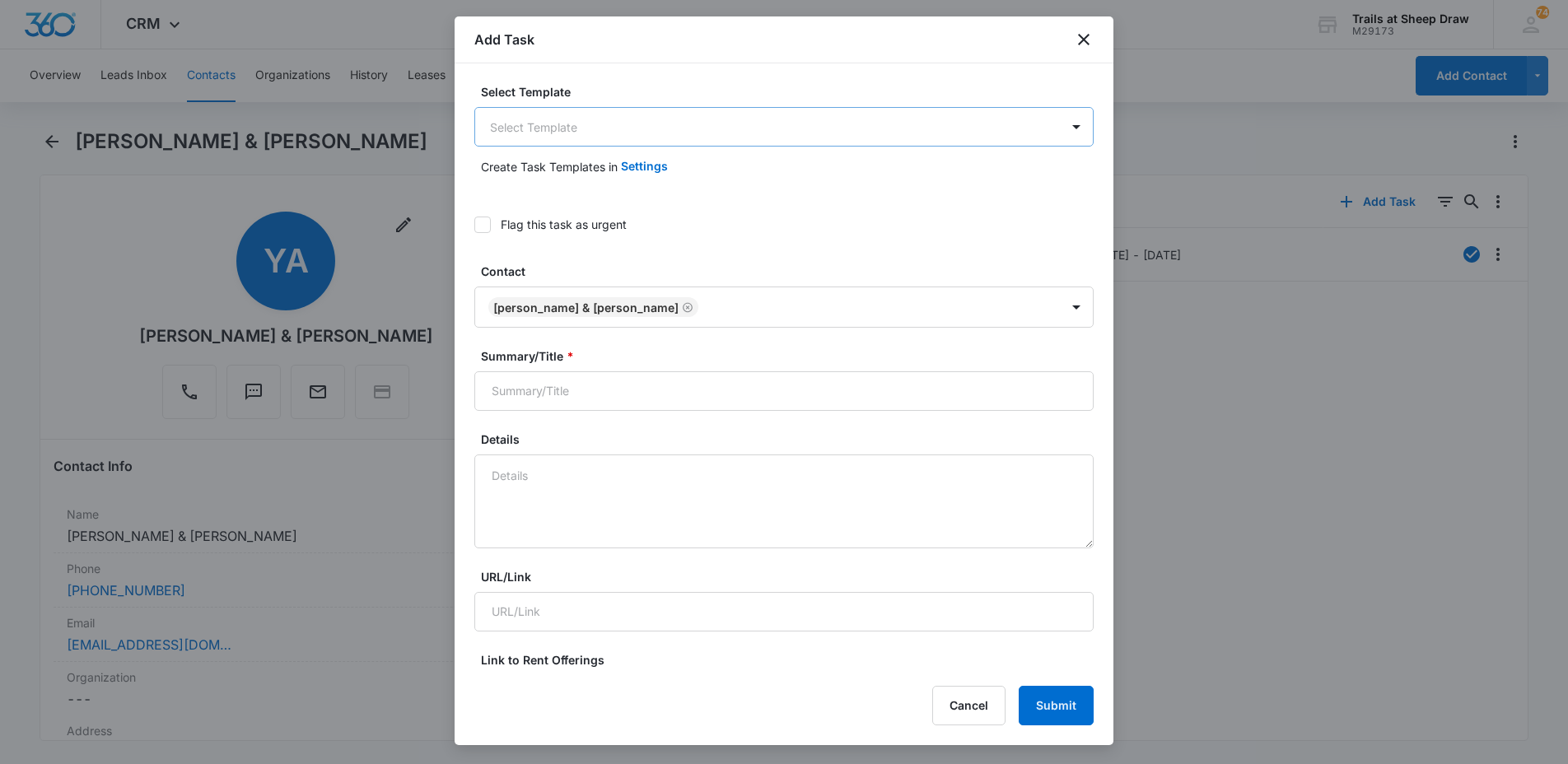
click at [521, 123] on body "CRM Apps Reputation Websites Forms CRM Email Social Content Ads Intelligence Fi…" at bounding box center [784, 382] width 1568 height 764
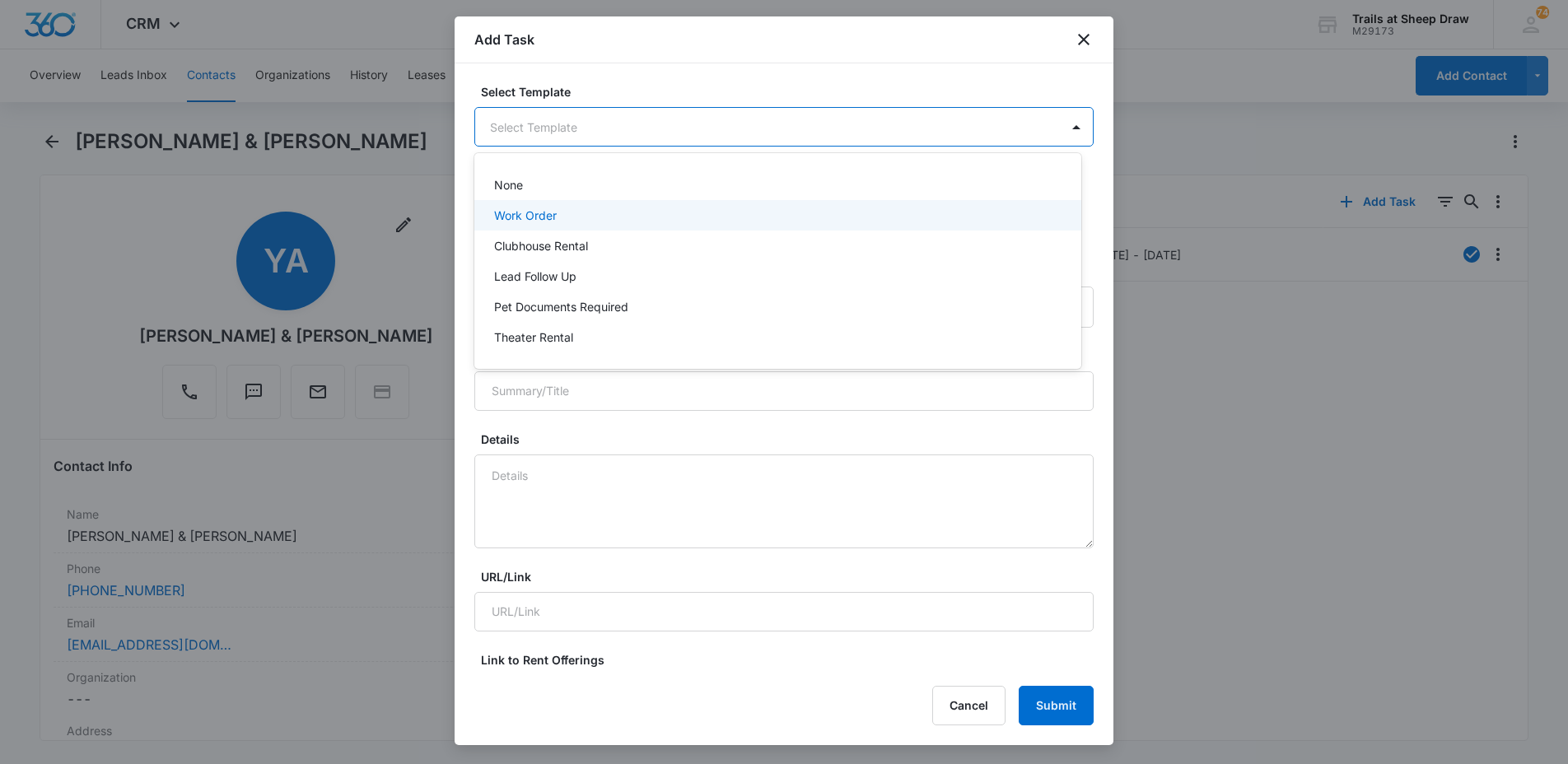
click at [518, 217] on p "Work Order" at bounding box center [525, 215] width 62 height 18
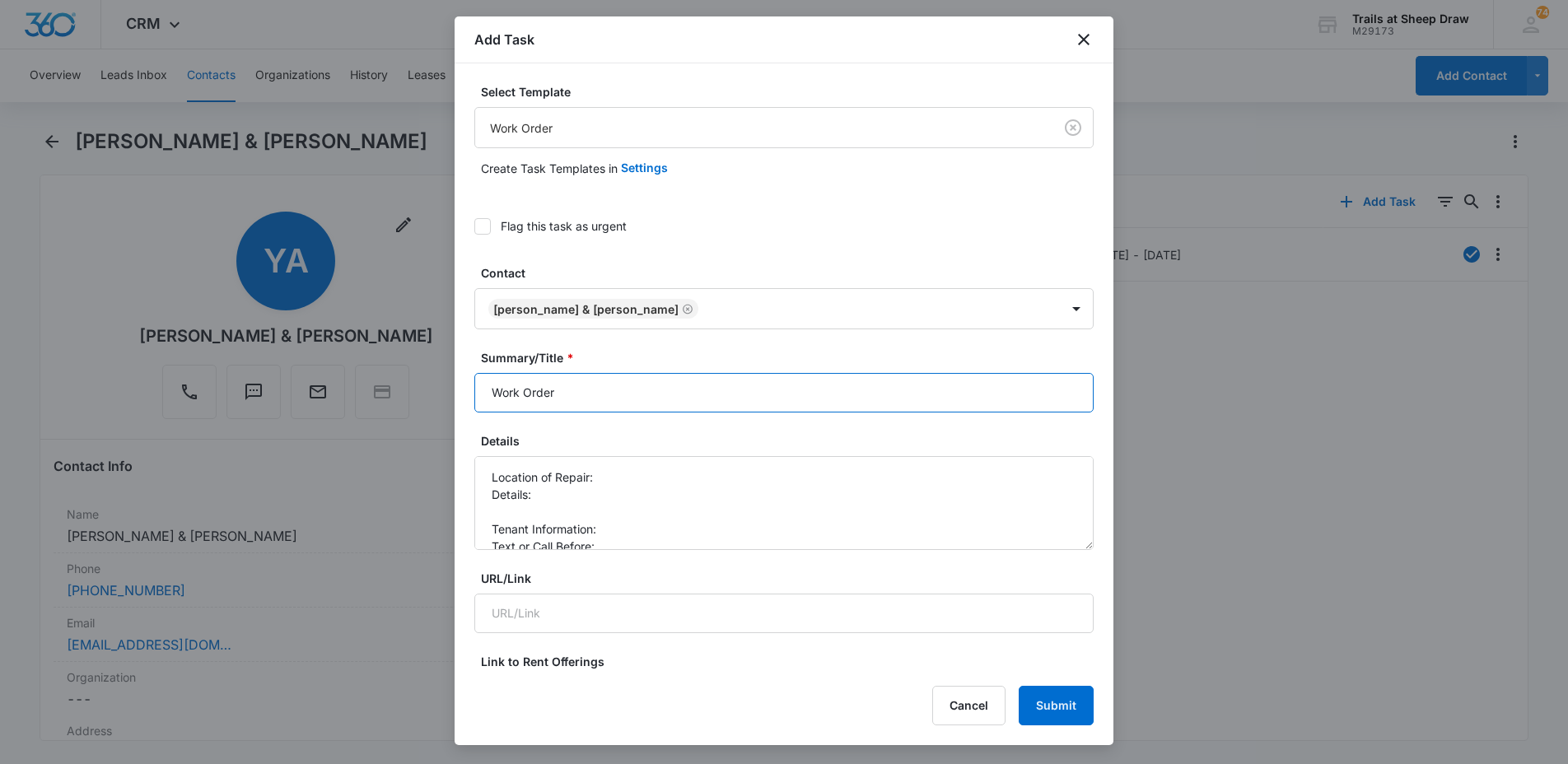
click at [482, 393] on input "Work Order" at bounding box center [784, 393] width 620 height 39
type input "I Work Order"
click at [647, 462] on textarea "Location of Repair: Details: Tenant Information: Text or Call Before:" at bounding box center [784, 503] width 620 height 94
click at [628, 492] on textarea "Location of Repair: kitchen Details: Tenant Information: Text or Call Before:" at bounding box center [784, 503] width 620 height 94
click at [700, 494] on textarea "Location of Repair: kitchen Details: Fridge water/ice dispenser Tenant Informat…" at bounding box center [784, 503] width 620 height 94
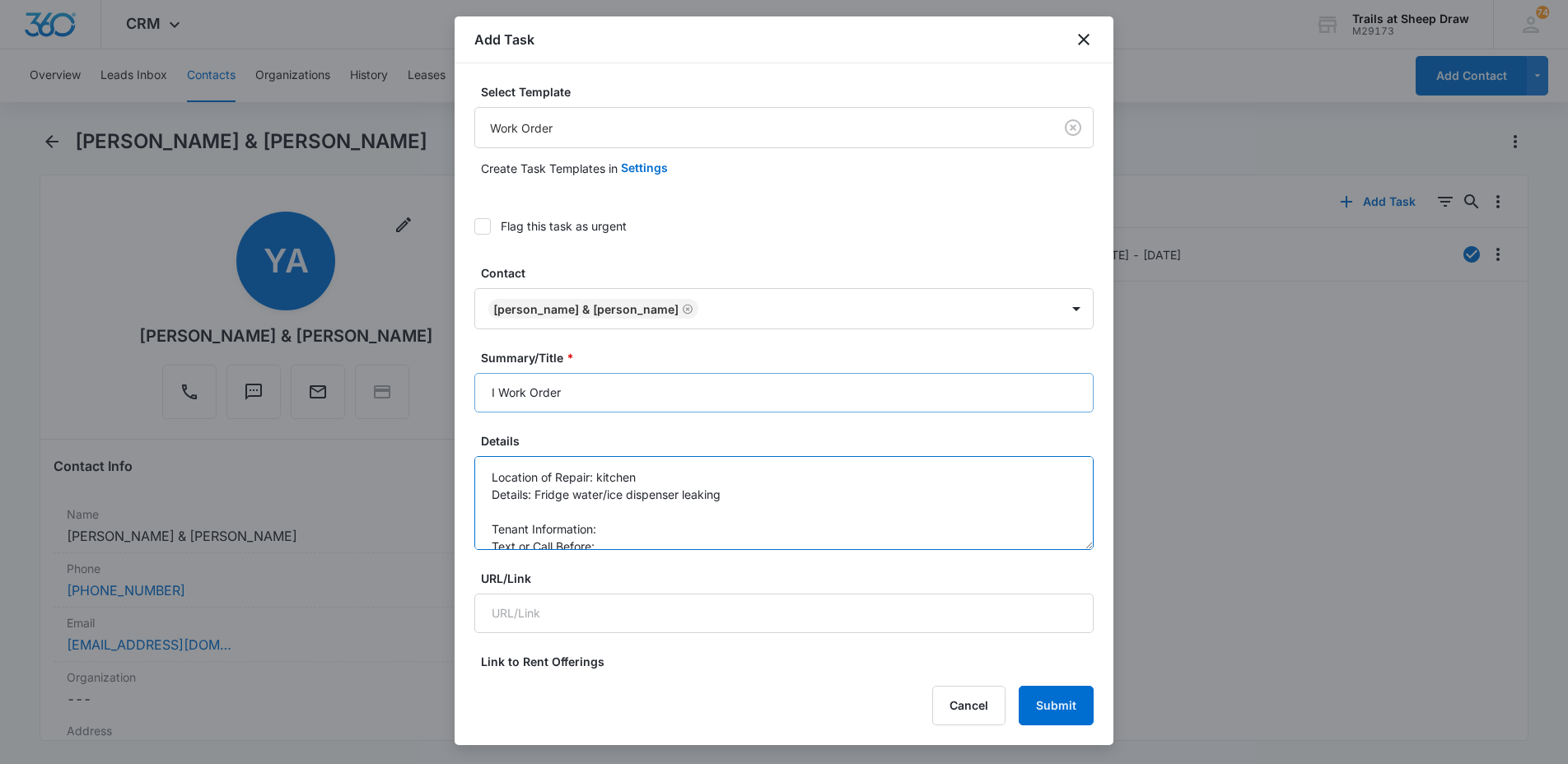
type textarea "Location of Repair: kitchen Details: Fridge water/ice dispenser leaking Tenant …"
click at [494, 391] on input "I Work Order" at bounding box center [784, 393] width 620 height 39
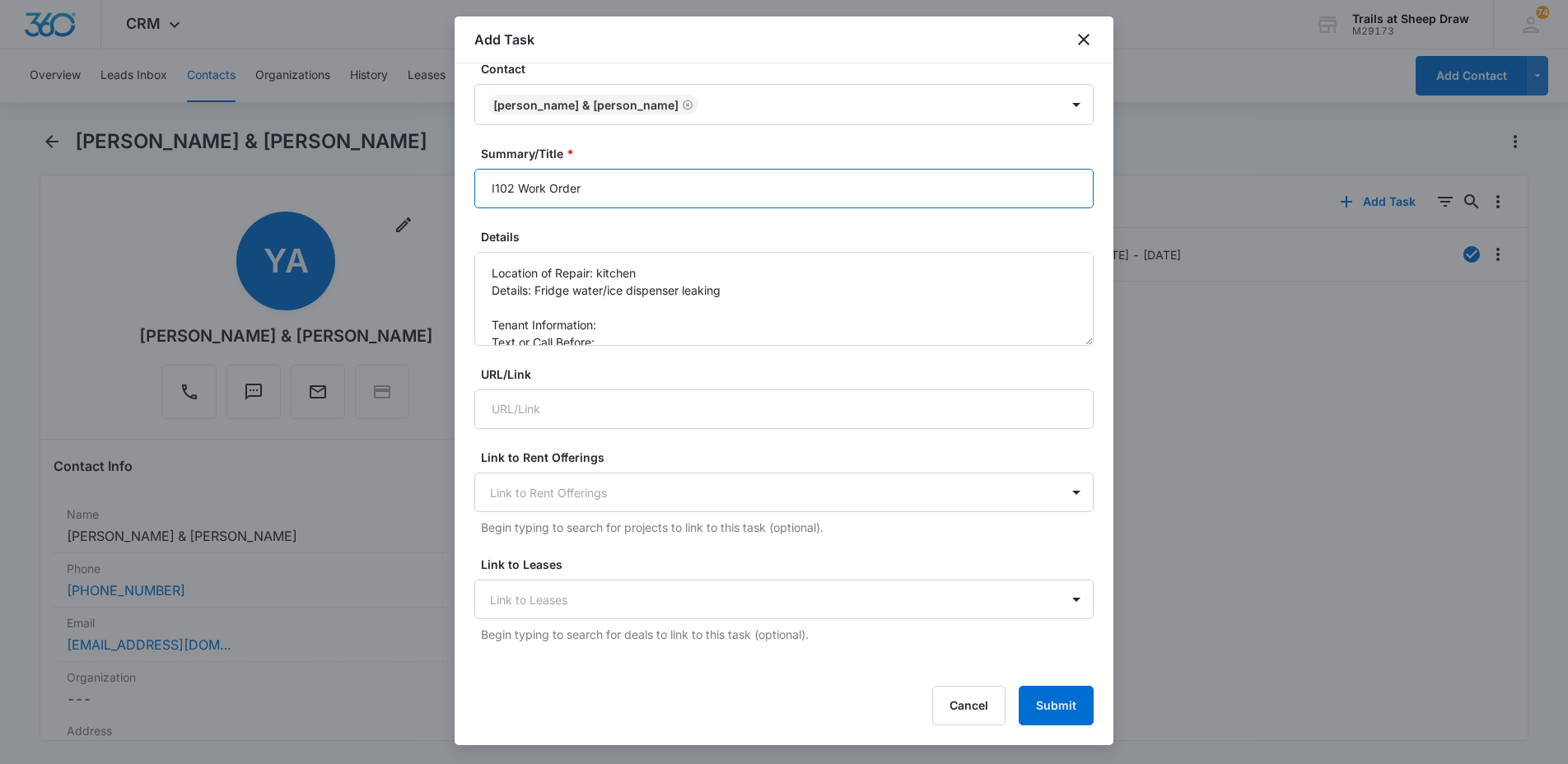
scroll to position [248, 0]
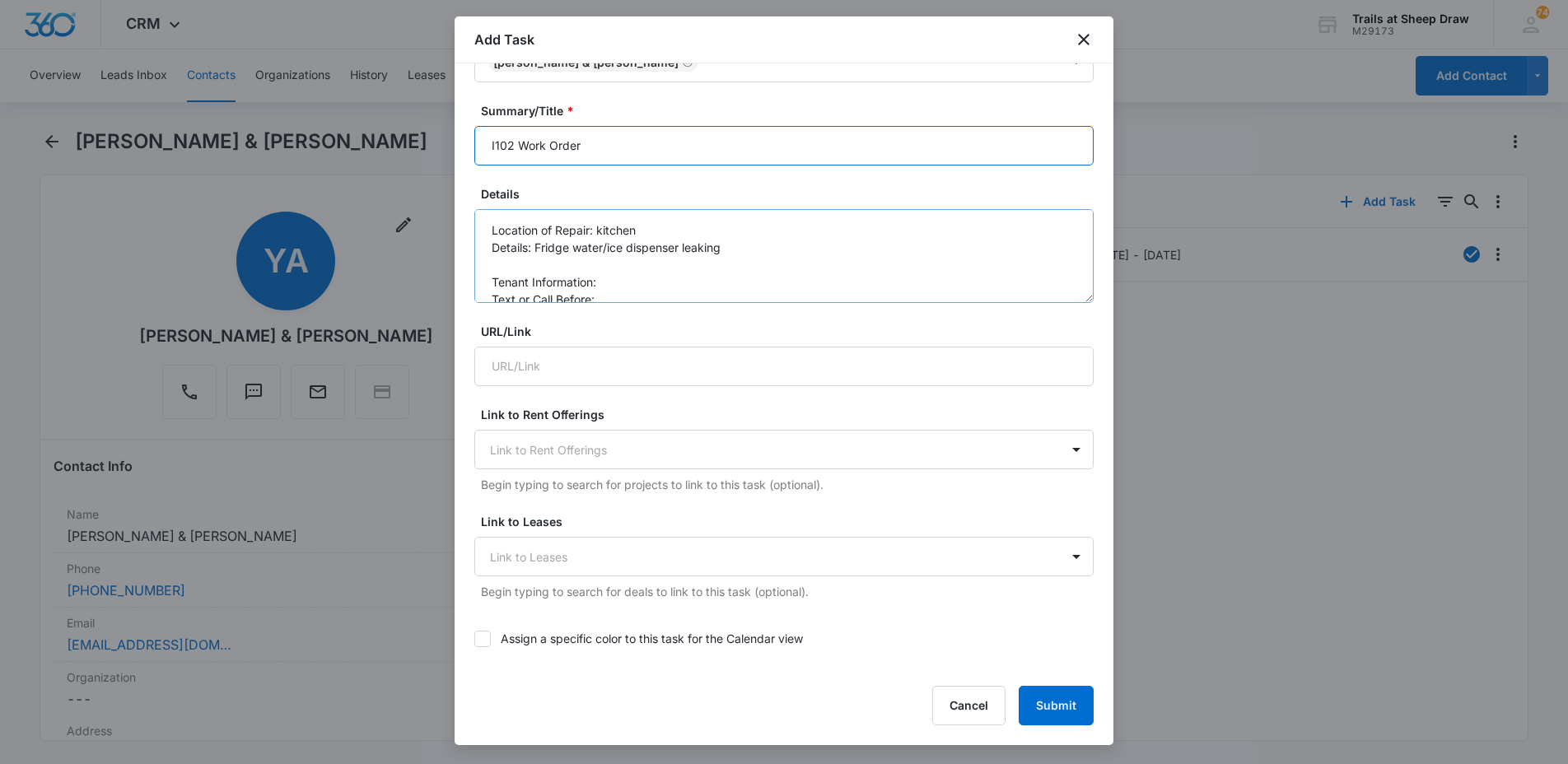
type input "I102 Work Order"
click at [612, 281] on textarea "Location of Repair: kitchen Details: Fridge water/ice dispenser leaking Tenant …" at bounding box center [784, 256] width 620 height 94
click at [612, 298] on textarea "Location of Repair: kitchen Details: Fridge water/ice dispenser leaking Tenant …" at bounding box center [784, 256] width 620 height 94
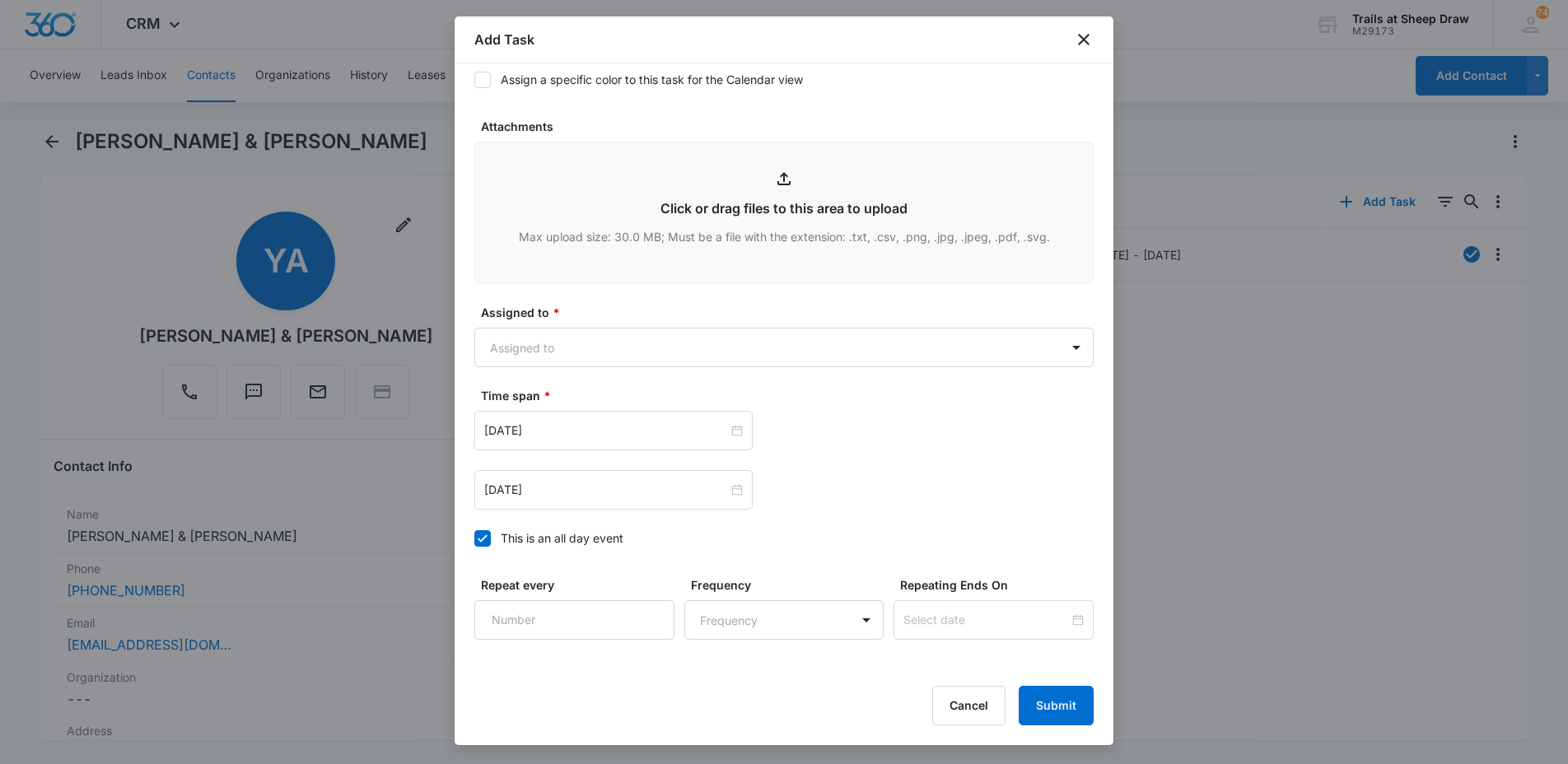
scroll to position [824, 0]
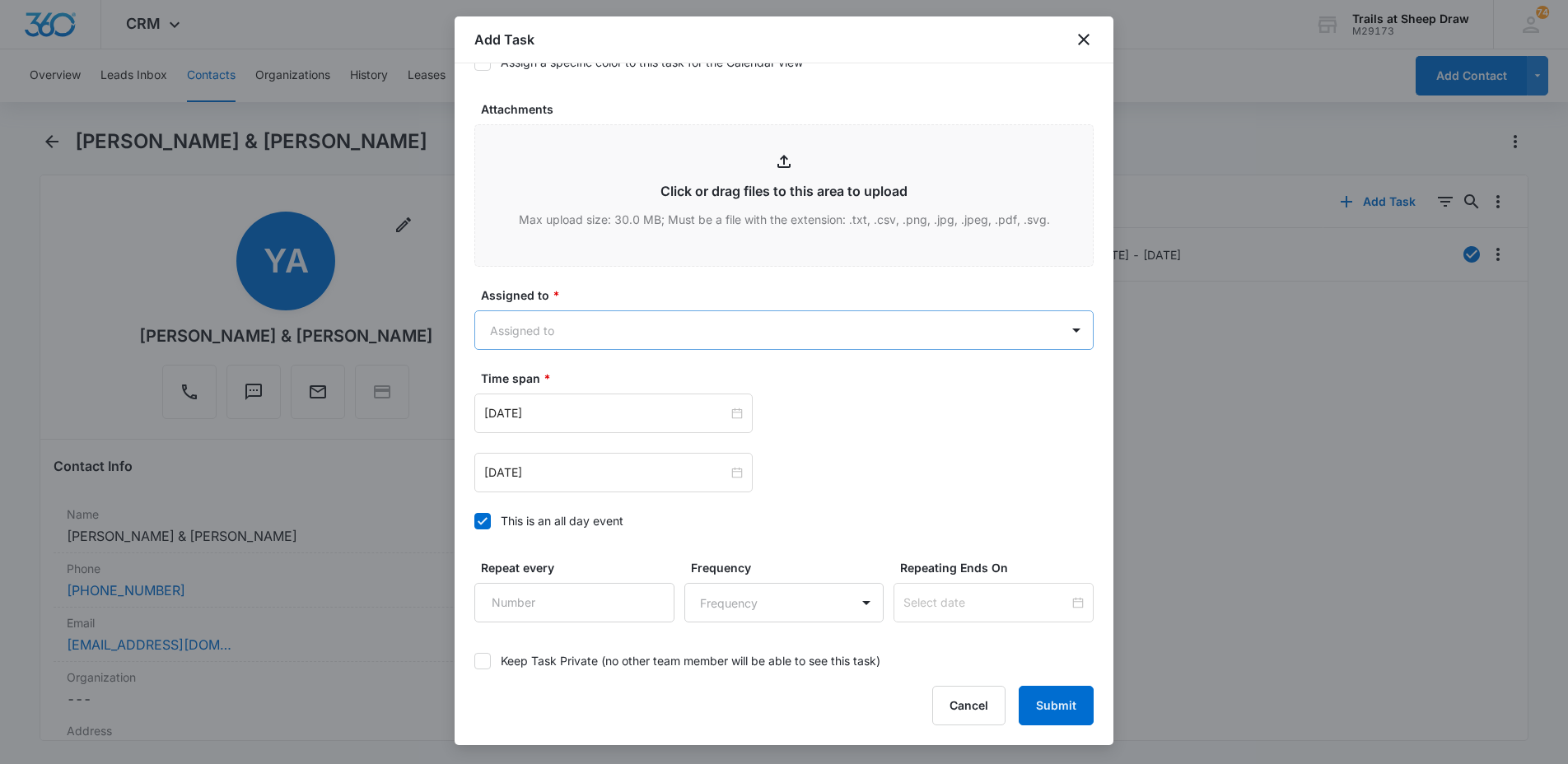
type textarea "Location of Repair: kitchen Details: Fridge water/ice dispenser leaking Tenant …"
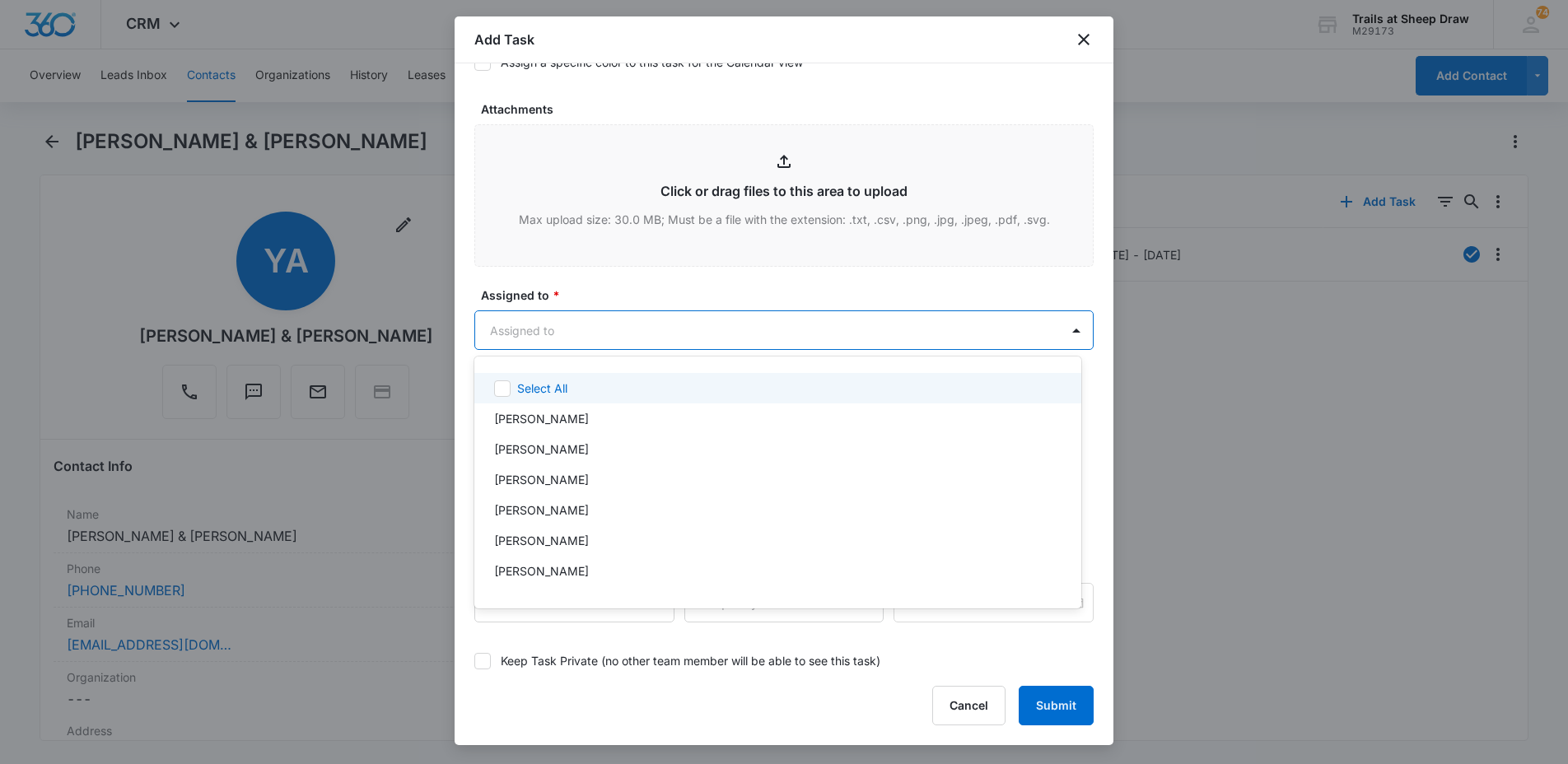
click at [633, 316] on body "CRM Apps Reputation Websites Forms CRM Email Social Content Ads Intelligence Fi…" at bounding box center [784, 382] width 1568 height 764
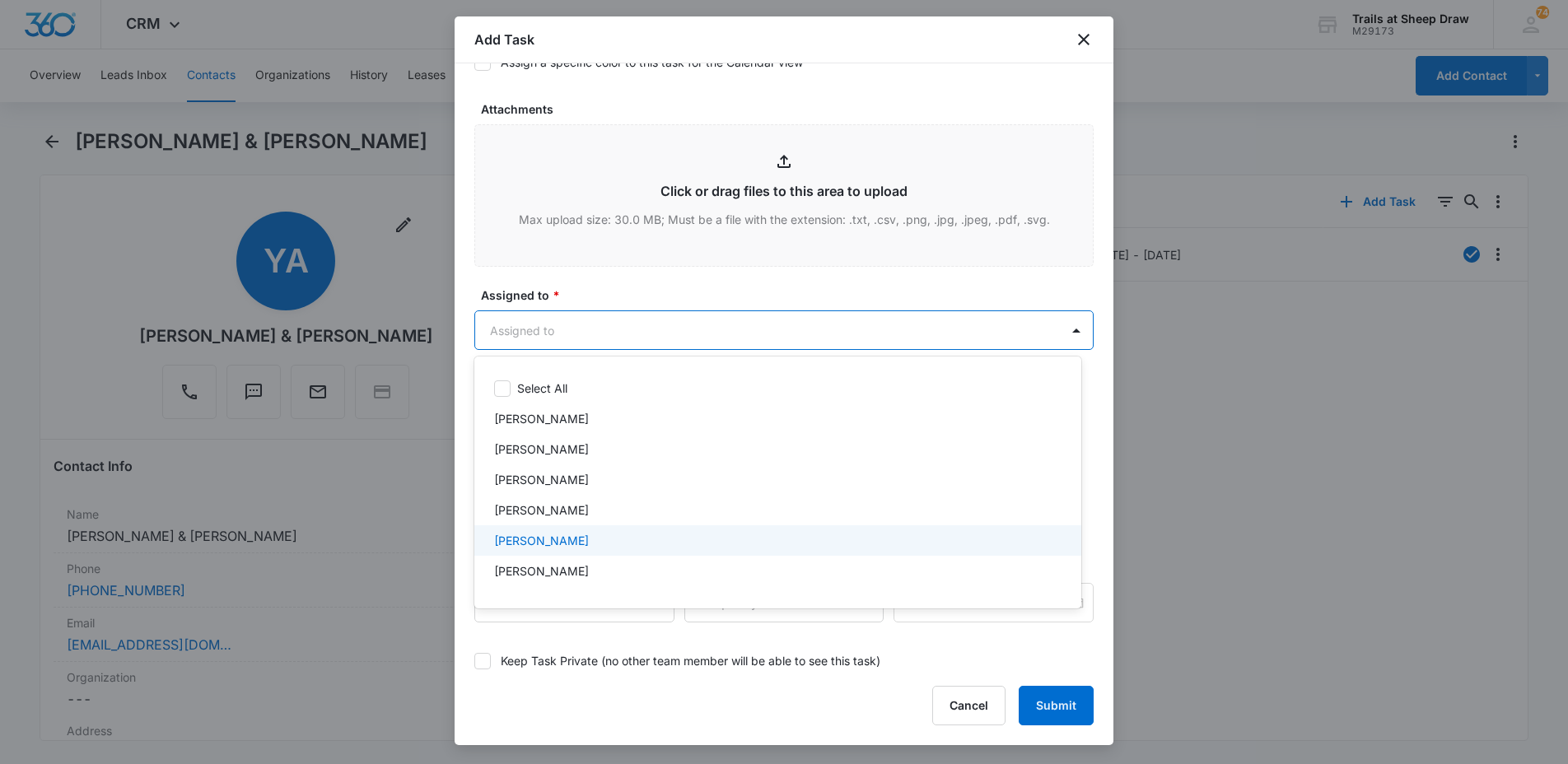
click at [622, 533] on div "[PERSON_NAME]" at bounding box center [776, 541] width 564 height 18
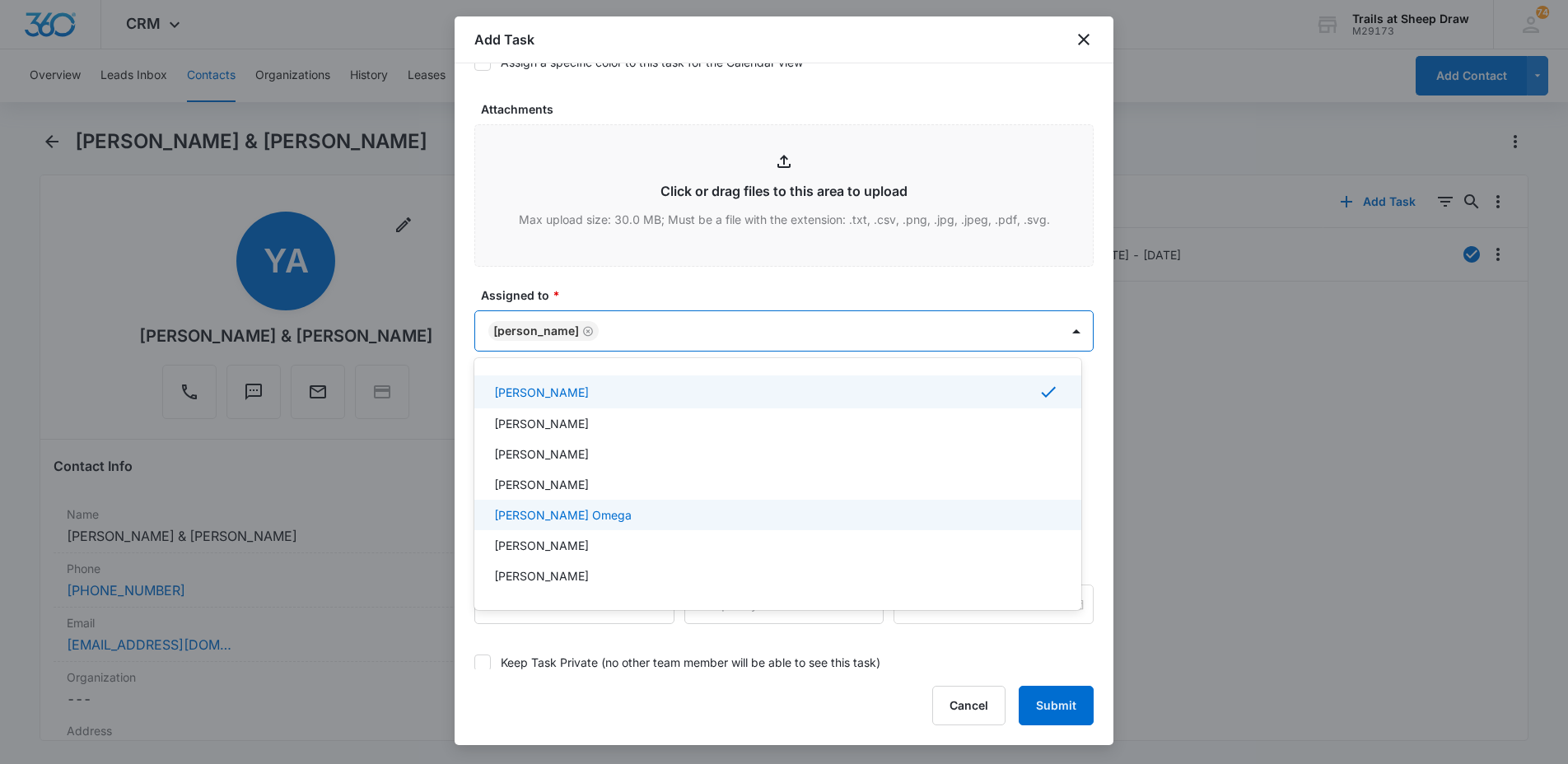
scroll to position [165, 0]
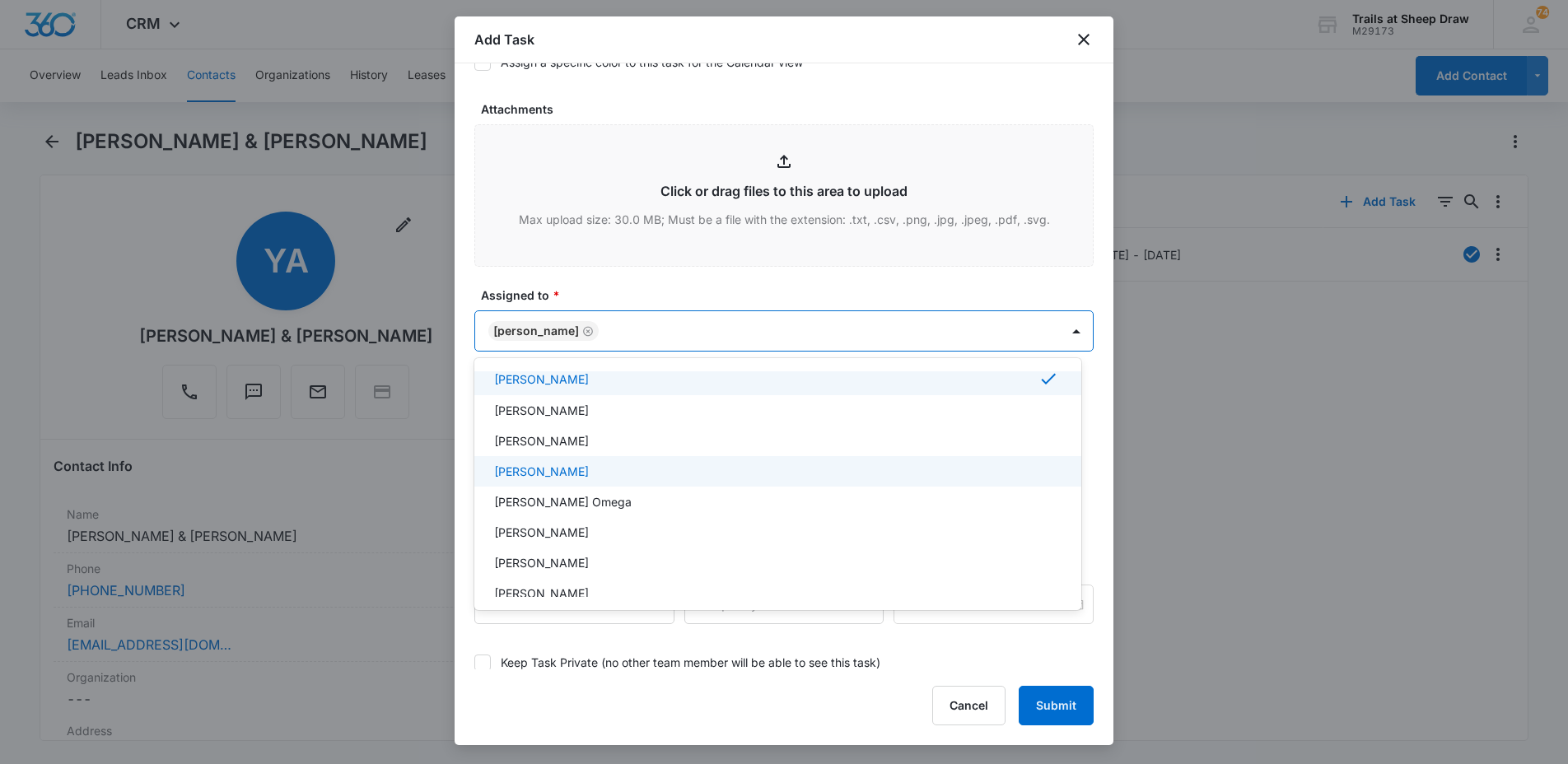
click at [602, 454] on div "[PERSON_NAME]" at bounding box center [778, 441] width 607 height 31
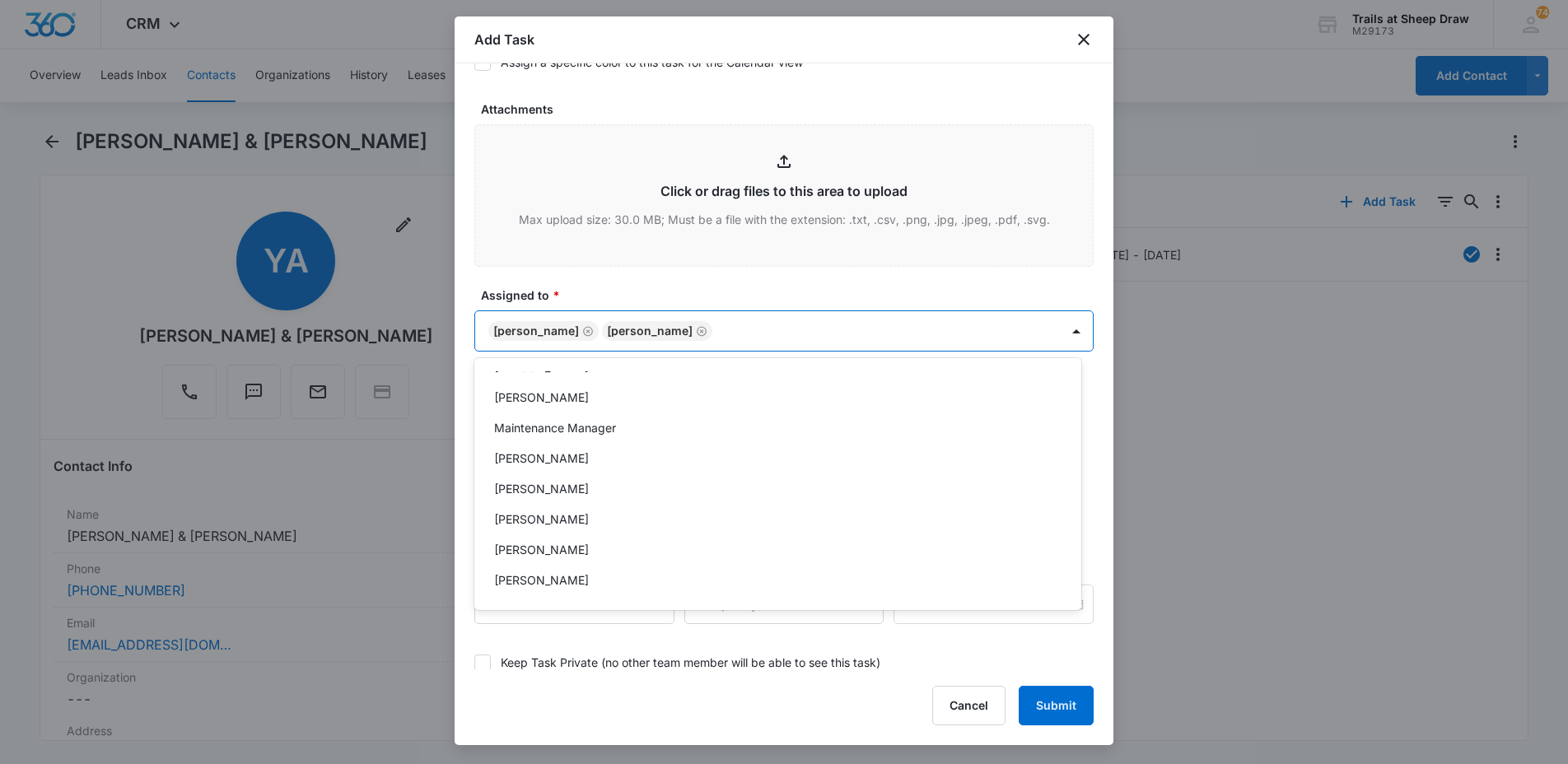
scroll to position [395, 0]
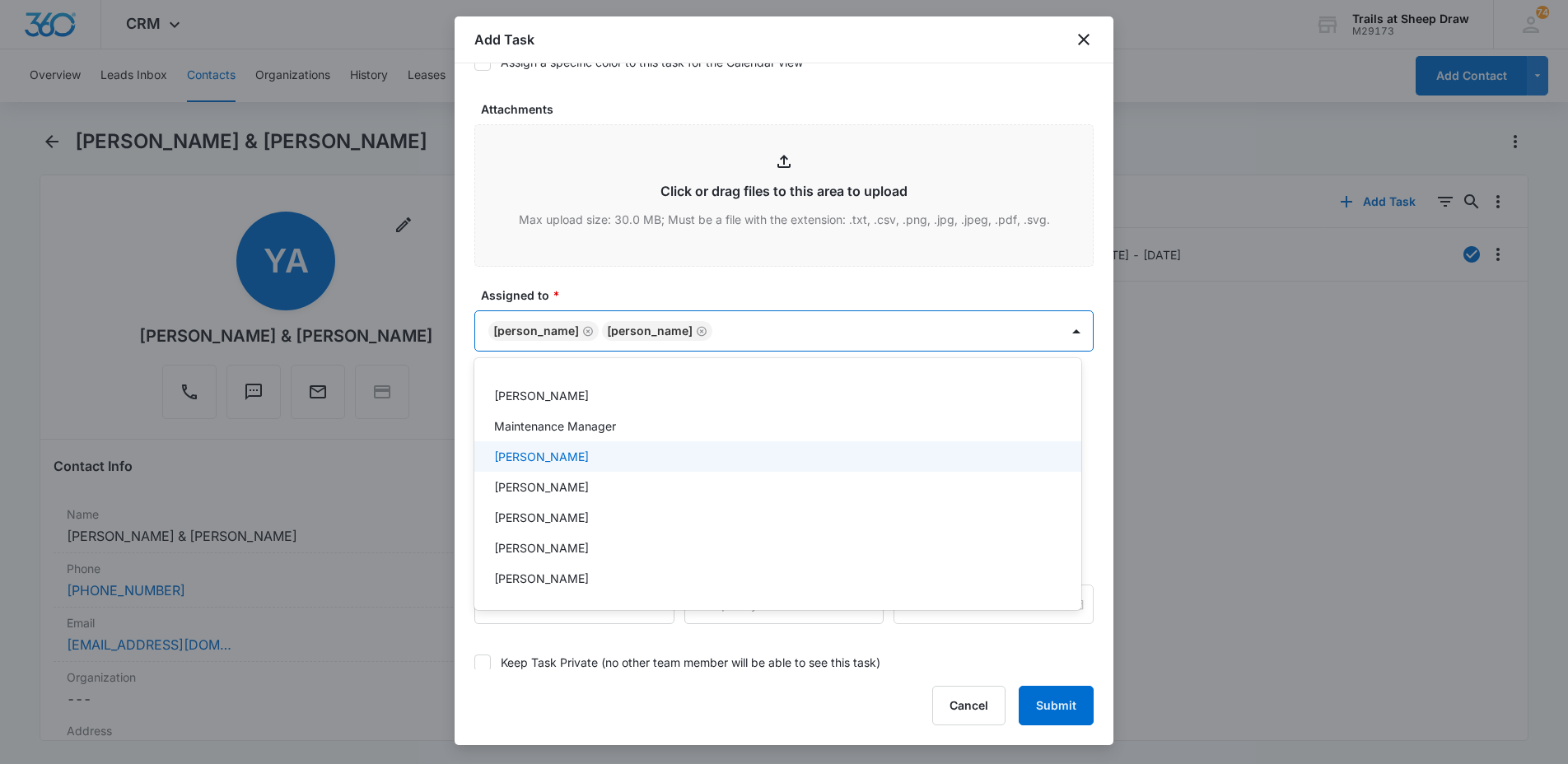
click at [602, 471] on div "[PERSON_NAME]" at bounding box center [778, 456] width 607 height 31
click at [466, 455] on div at bounding box center [784, 382] width 1568 height 764
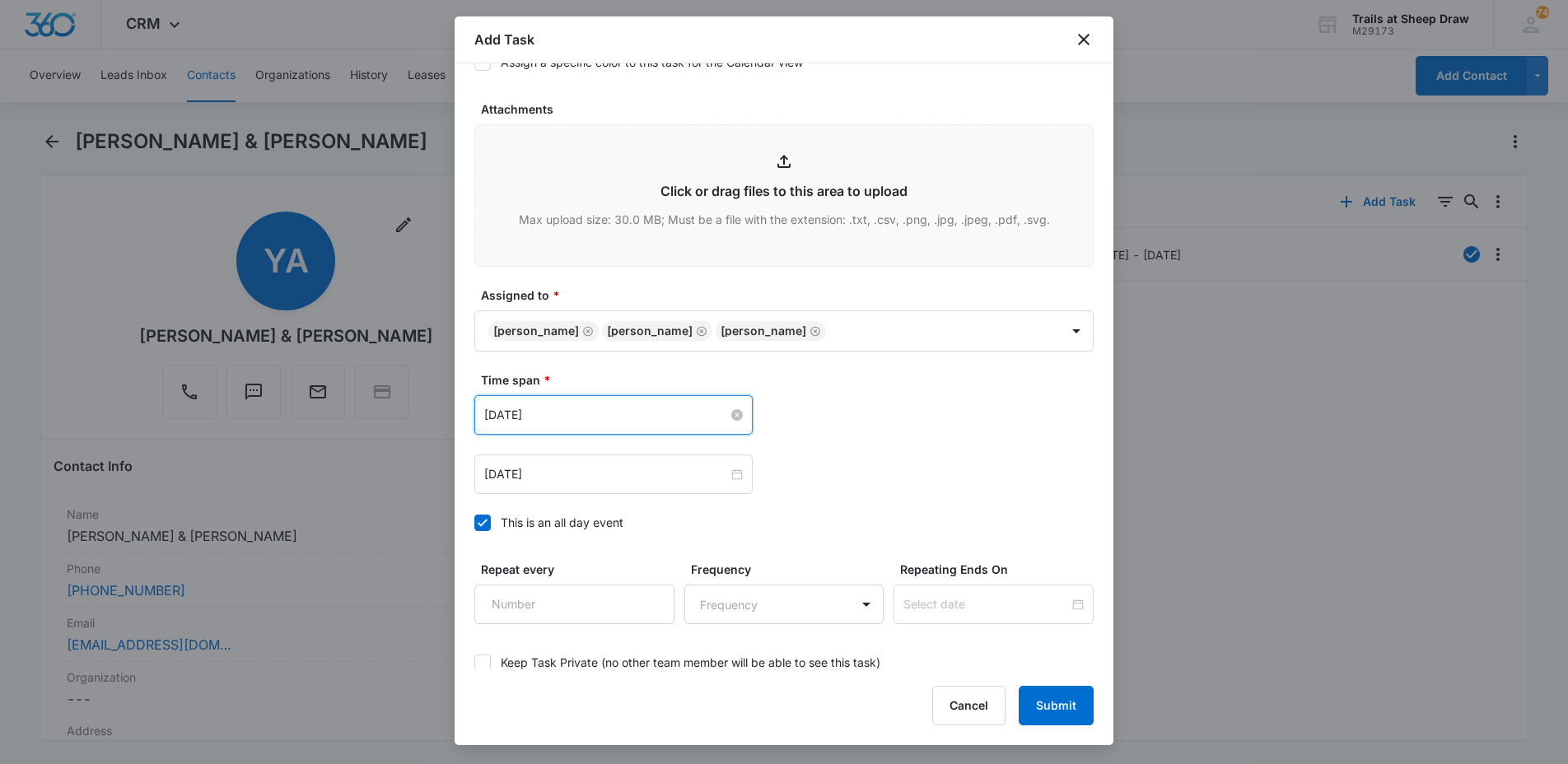
click at [606, 411] on input "[DATE]" at bounding box center [607, 414] width 244 height 18
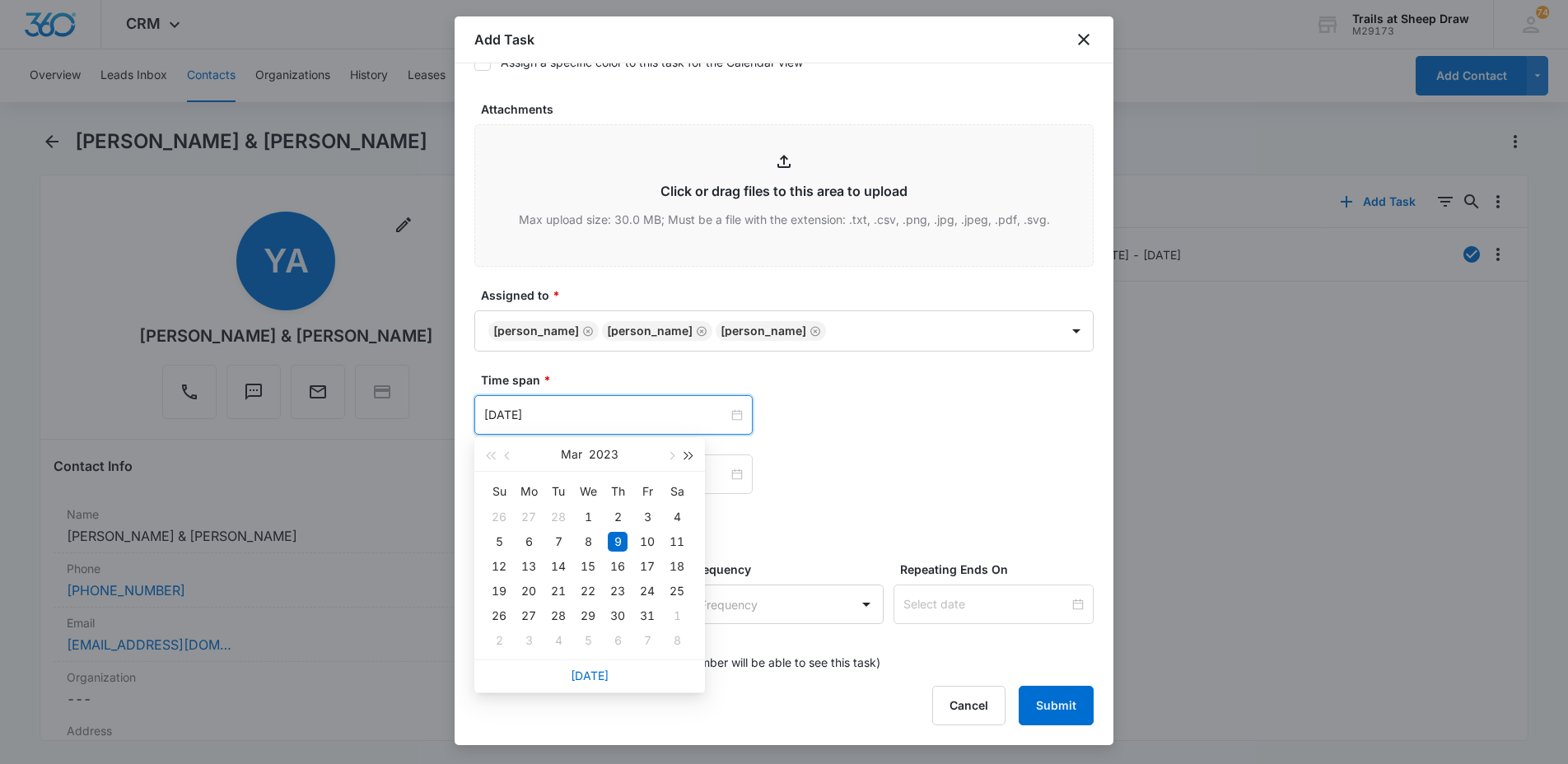
click at [687, 449] on button "button" at bounding box center [689, 454] width 18 height 33
click at [673, 457] on span "button" at bounding box center [670, 456] width 8 height 8
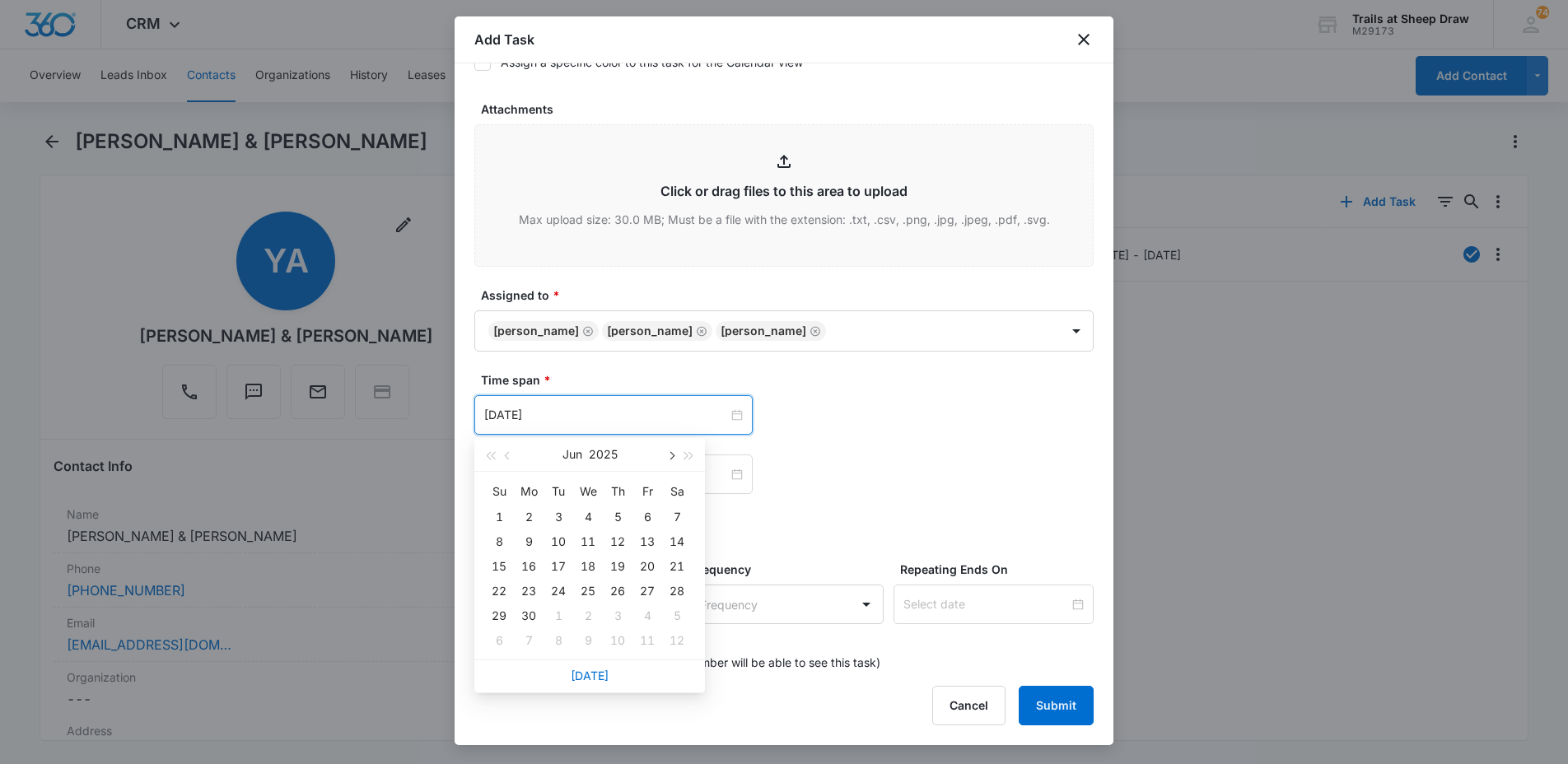
click at [673, 457] on span "button" at bounding box center [670, 456] width 8 height 8
click at [673, 456] on span "button" at bounding box center [670, 456] width 8 height 8
type input "[DATE]"
click at [520, 563] on div "15" at bounding box center [529, 566] width 20 height 20
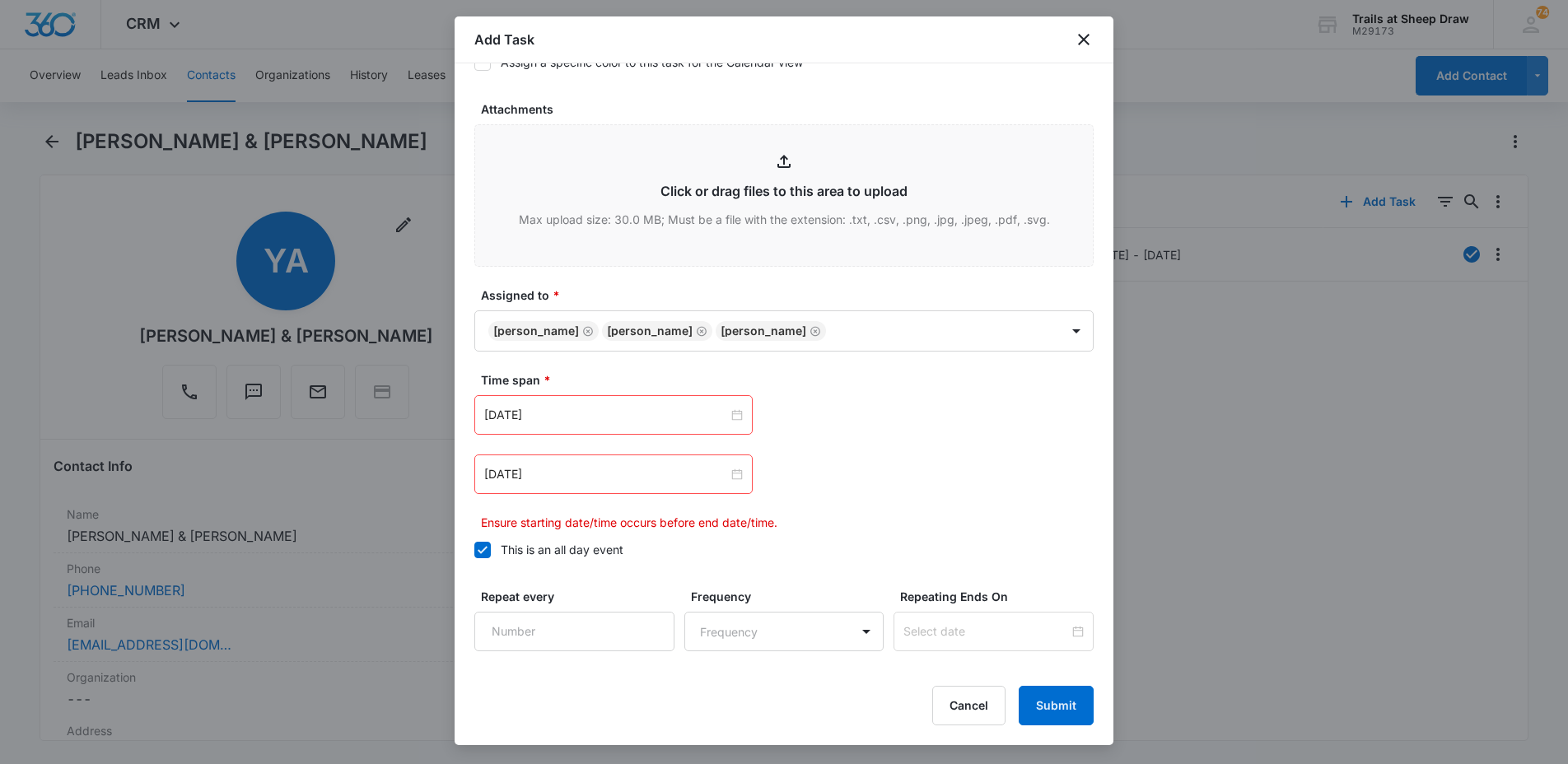
click at [735, 463] on div "[DATE]" at bounding box center [613, 475] width 278 height 39
click at [729, 463] on div at bounding box center [613, 475] width 278 height 39
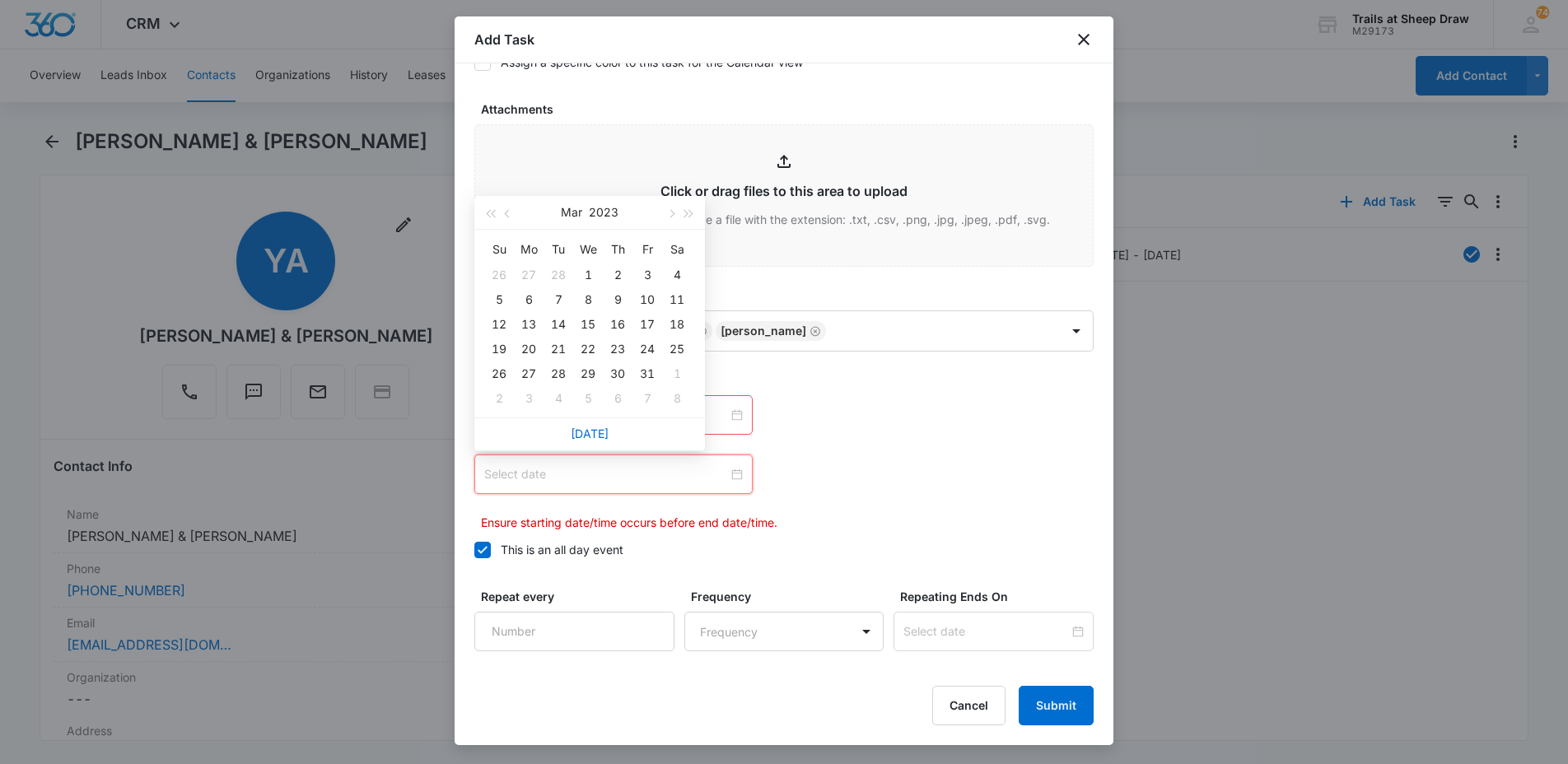
type input "[DATE]"
click at [690, 213] on span "button" at bounding box center [690, 214] width 8 height 8
click at [673, 212] on span "button" at bounding box center [670, 214] width 8 height 8
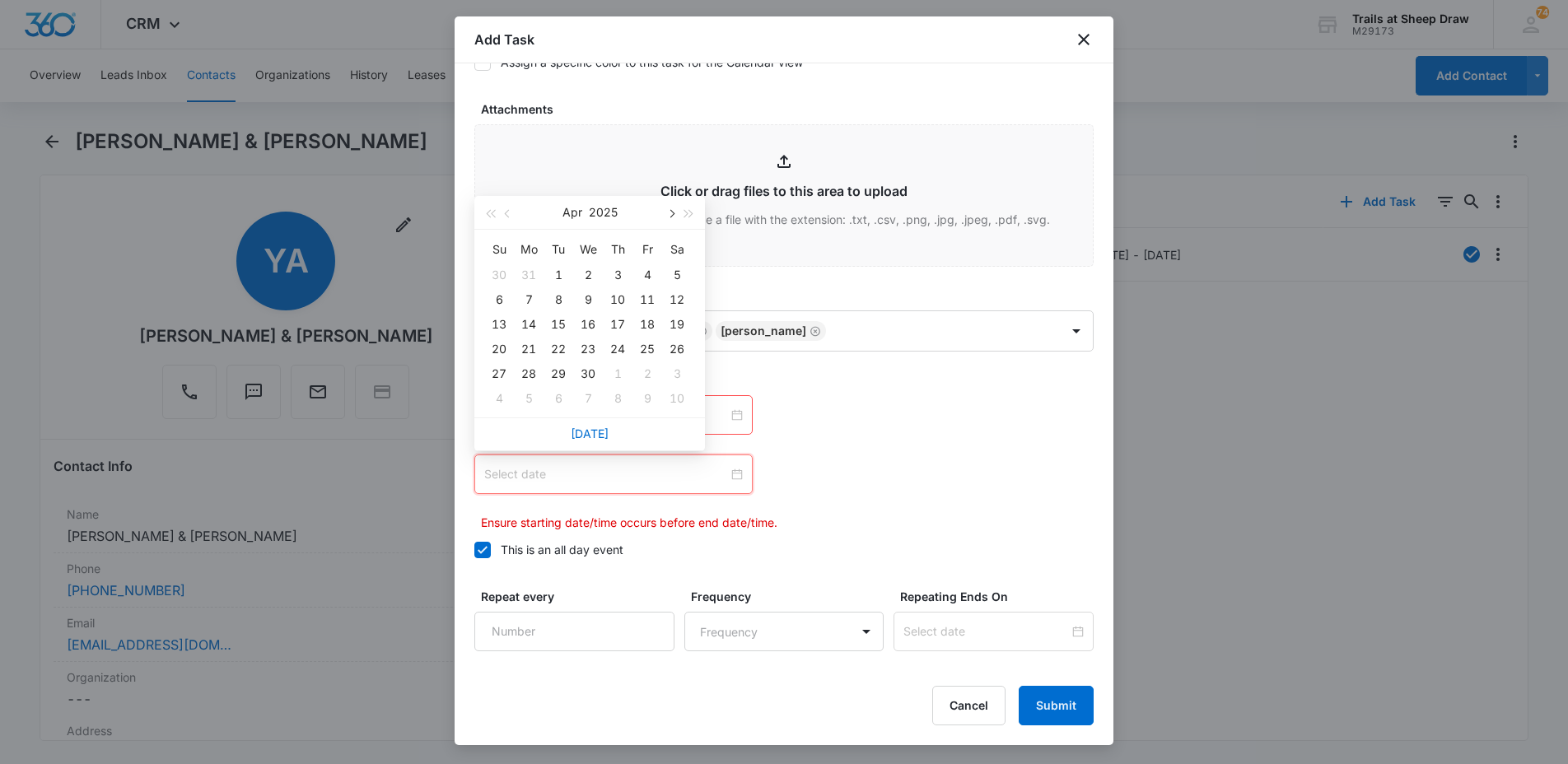
click at [673, 212] on span "button" at bounding box center [670, 214] width 8 height 8
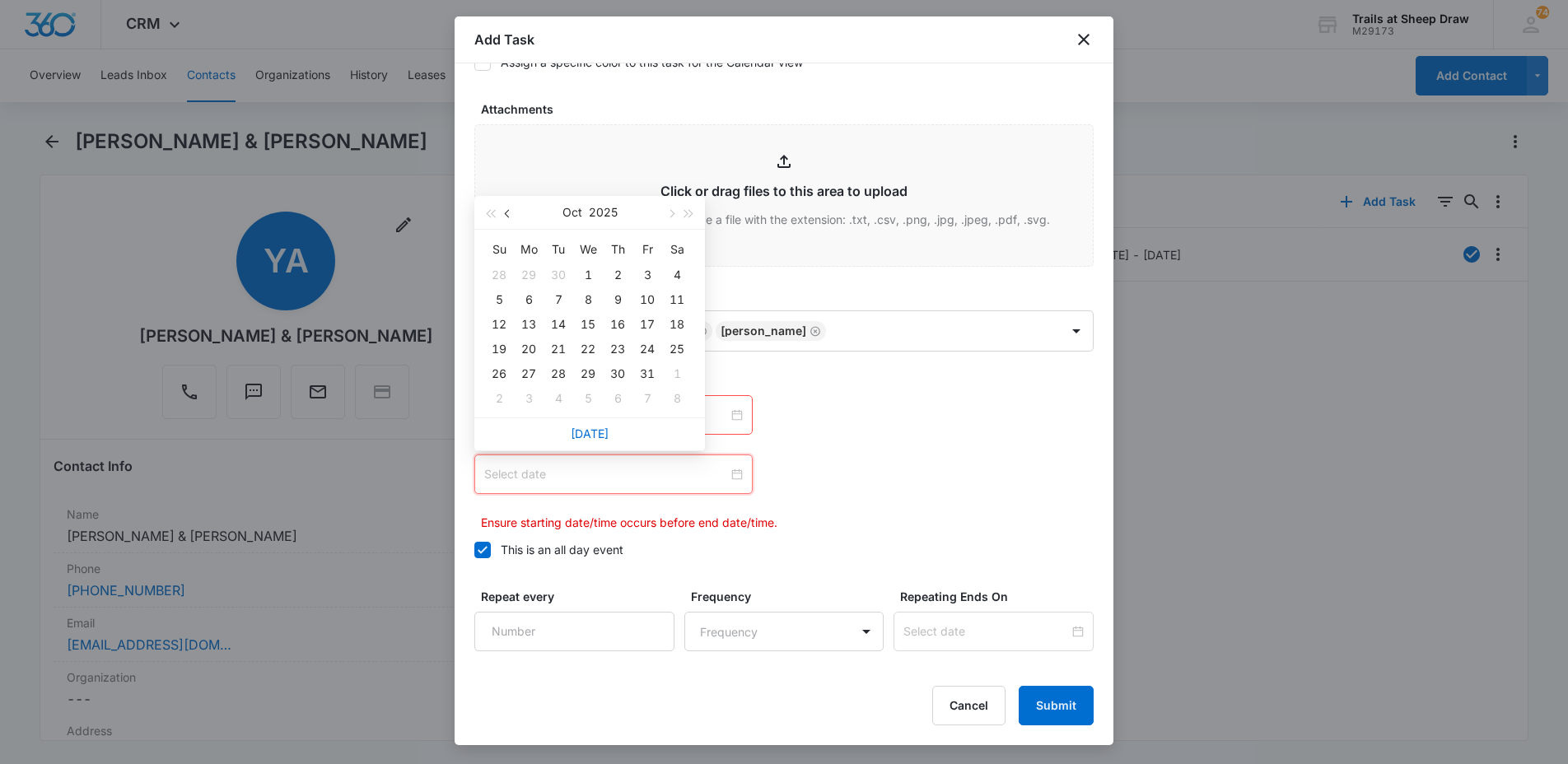
click at [509, 216] on span "button" at bounding box center [509, 214] width 8 height 8
type input "[DATE]"
click at [585, 326] on div "17" at bounding box center [587, 324] width 20 height 20
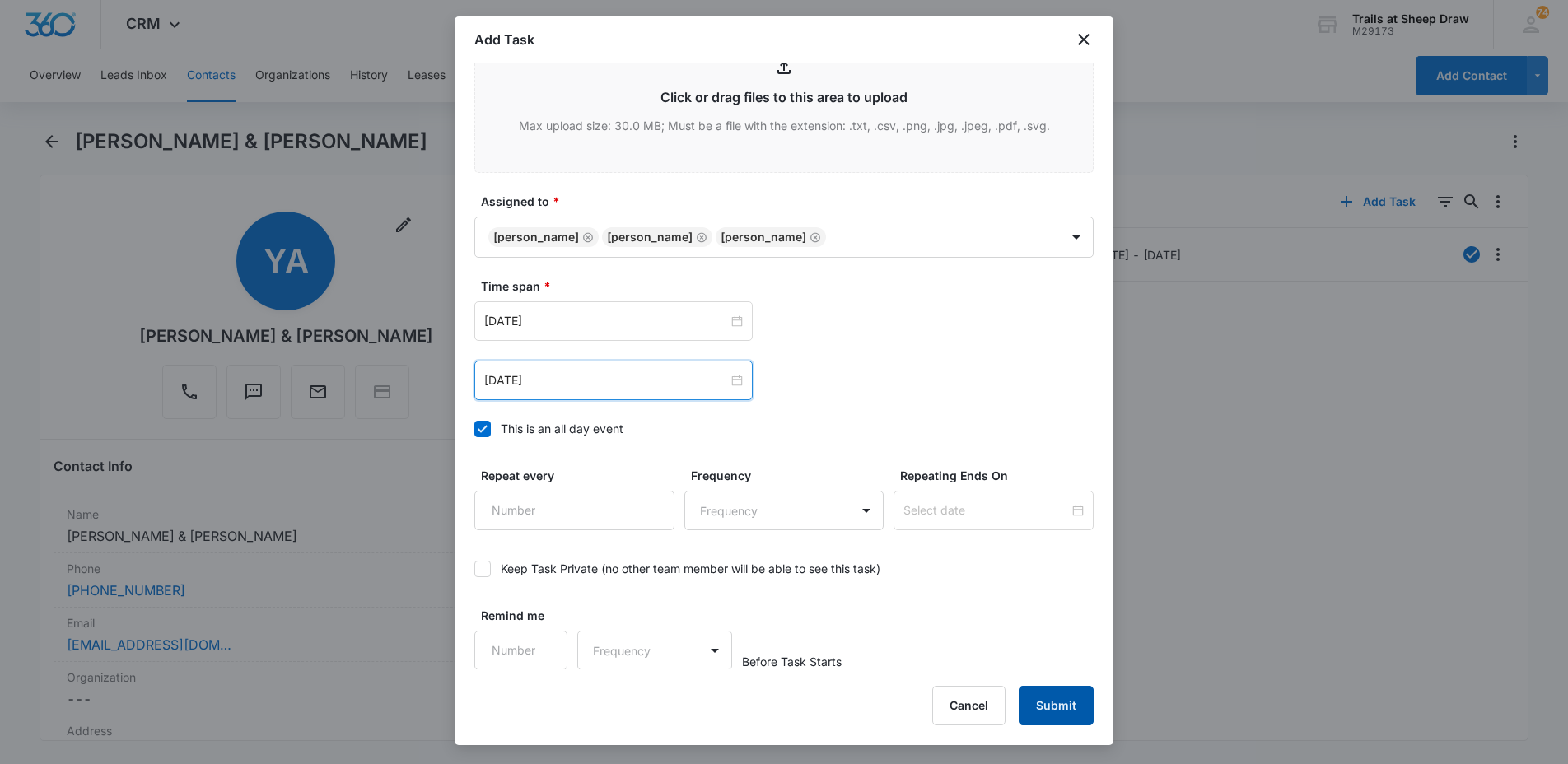
scroll to position [918, 0]
click at [1070, 710] on button "Submit" at bounding box center [1056, 705] width 75 height 39
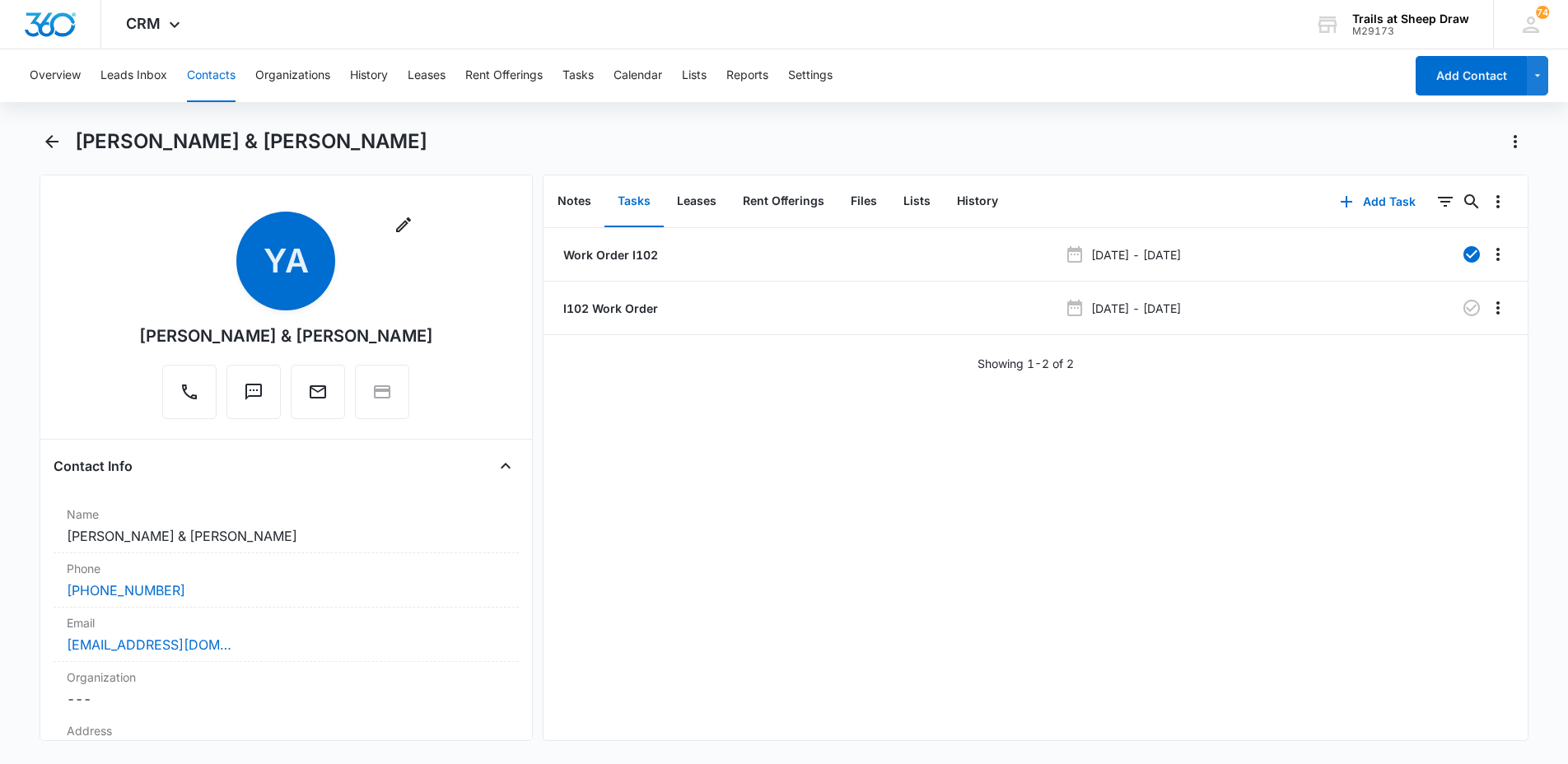
click at [45, 302] on div "Remove YA [PERSON_NAME] & [PERSON_NAME] Contact Info Name Cancel Save Changes […" at bounding box center [286, 458] width 493 height 567
click at [197, 73] on button "Contacts" at bounding box center [211, 75] width 48 height 53
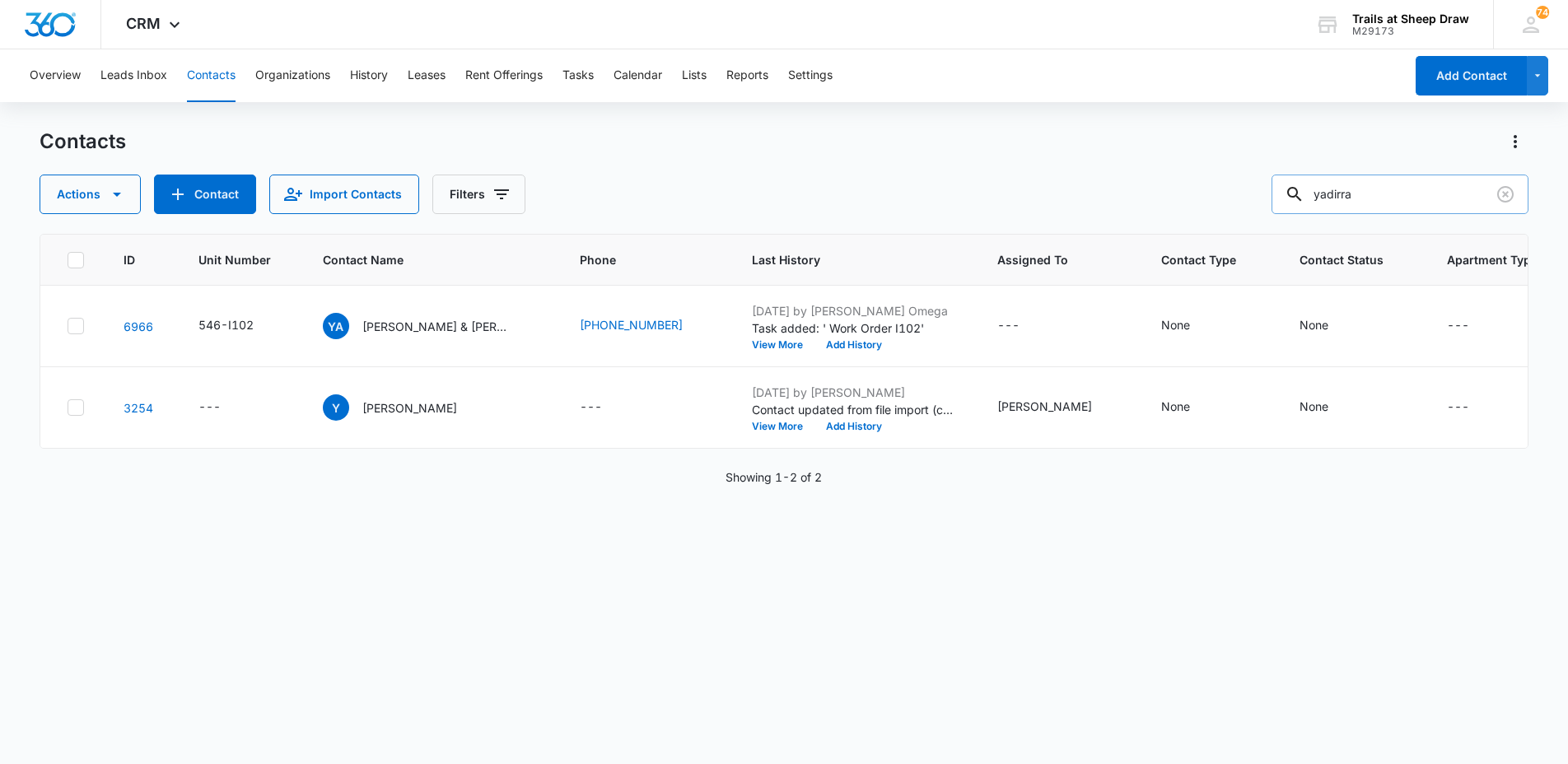
click at [1380, 203] on input "yadirra" at bounding box center [1400, 194] width 257 height 39
type input "O304"
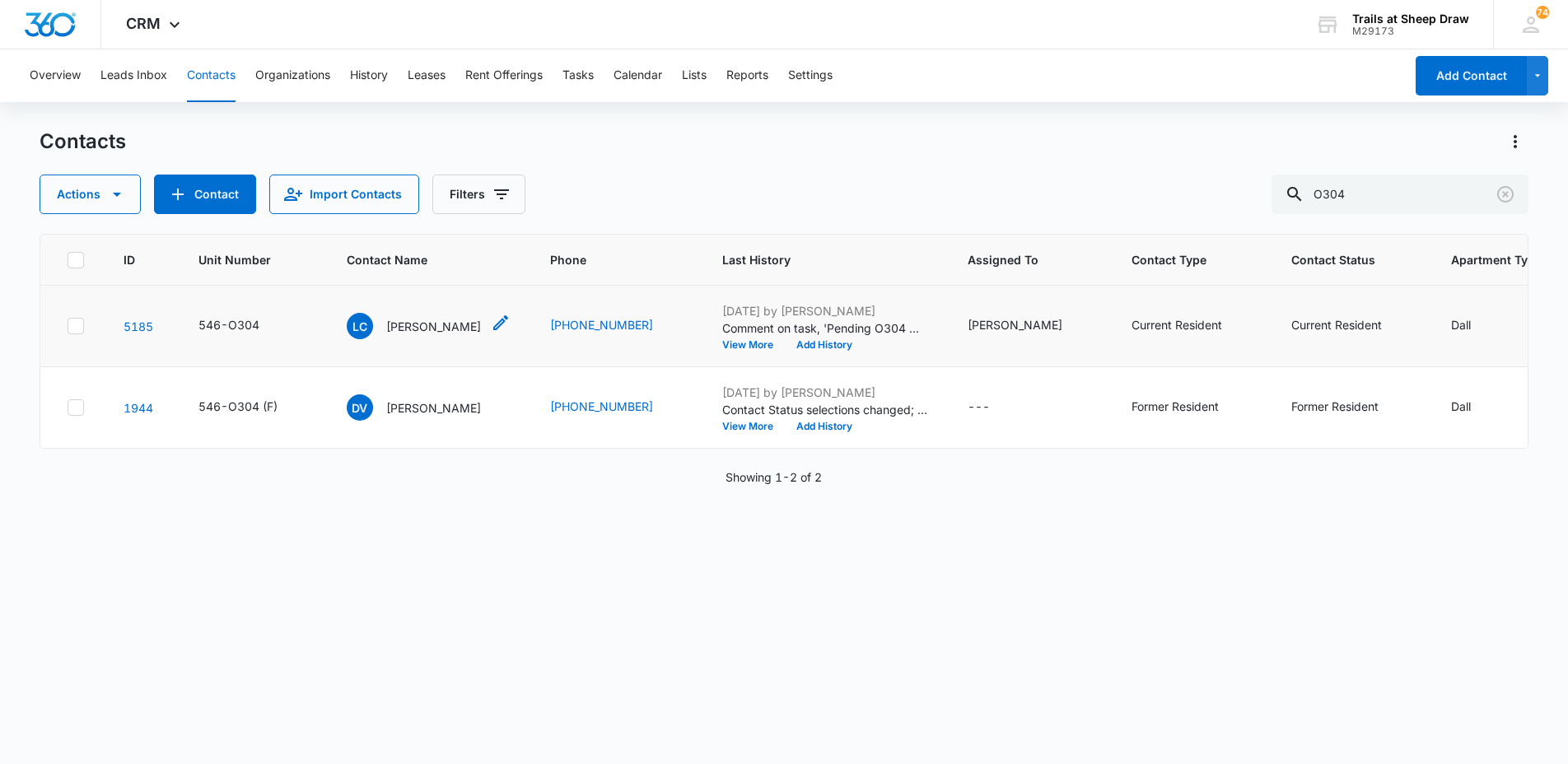
click at [424, 327] on p "[PERSON_NAME]" at bounding box center [434, 327] width 95 height 18
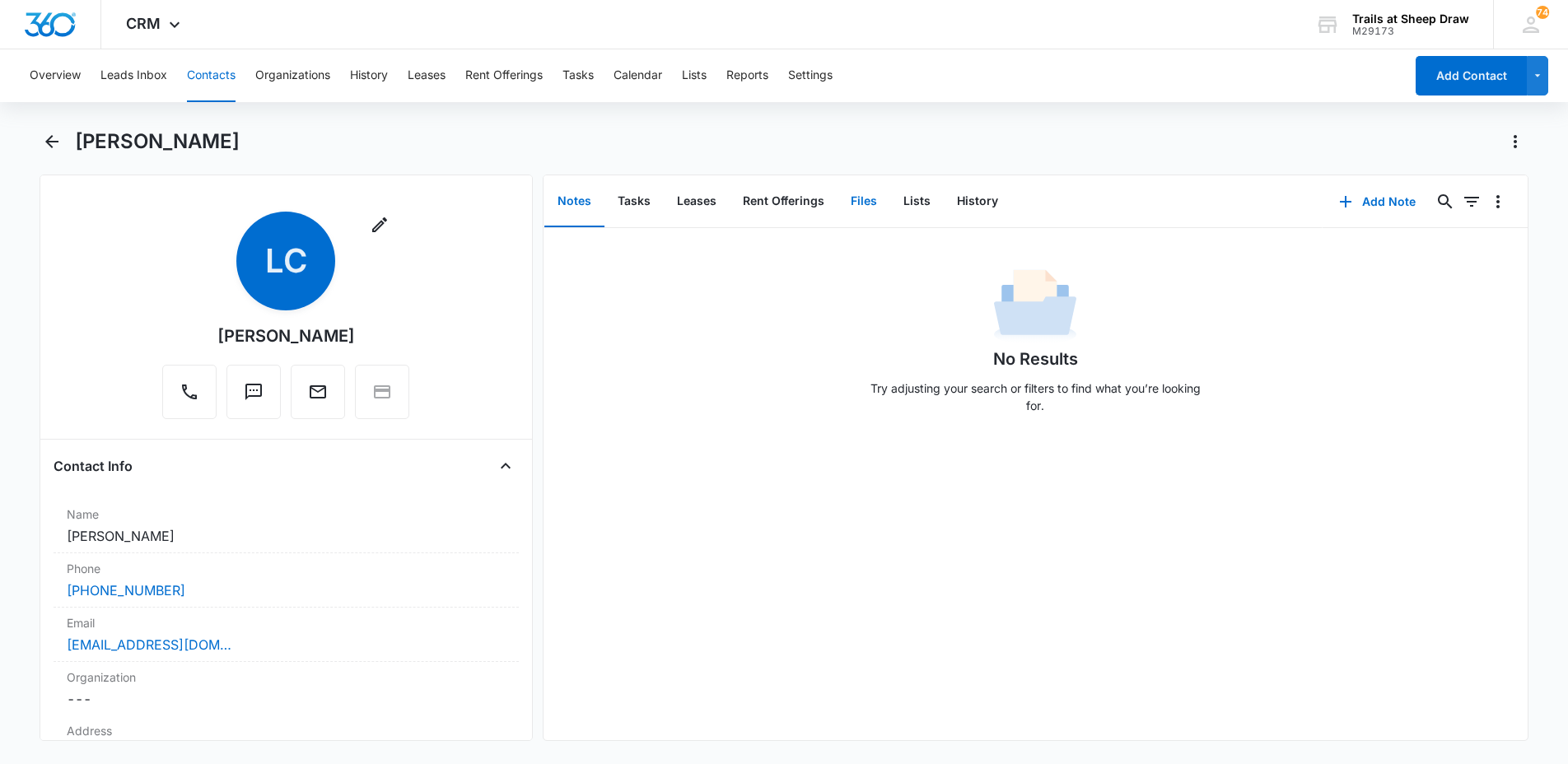
click at [863, 206] on button "Files" at bounding box center [864, 201] width 53 height 51
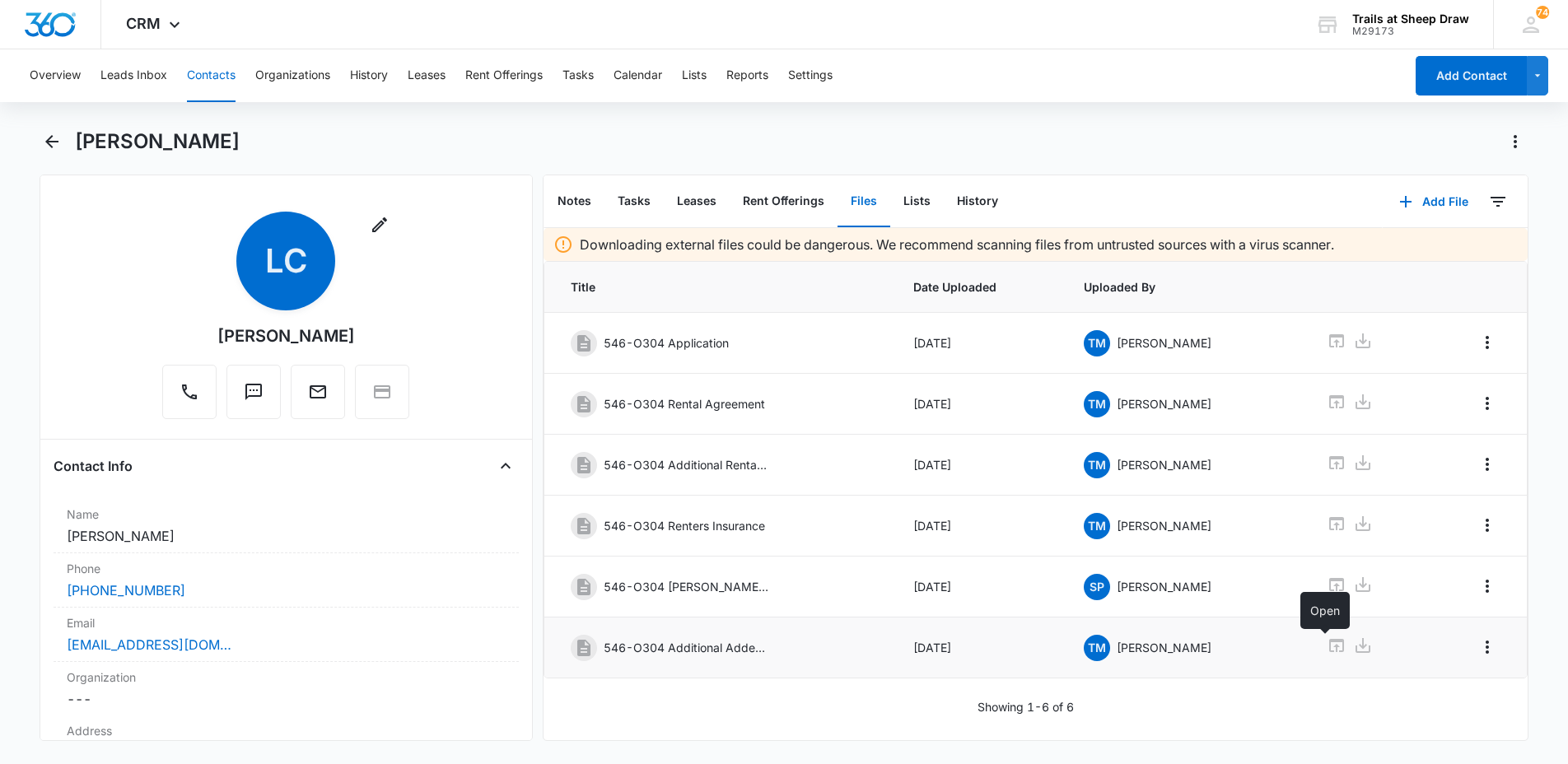
click at [1331, 644] on icon at bounding box center [1336, 645] width 20 height 20
